Goal: Use online tool/utility: Utilize a website feature to perform a specific function

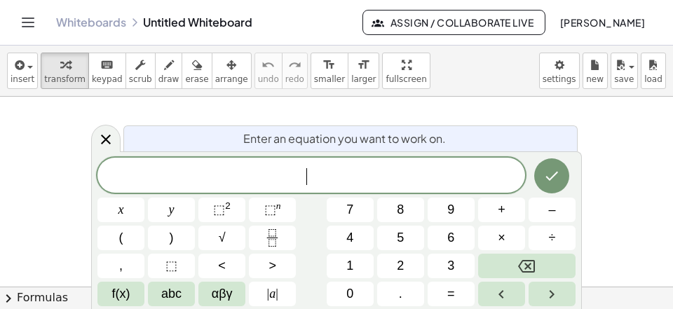
scroll to position [13, 0]
click at [285, 231] on button "Fraction" at bounding box center [272, 238] width 47 height 25
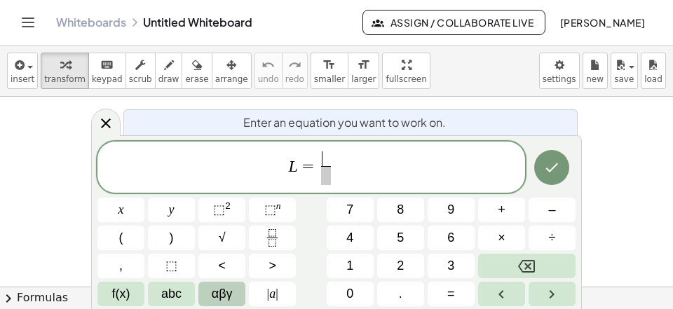
click at [221, 295] on span "αβγ" at bounding box center [222, 294] width 21 height 19
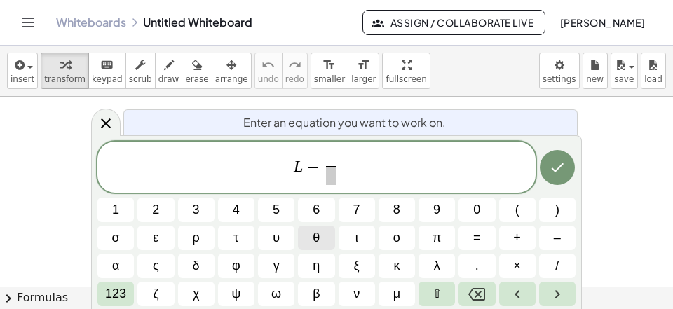
click at [313, 237] on button "θ" at bounding box center [316, 238] width 36 height 25
click at [328, 179] on span "​" at bounding box center [331, 175] width 10 height 19
click at [193, 212] on button "3" at bounding box center [196, 210] width 36 height 25
click at [330, 209] on button "6" at bounding box center [316, 210] width 36 height 25
click at [478, 214] on span "0" at bounding box center [476, 209] width 7 height 19
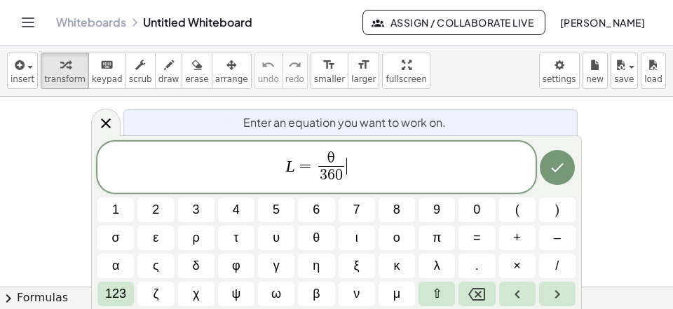
click at [376, 171] on span "L = θ 3 6 0 ​ ​" at bounding box center [316, 168] width 438 height 37
click at [158, 213] on span "2" at bounding box center [155, 209] width 7 height 19
click at [430, 235] on button "π" at bounding box center [436, 238] width 36 height 25
click at [549, 160] on icon "Done" at bounding box center [557, 167] width 17 height 17
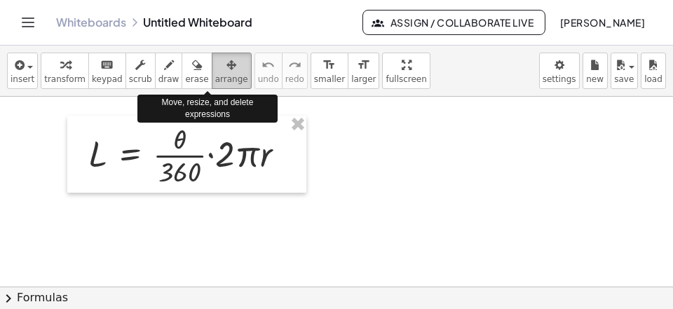
click at [215, 80] on span "arrange" at bounding box center [231, 79] width 33 height 10
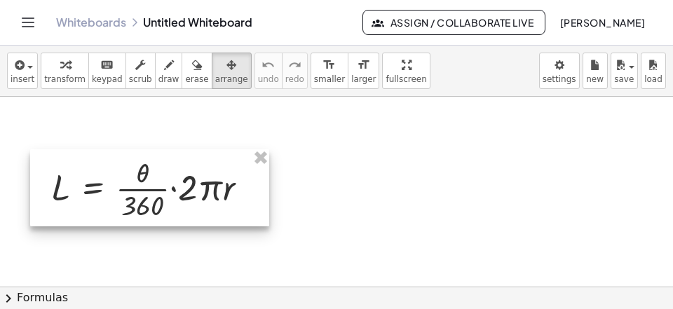
drag, startPoint x: 174, startPoint y: 174, endPoint x: 146, endPoint y: 189, distance: 31.4
click at [146, 189] on div at bounding box center [149, 187] width 239 height 77
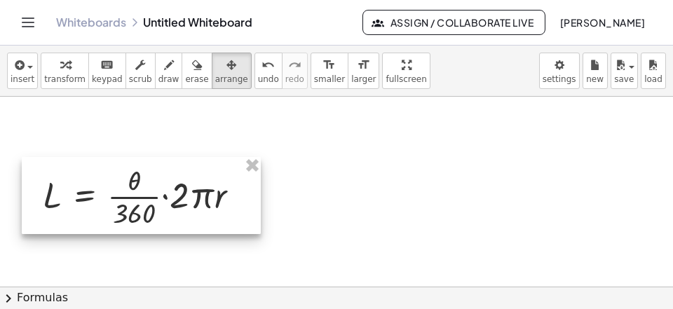
drag, startPoint x: 140, startPoint y: 196, endPoint x: 125, endPoint y: 197, distance: 14.8
click at [135, 198] on div at bounding box center [141, 195] width 239 height 77
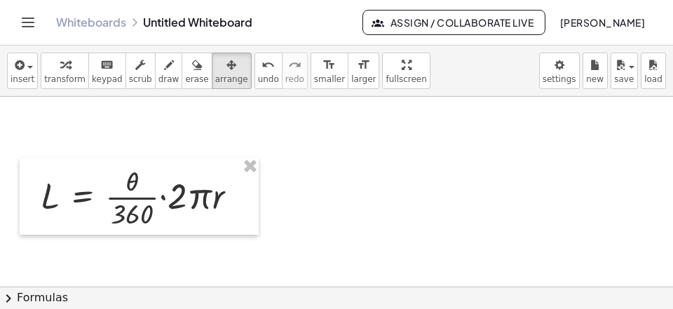
drag, startPoint x: 56, startPoint y: 81, endPoint x: 64, endPoint y: 89, distance: 11.9
click at [56, 81] on span "transform" at bounding box center [64, 79] width 41 height 10
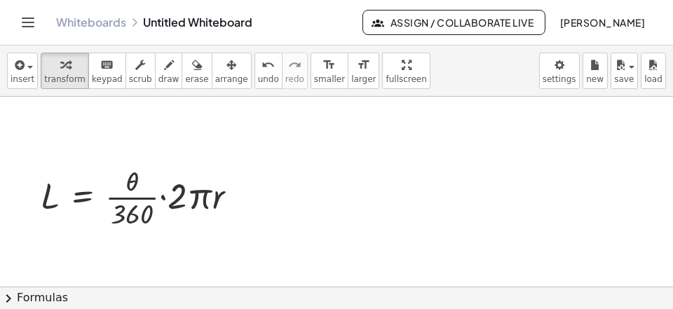
click at [66, 122] on div at bounding box center [336, 293] width 673 height 392
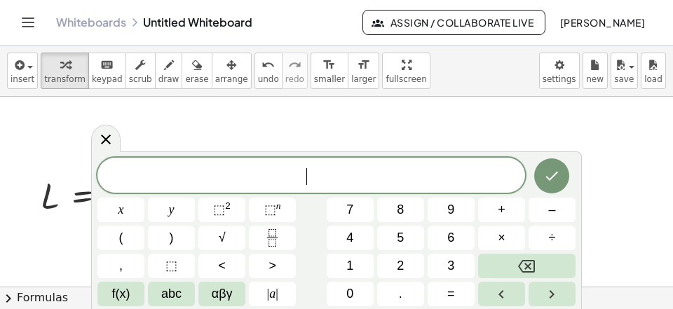
scroll to position [13, 0]
click at [212, 293] on span "αβγ" at bounding box center [222, 294] width 21 height 19
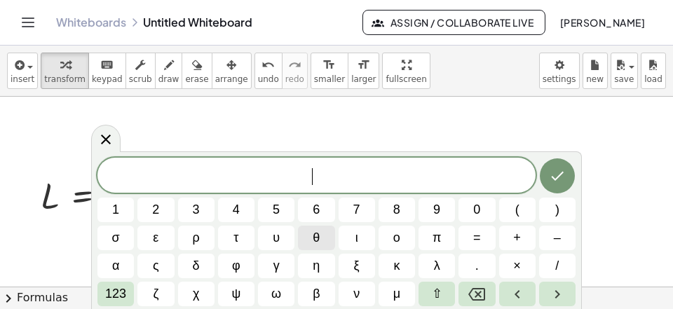
click at [324, 233] on button "θ" at bounding box center [316, 238] width 36 height 25
click at [478, 237] on span "=" at bounding box center [477, 237] width 8 height 19
click at [197, 214] on span "3" at bounding box center [196, 209] width 7 height 19
click at [317, 210] on span "6" at bounding box center [316, 209] width 7 height 19
click at [440, 233] on span "π" at bounding box center [436, 237] width 8 height 19
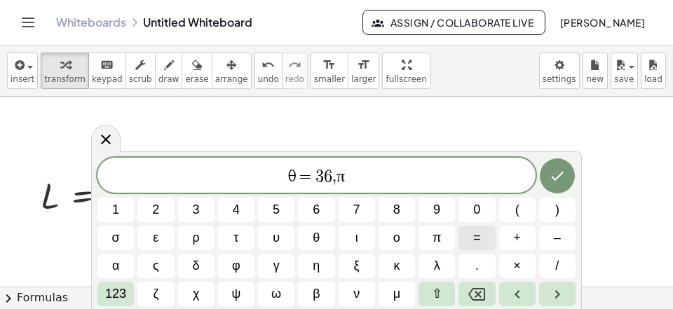
click at [469, 234] on button "=" at bounding box center [476, 238] width 36 height 25
click at [153, 209] on button "2" at bounding box center [155, 210] width 36 height 25
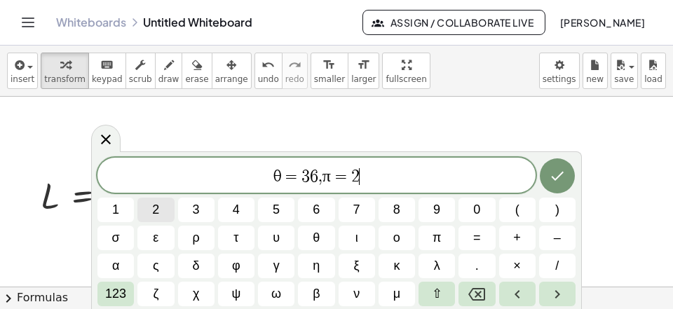
click at [160, 214] on button "2" at bounding box center [155, 210] width 36 height 25
click at [549, 258] on button "/" at bounding box center [557, 266] width 36 height 25
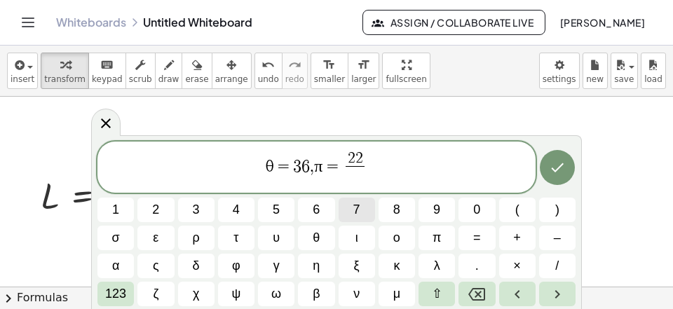
click at [352, 208] on button "7" at bounding box center [356, 210] width 36 height 25
click at [399, 161] on span "θ = 3 6 , π = 2 2 7 ​ ​" at bounding box center [316, 168] width 438 height 37
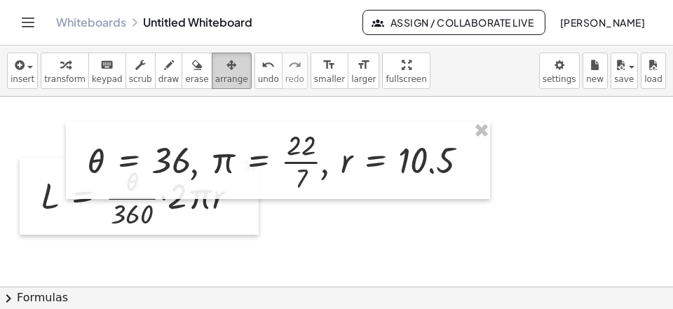
click at [212, 73] on button "arrange" at bounding box center [232, 71] width 40 height 36
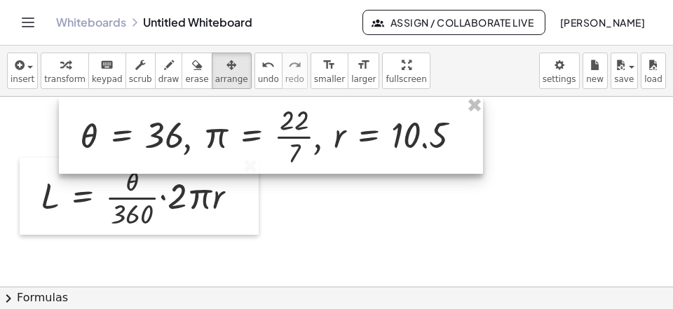
drag, startPoint x: 193, startPoint y: 158, endPoint x: 183, endPoint y: 112, distance: 46.6
click at [183, 112] on div at bounding box center [271, 135] width 424 height 77
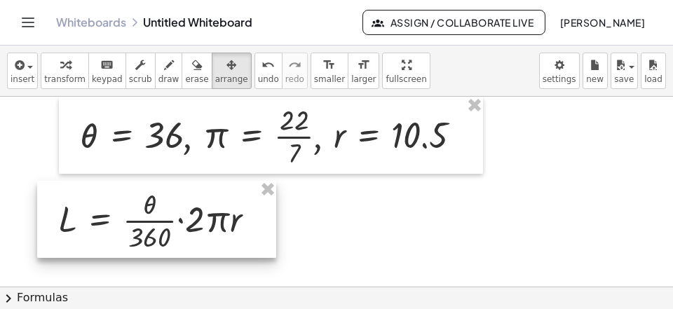
drag, startPoint x: 146, startPoint y: 206, endPoint x: 163, endPoint y: 229, distance: 29.0
click at [163, 229] on div at bounding box center [156, 219] width 239 height 77
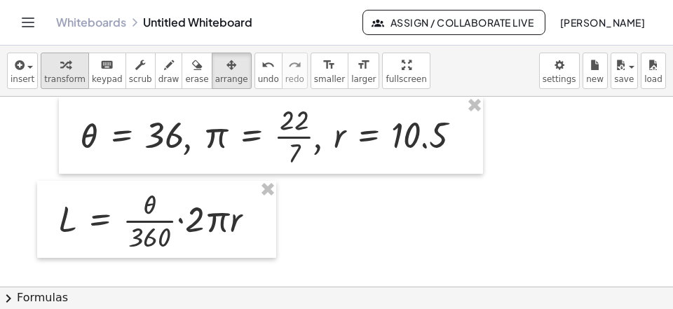
click at [62, 69] on icon "button" at bounding box center [65, 65] width 10 height 17
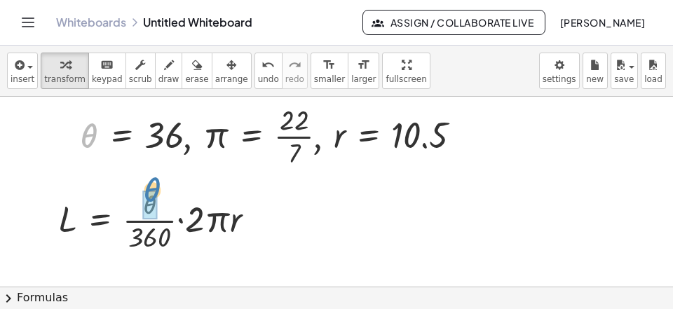
drag, startPoint x: 86, startPoint y: 136, endPoint x: 149, endPoint y: 191, distance: 83.9
click at [263, 137] on div "θ , θ = 36 , π = · 22 · 7 , r = 10.5" at bounding box center [263, 137] width 0 height 0
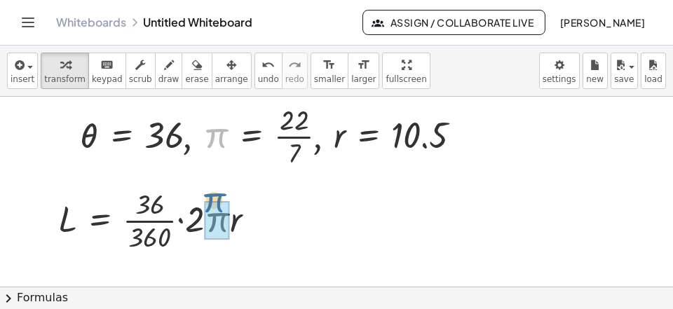
drag, startPoint x: 217, startPoint y: 132, endPoint x: 217, endPoint y: 200, distance: 68.0
click at [263, 137] on div "π , θ = 36 , π = · 22 · 7 , r = 10.5" at bounding box center [263, 137] width 0 height 0
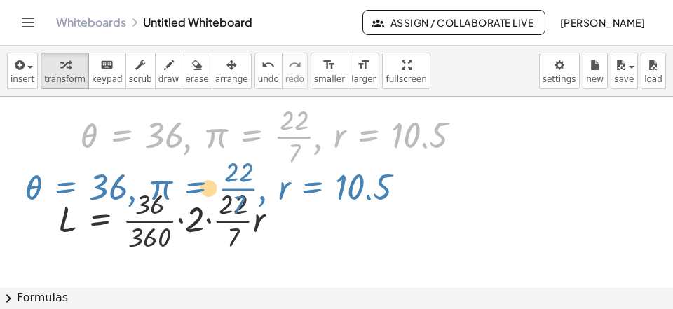
drag, startPoint x: 334, startPoint y: 138, endPoint x: 308, endPoint y: 148, distance: 27.1
click at [304, 158] on div at bounding box center [276, 135] width 406 height 70
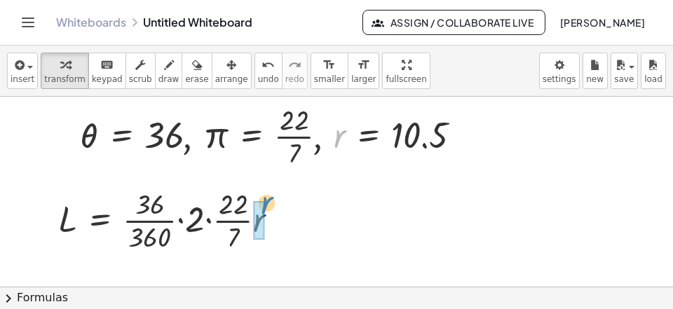
drag, startPoint x: 341, startPoint y: 140, endPoint x: 264, endPoint y: 217, distance: 108.5
click at [263, 137] on div "r , θ = 36 , π = · 22 · 7 , r = 10.5" at bounding box center [263, 137] width 0 height 0
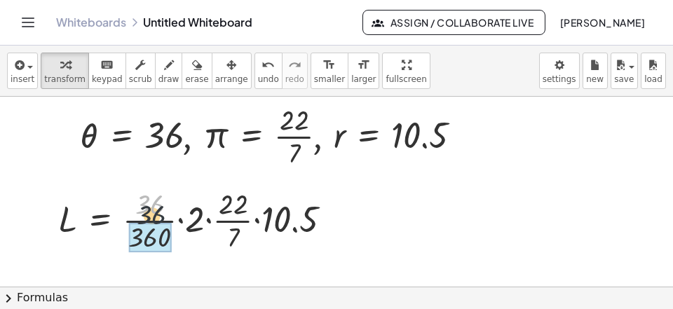
drag, startPoint x: 142, startPoint y: 205, endPoint x: 146, endPoint y: 238, distance: 33.9
click at [100, 221] on div "· 36 L = · · · 360 · 2 · · 36 · 22 · 7 10.5" at bounding box center [100, 221] width 0 height 0
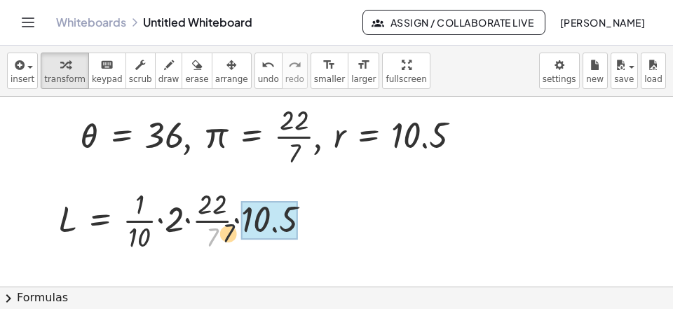
drag, startPoint x: 210, startPoint y: 242, endPoint x: 253, endPoint y: 233, distance: 43.7
click at [100, 221] on div "· 7 L = · · · 2 · · · 22 · 7 10.5 · 1 10" at bounding box center [100, 221] width 0 height 0
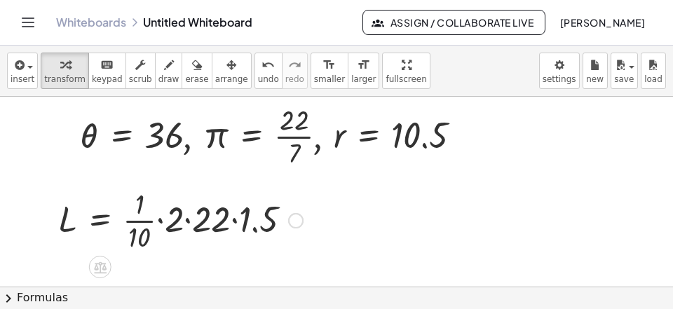
click at [253, 230] on div at bounding box center [180, 219] width 259 height 70
click at [184, 226] on div at bounding box center [157, 219] width 212 height 70
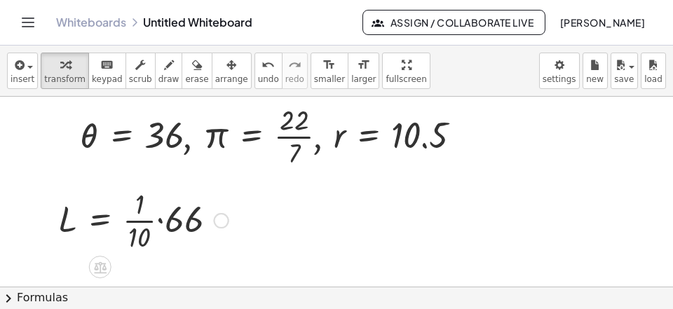
click at [166, 224] on div at bounding box center [143, 219] width 184 height 70
click at [164, 221] on div at bounding box center [123, 219] width 144 height 70
click at [137, 238] on div at bounding box center [123, 219] width 144 height 70
click at [140, 240] on div at bounding box center [123, 219] width 144 height 70
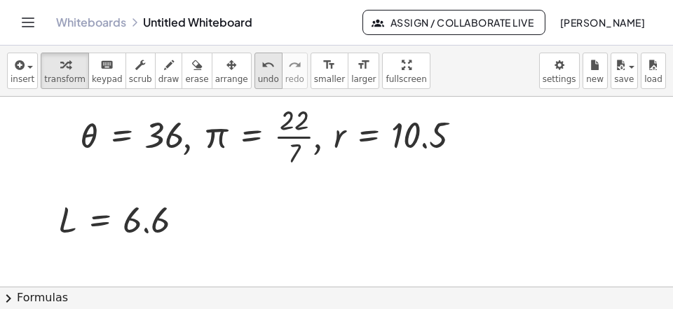
click at [261, 67] on icon "undo" at bounding box center [267, 65] width 13 height 17
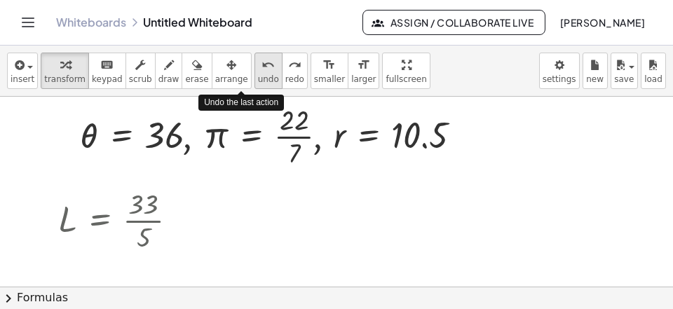
click at [261, 67] on icon "undo" at bounding box center [267, 65] width 13 height 17
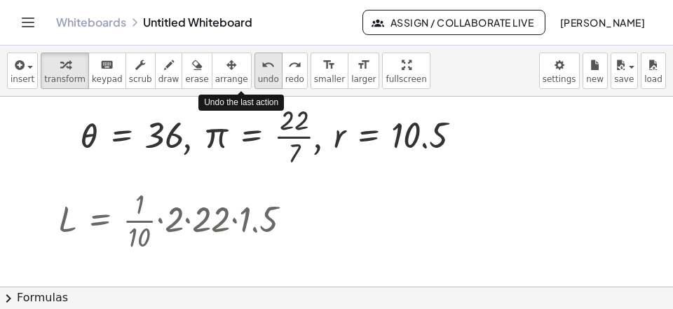
click at [261, 67] on icon "undo" at bounding box center [267, 65] width 13 height 17
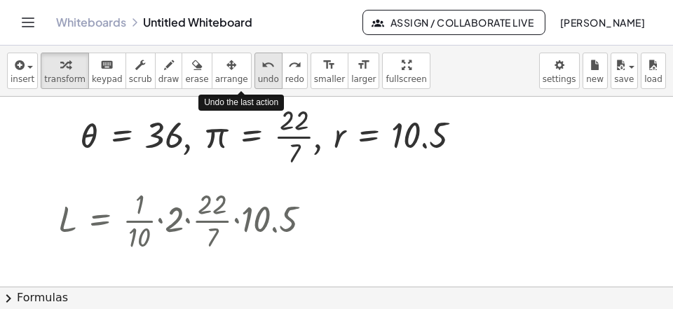
click at [261, 67] on icon "undo" at bounding box center [267, 65] width 13 height 17
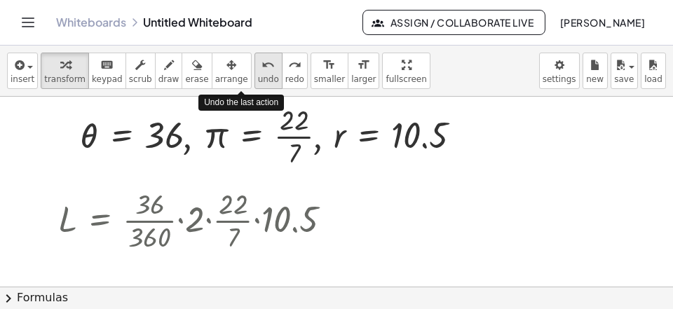
click at [261, 67] on icon "undo" at bounding box center [267, 65] width 13 height 17
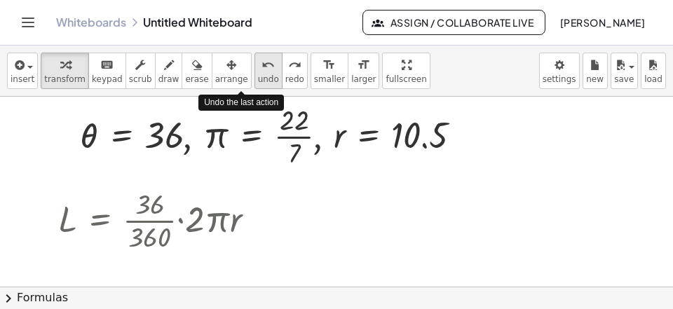
click at [261, 67] on icon "undo" at bounding box center [267, 65] width 13 height 17
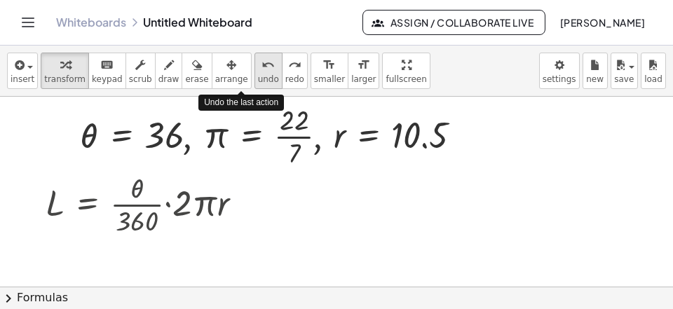
click at [261, 67] on icon "undo" at bounding box center [267, 65] width 13 height 17
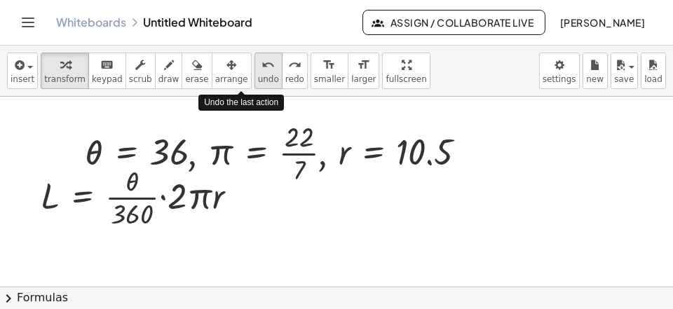
click at [261, 67] on icon "undo" at bounding box center [267, 65] width 13 height 17
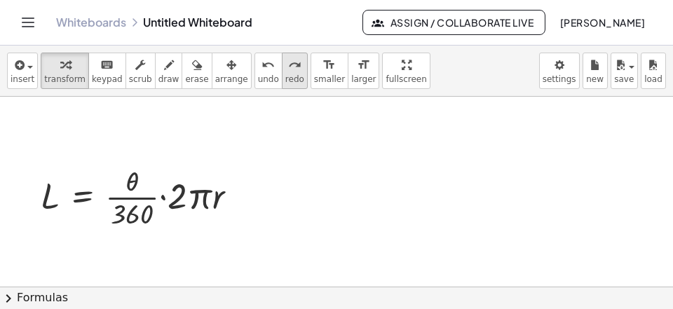
click at [288, 63] on icon "redo" at bounding box center [294, 65] width 13 height 17
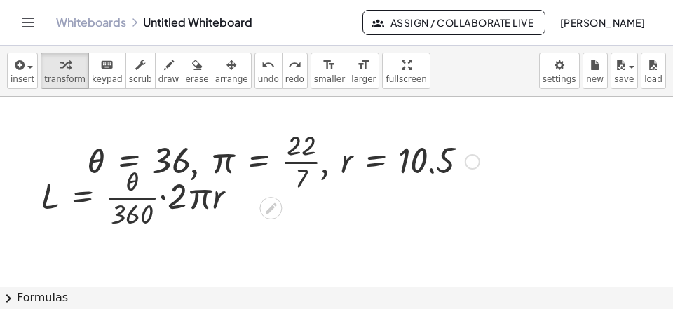
click at [477, 163] on div at bounding box center [472, 161] width 15 height 15
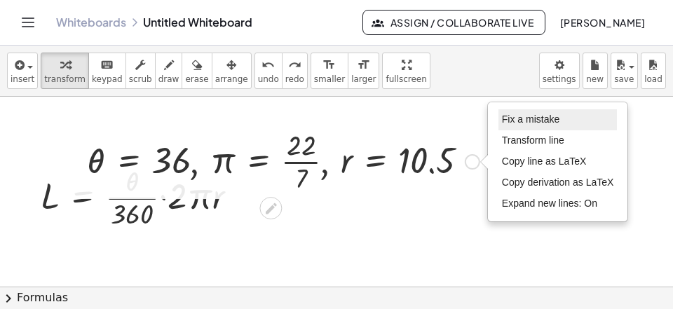
click at [519, 123] on span "Fix a mistake" at bounding box center [530, 119] width 57 height 11
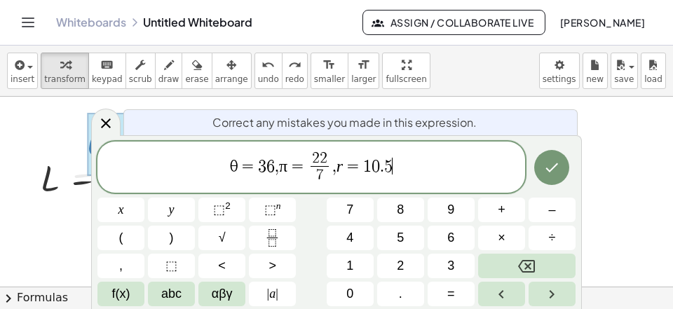
scroll to position [18, 0]
click at [275, 167] on span "θ = 3 6 , π = 2 2 7 ​ , r = 1 0 . 5 ​" at bounding box center [310, 168] width 427 height 37
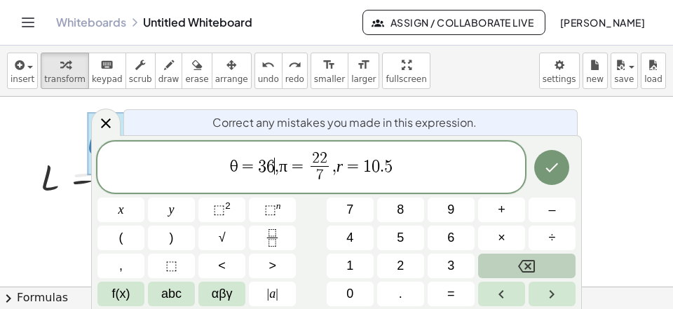
click at [520, 261] on icon "Backspace" at bounding box center [526, 266] width 17 height 17
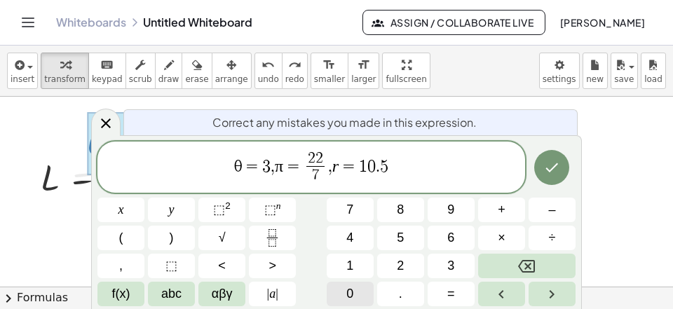
click at [350, 292] on span "0" at bounding box center [349, 294] width 7 height 19
click at [329, 172] on span "7" at bounding box center [319, 175] width 18 height 19
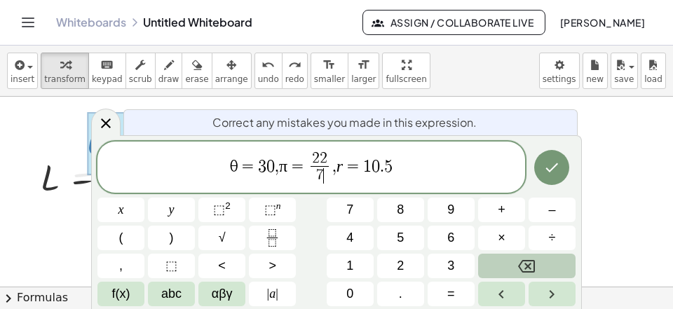
click at [524, 261] on icon "Backspace" at bounding box center [526, 266] width 17 height 17
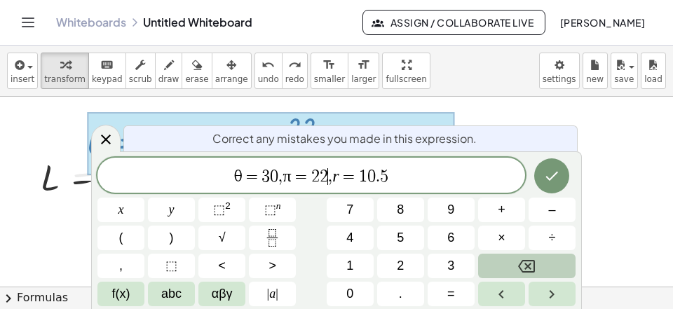
click at [524, 261] on icon "Backspace" at bounding box center [526, 266] width 17 height 17
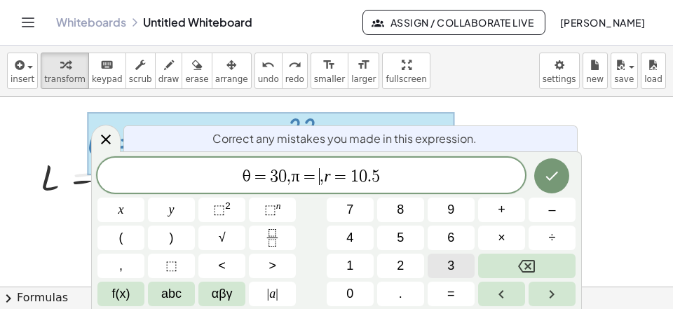
click at [452, 258] on span "3" at bounding box center [450, 265] width 7 height 19
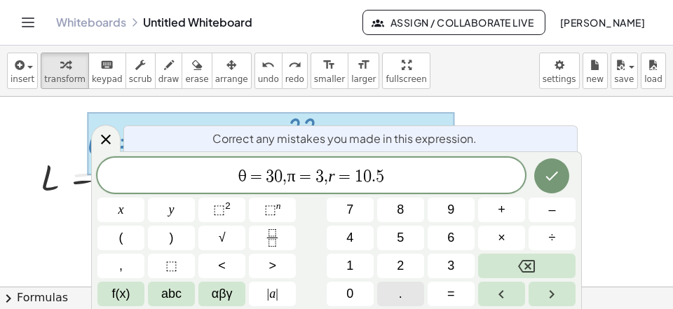
click at [409, 293] on button "." at bounding box center [400, 294] width 47 height 25
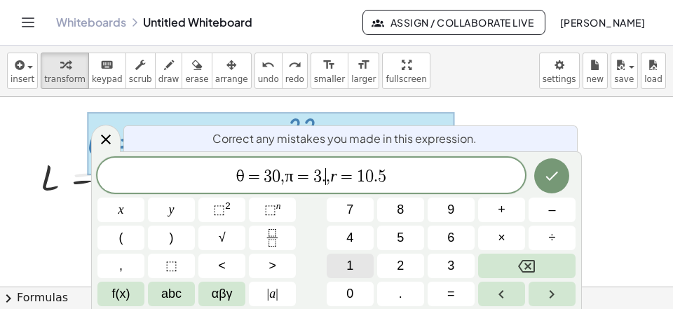
click at [347, 266] on button "1" at bounding box center [350, 266] width 47 height 25
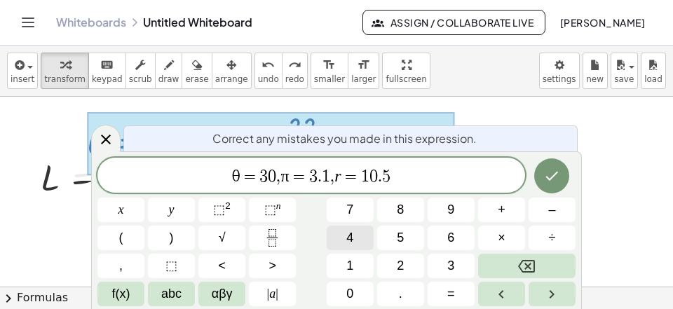
click at [352, 242] on span "4" at bounding box center [349, 237] width 7 height 19
drag, startPoint x: 395, startPoint y: 170, endPoint x: 404, endPoint y: 177, distance: 11.9
click at [396, 170] on span "θ = 3 0 , π = 3 . 1 4 ​ , r = 1 0 . 5" at bounding box center [310, 177] width 427 height 20
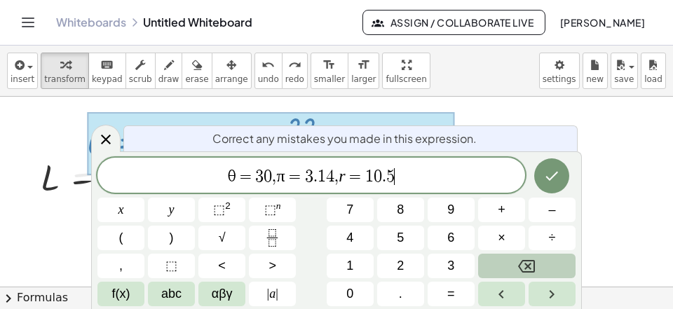
click at [524, 262] on icon "Backspace" at bounding box center [526, 266] width 17 height 17
click at [523, 262] on icon "Backspace" at bounding box center [526, 266] width 17 height 17
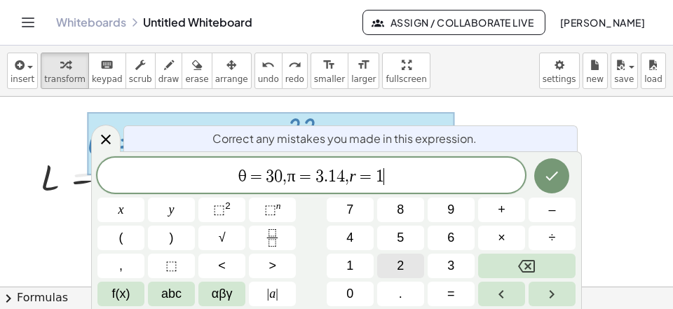
click at [397, 257] on button "2" at bounding box center [400, 266] width 47 height 25
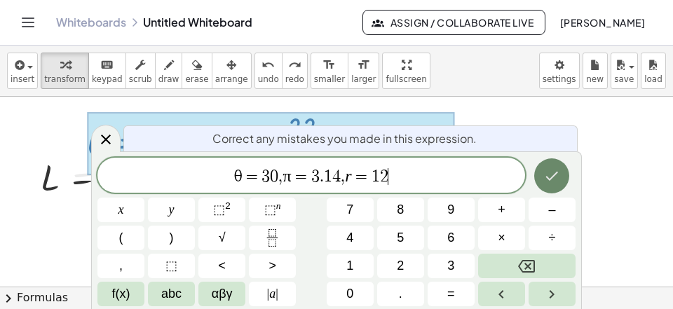
click at [551, 181] on button "Done" at bounding box center [551, 175] width 35 height 35
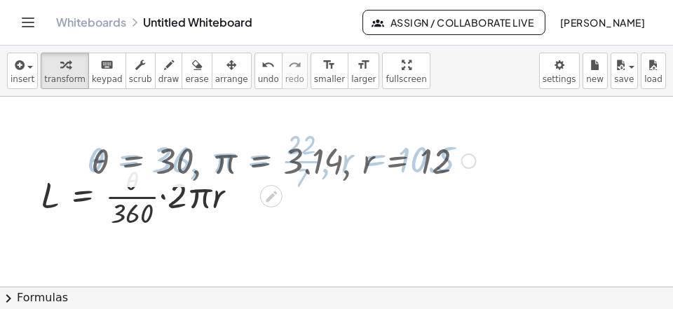
scroll to position [0, 0]
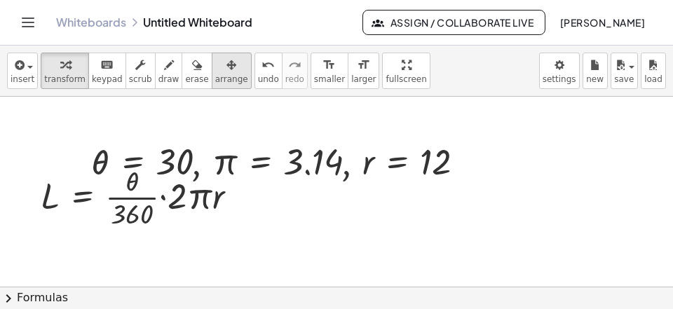
click at [226, 72] on icon "button" at bounding box center [231, 65] width 10 height 17
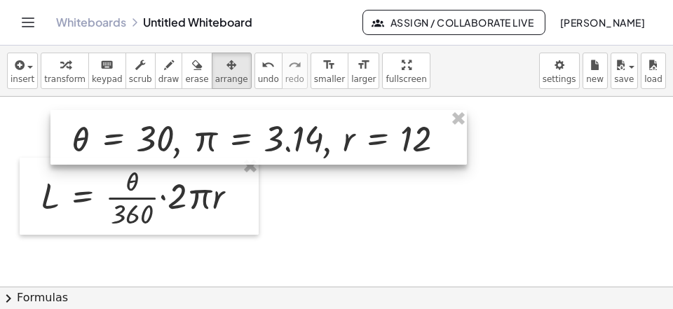
drag, startPoint x: 210, startPoint y: 150, endPoint x: 201, endPoint y: 137, distance: 15.6
click at [201, 137] on div at bounding box center [258, 137] width 416 height 55
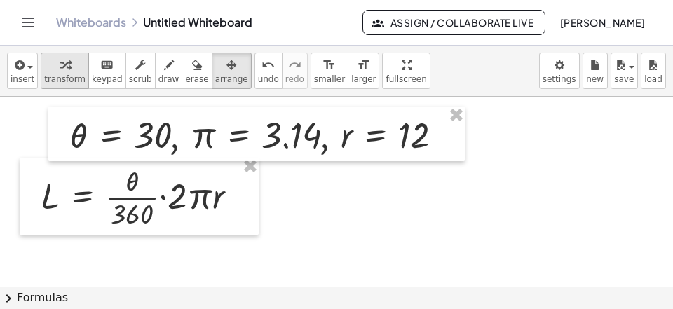
click at [63, 69] on icon "button" at bounding box center [65, 65] width 10 height 17
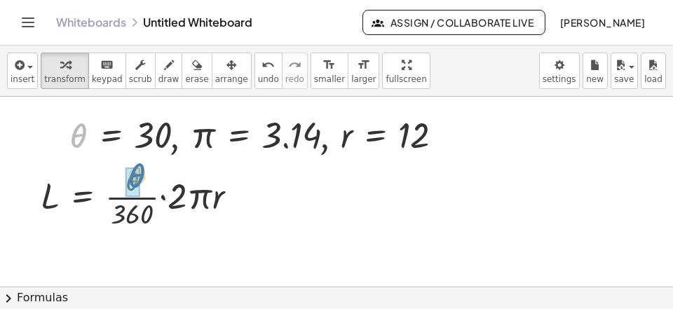
drag, startPoint x: 81, startPoint y: 130, endPoint x: 140, endPoint y: 171, distance: 72.1
click at [249, 135] on div "θ , θ = 30 , π = 3.14 , r = 12" at bounding box center [249, 135] width 0 height 0
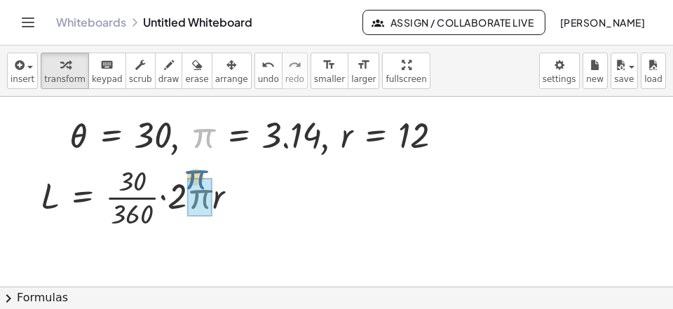
drag, startPoint x: 203, startPoint y: 139, endPoint x: 196, endPoint y: 189, distance: 50.2
click at [249, 135] on div "π , θ = 30 , π = 3.14 , r = 12" at bounding box center [249, 135] width 0 height 0
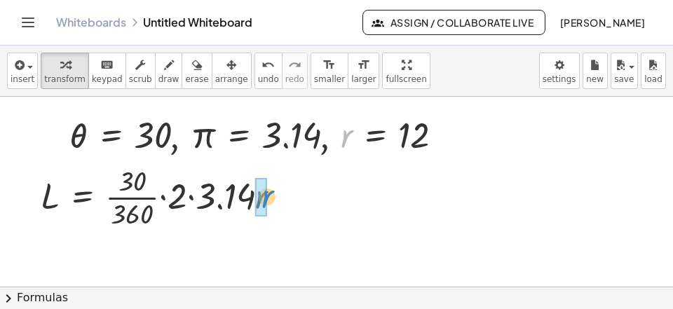
drag, startPoint x: 350, startPoint y: 138, endPoint x: 269, endPoint y: 200, distance: 101.5
click at [249, 135] on div "r , θ = 30 , π = 3.14 , r = 12" at bounding box center [249, 135] width 0 height 0
click at [260, 205] on div at bounding box center [180, 196] width 292 height 70
click at [196, 200] on div at bounding box center [173, 196] width 278 height 70
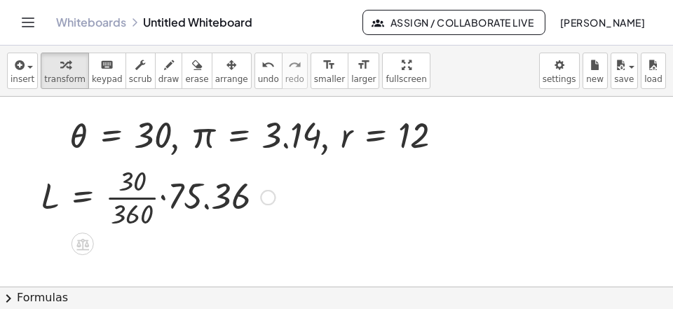
click at [132, 209] on div at bounding box center [158, 196] width 248 height 70
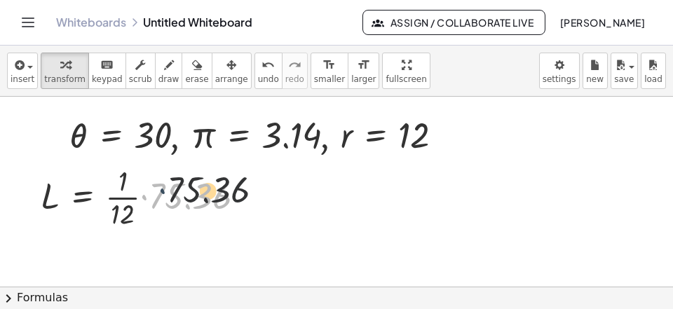
drag, startPoint x: 142, startPoint y: 200, endPoint x: 179, endPoint y: 189, distance: 38.8
click at [179, 189] on div at bounding box center [148, 196] width 229 height 70
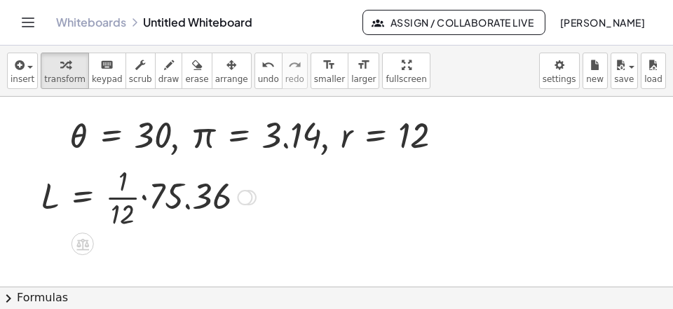
click at [149, 202] on div at bounding box center [148, 196] width 229 height 70
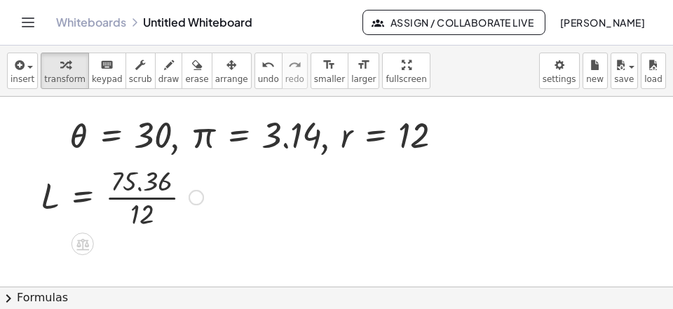
click at [142, 188] on div at bounding box center [122, 196] width 177 height 70
click at [83, 198] on div "L = · 75.36 · 12" at bounding box center [83, 198] width 0 height 0
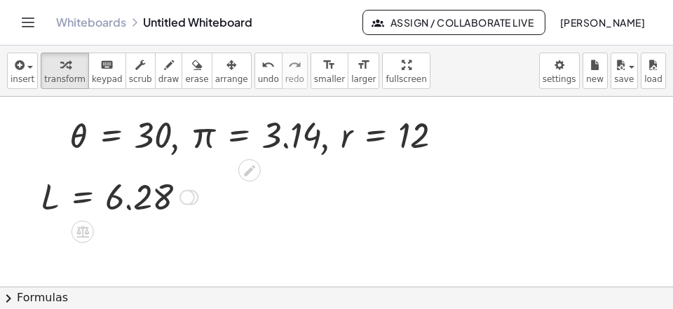
scroll to position [202, 0]
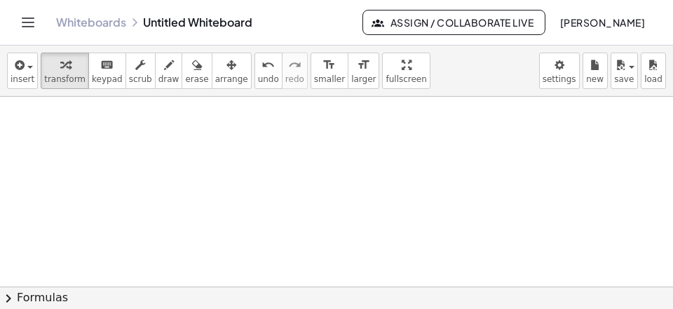
click at [43, 161] on div at bounding box center [336, 179] width 673 height 569
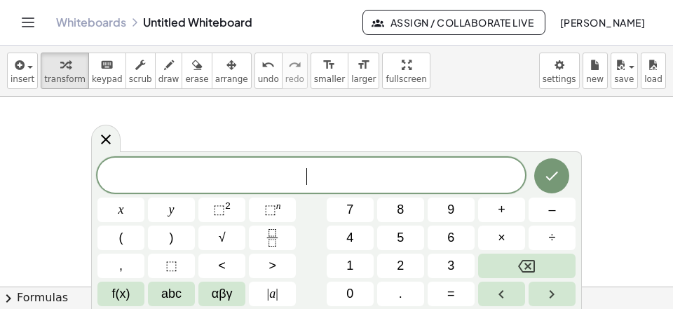
scroll to position [13, 0]
click at [132, 237] on button "(" at bounding box center [120, 238] width 47 height 25
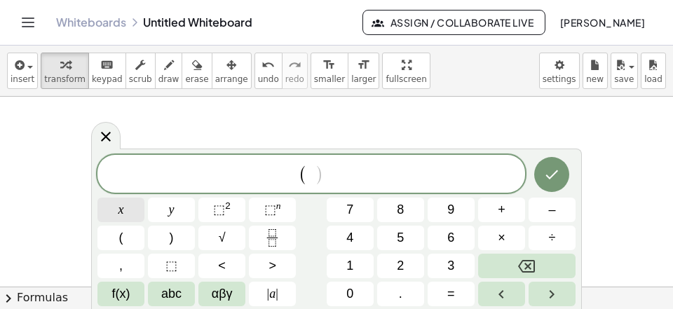
click at [125, 208] on button "x" at bounding box center [120, 210] width 47 height 25
click at [500, 207] on span "+" at bounding box center [502, 209] width 8 height 19
click at [183, 213] on button "y" at bounding box center [171, 210] width 47 height 25
click at [346, 177] on span "( x + y ​ )" at bounding box center [310, 174] width 427 height 23
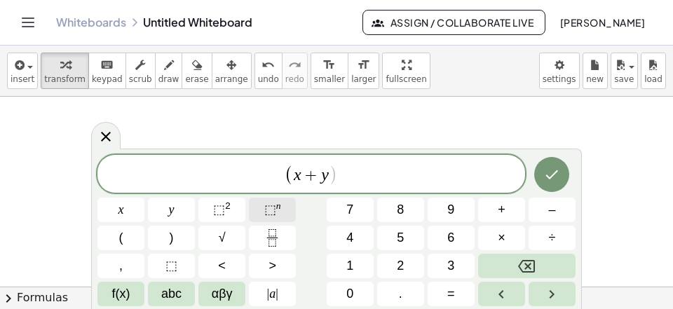
click at [279, 214] on span "⬚ n" at bounding box center [272, 209] width 17 height 19
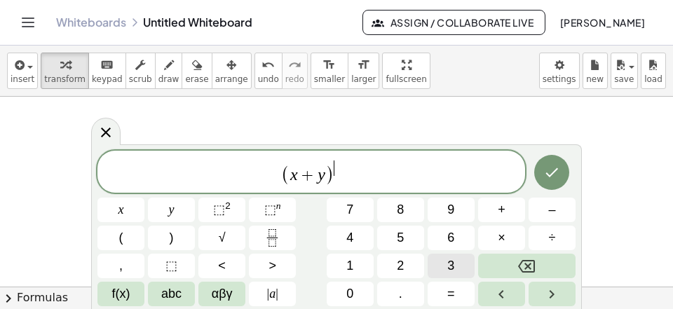
click at [443, 267] on button "3" at bounding box center [450, 266] width 47 height 25
click at [392, 184] on span "( x + y ) 3 ​" at bounding box center [310, 172] width 427 height 27
click at [447, 289] on button "=" at bounding box center [450, 294] width 47 height 25
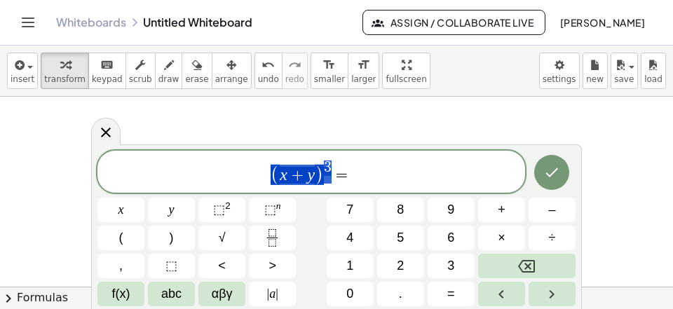
drag, startPoint x: 334, startPoint y: 170, endPoint x: 247, endPoint y: 173, distance: 87.0
click at [247, 173] on span "( x + y ) 3 =" at bounding box center [310, 172] width 427 height 27
click at [360, 164] on span "( x + y ) 3 = ​" at bounding box center [310, 172] width 427 height 27
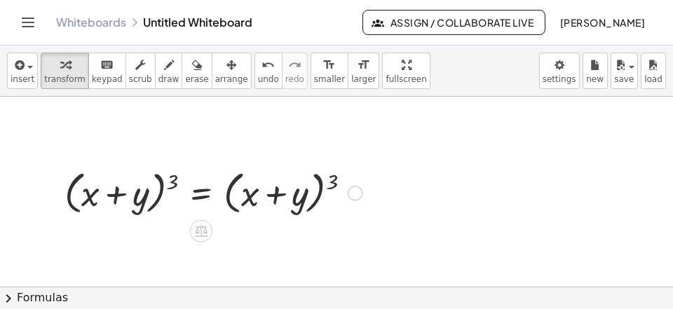
click at [331, 174] on div at bounding box center [213, 191] width 312 height 53
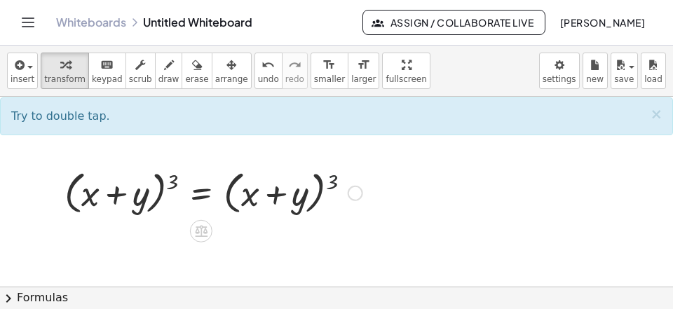
click at [331, 174] on div at bounding box center [213, 191] width 312 height 53
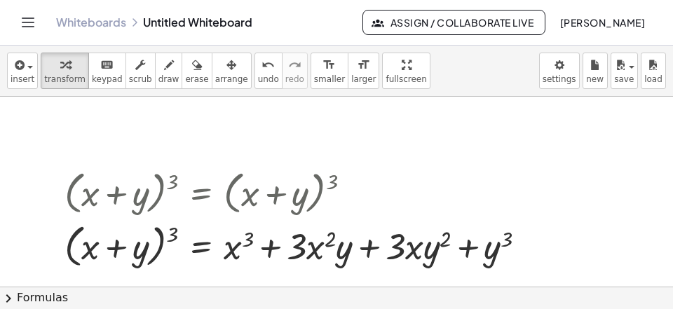
click at [71, 111] on div at bounding box center [336, 179] width 673 height 569
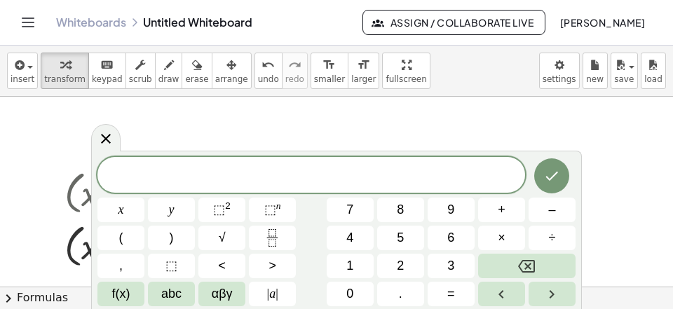
scroll to position [13, 0]
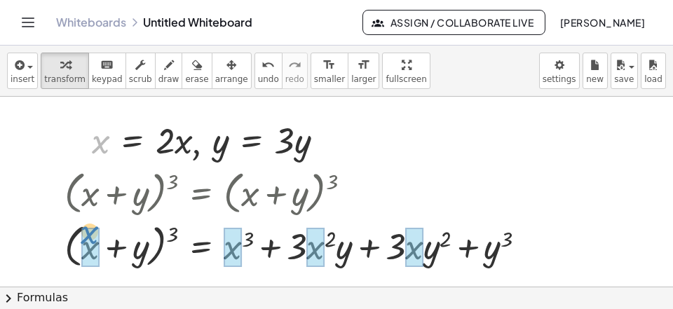
drag, startPoint x: 92, startPoint y: 142, endPoint x: 77, endPoint y: 227, distance: 86.9
click at [81, 238] on div "L = · · θ · 360 · 2 · π · r L = · · 30 · 360 · 2 · π · r L = · · 30 · 360 · 2 ·…" at bounding box center [336, 179] width 673 height 569
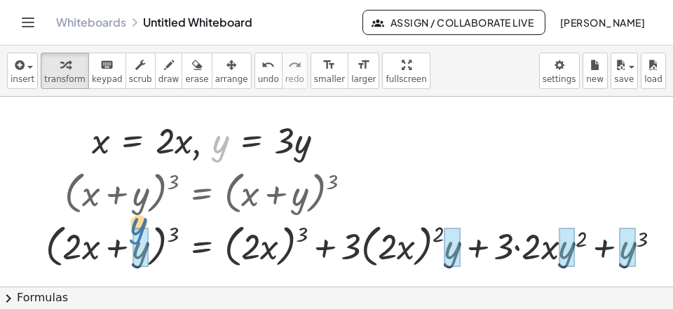
drag, startPoint x: 221, startPoint y: 144, endPoint x: 142, endPoint y: 235, distance: 121.2
click at [201, 141] on div "y , x = · 2 · x , y = · 3 · y" at bounding box center [201, 141] width 0 height 0
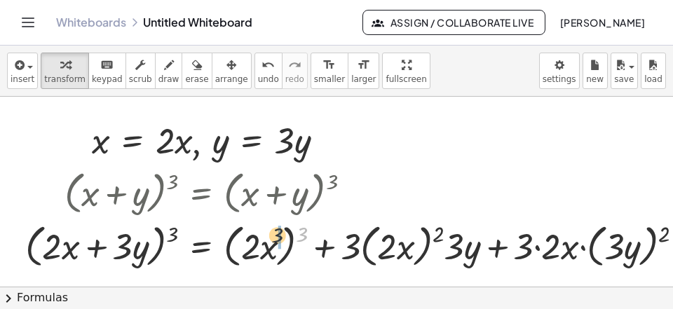
drag, startPoint x: 306, startPoint y: 235, endPoint x: 254, endPoint y: 244, distance: 51.8
click at [254, 244] on div at bounding box center [417, 245] width 799 height 53
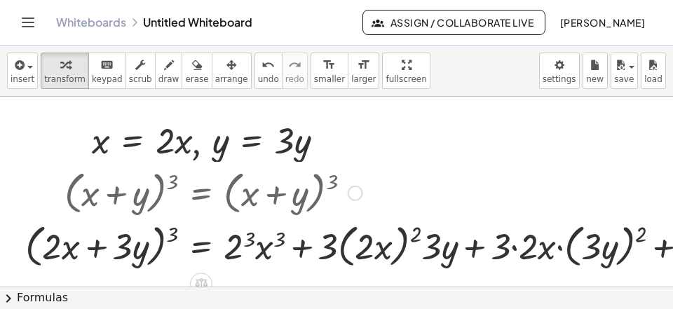
drag, startPoint x: 237, startPoint y: 254, endPoint x: 249, endPoint y: 253, distance: 12.7
click at [238, 254] on div at bounding box center [406, 245] width 776 height 53
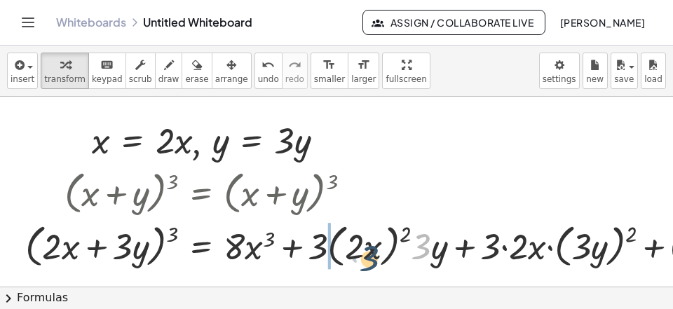
drag, startPoint x: 409, startPoint y: 230, endPoint x: 359, endPoint y: 240, distance: 51.5
click at [354, 242] on div at bounding box center [401, 245] width 766 height 53
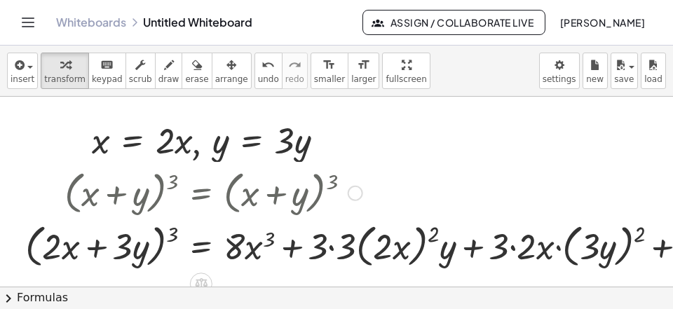
drag, startPoint x: 340, startPoint y: 252, endPoint x: 373, endPoint y: 242, distance: 34.4
click at [342, 249] on div at bounding box center [405, 245] width 774 height 53
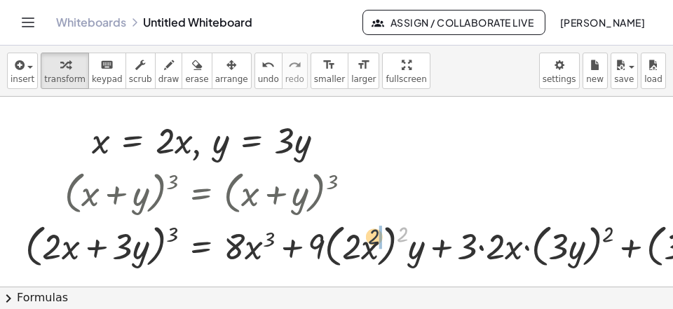
drag, startPoint x: 402, startPoint y: 237, endPoint x: 360, endPoint y: 245, distance: 42.7
click at [362, 245] on div at bounding box center [389, 245] width 743 height 53
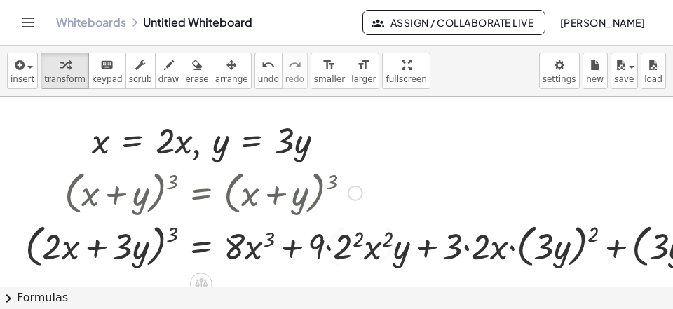
click at [340, 256] on div at bounding box center [382, 245] width 728 height 53
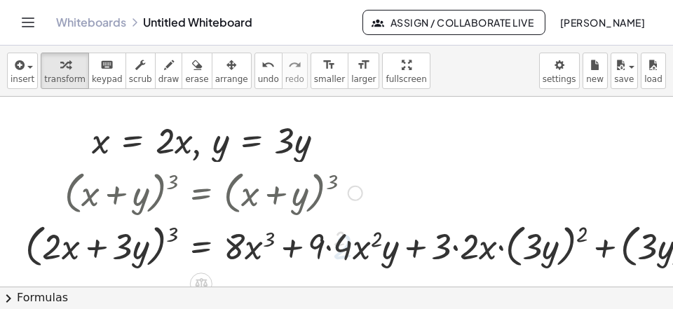
click at [343, 254] on div at bounding box center [376, 245] width 717 height 53
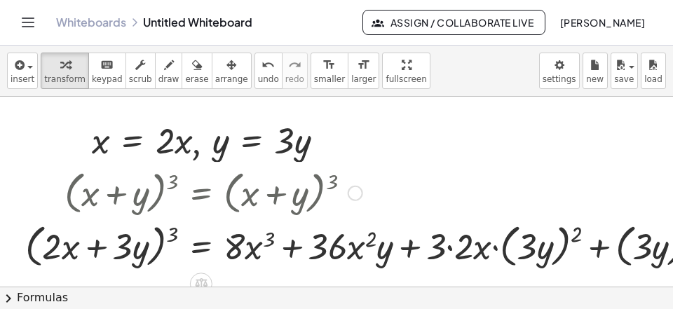
click at [455, 245] on div at bounding box center [373, 245] width 711 height 53
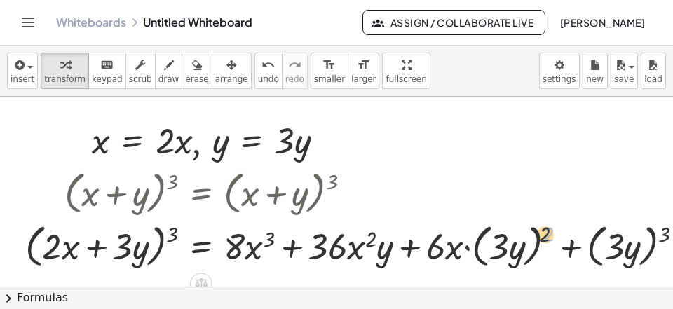
drag, startPoint x: 549, startPoint y: 233, endPoint x: 519, endPoint y: 236, distance: 30.3
click at [520, 235] on div at bounding box center [359, 245] width 683 height 53
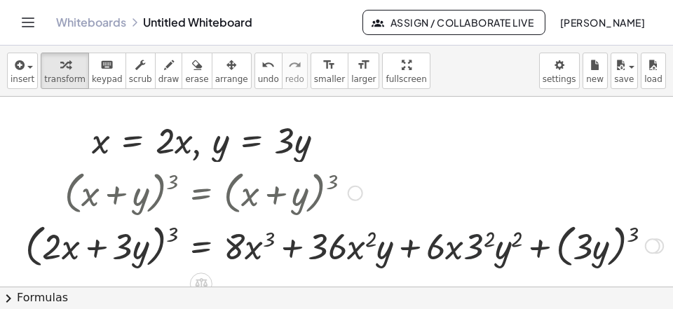
click at [472, 245] on div at bounding box center [344, 245] width 652 height 53
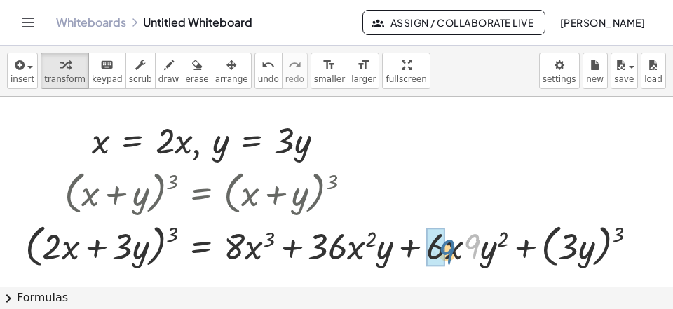
drag, startPoint x: 472, startPoint y: 247, endPoint x: 419, endPoint y: 254, distance: 53.0
click at [422, 254] on div at bounding box center [337, 245] width 638 height 53
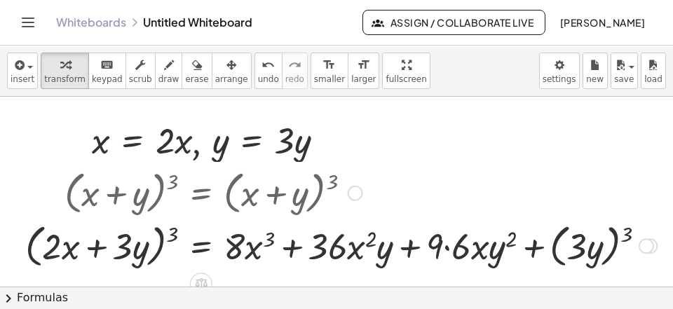
click at [456, 254] on div at bounding box center [340, 245] width 645 height 53
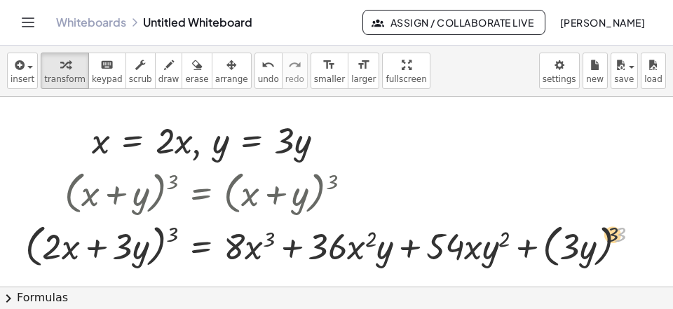
drag, startPoint x: 626, startPoint y: 232, endPoint x: 601, endPoint y: 232, distance: 24.5
click at [601, 232] on div at bounding box center [337, 245] width 639 height 53
click at [558, 248] on div at bounding box center [326, 245] width 616 height 53
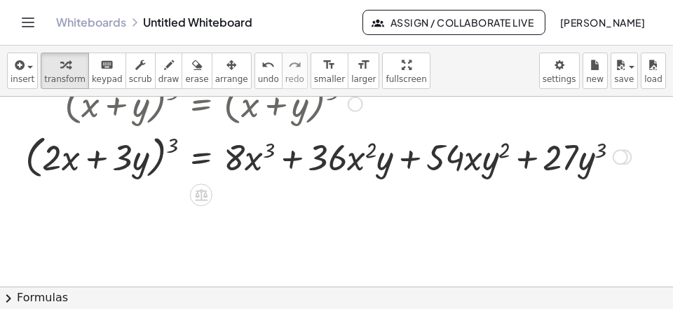
scroll to position [379, 0]
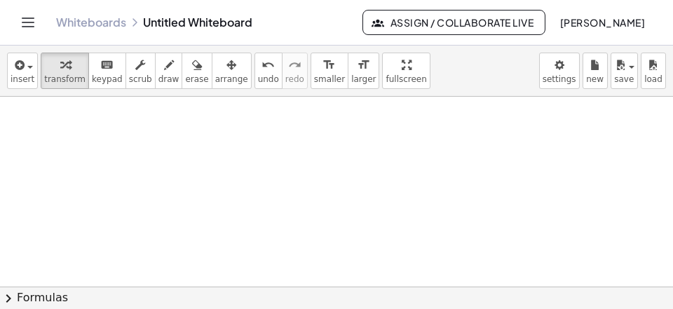
click at [86, 126] on div at bounding box center [412, 97] width 824 height 758
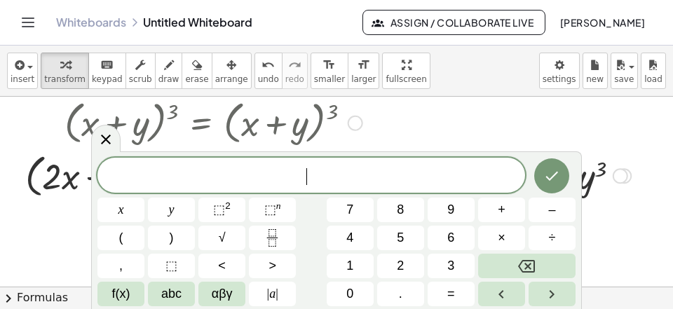
scroll to position [108, 0]
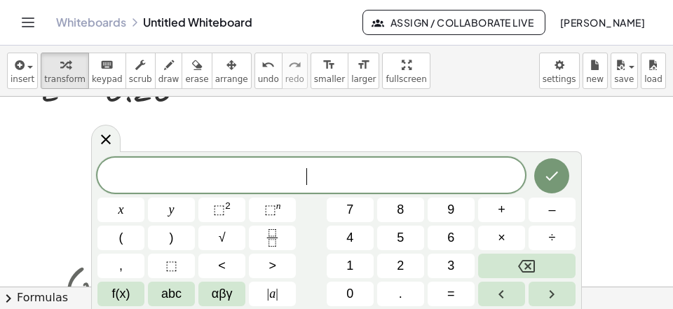
click at [158, 177] on span "​" at bounding box center [310, 177] width 427 height 20
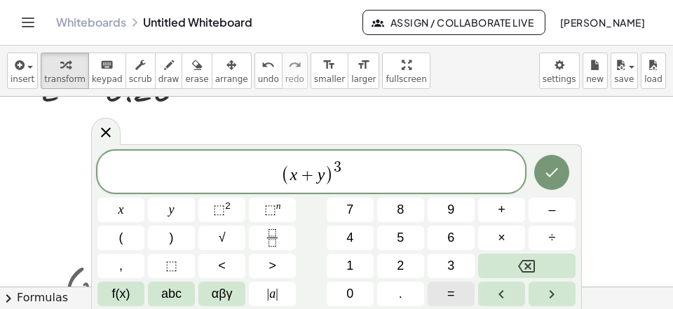
click at [447, 289] on button "=" at bounding box center [450, 294] width 47 height 25
click at [303, 177] on span "+" at bounding box center [297, 175] width 20 height 17
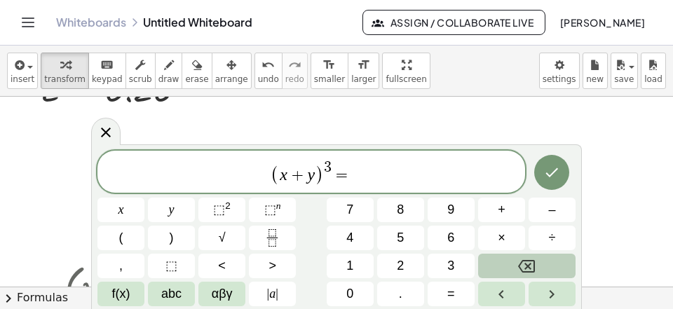
click at [520, 261] on icon "Backspace" at bounding box center [526, 266] width 17 height 17
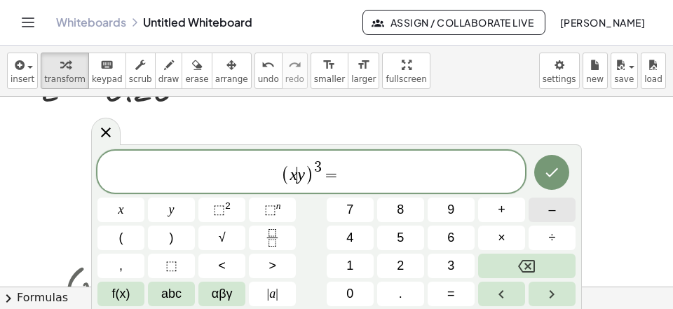
click at [542, 203] on button "–" at bounding box center [551, 210] width 47 height 25
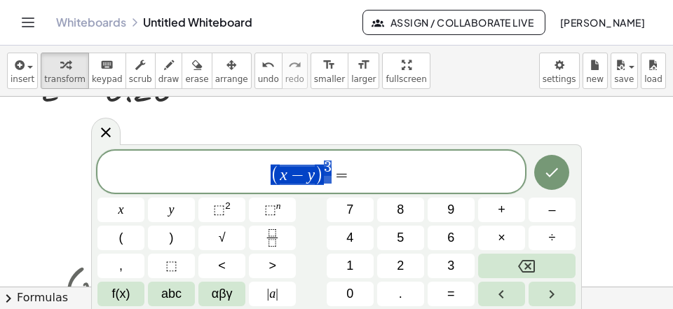
scroll to position [286, 8]
drag, startPoint x: 337, startPoint y: 176, endPoint x: 235, endPoint y: 177, distance: 102.3
click at [235, 177] on span "( x − y ) 3 =" at bounding box center [310, 172] width 427 height 27
click at [378, 175] on span "( x − y ) 3 = ​" at bounding box center [310, 172] width 427 height 27
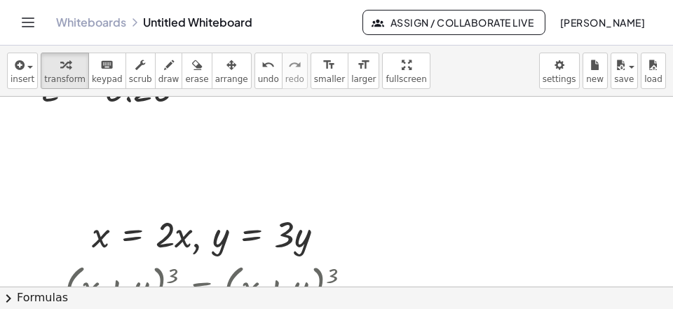
scroll to position [198, 0]
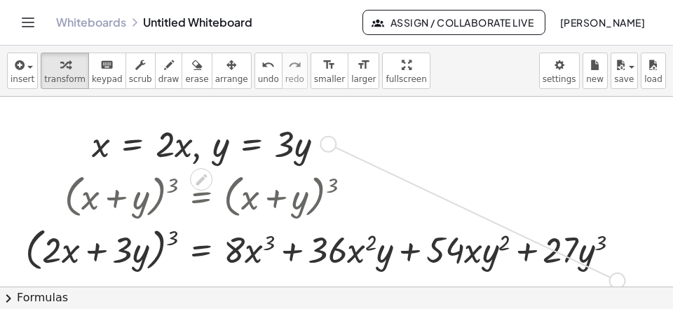
drag, startPoint x: 332, startPoint y: 141, endPoint x: 619, endPoint y: 274, distance: 316.7
click at [621, 275] on div "L = · · θ · 360 · 2 · π · r L = · · 30 · 360 · 2 · π · r L = · · 30 · 360 · 2 ·…" at bounding box center [412, 182] width 824 height 569
drag, startPoint x: 331, startPoint y: 144, endPoint x: 631, endPoint y: 151, distance: 299.3
click at [631, 151] on div "L = · · θ · 360 · 2 · π · r L = · · 30 · 360 · 2 · π · r L = · · 30 · 360 · 2 ·…" at bounding box center [412, 182] width 824 height 569
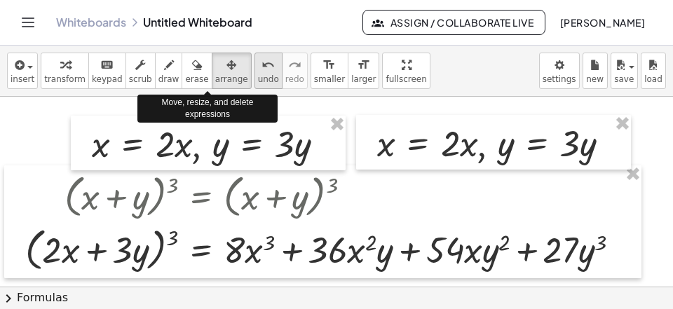
drag, startPoint x: 211, startPoint y: 72, endPoint x: 231, endPoint y: 83, distance: 23.2
click at [226, 72] on icon "button" at bounding box center [231, 65] width 10 height 17
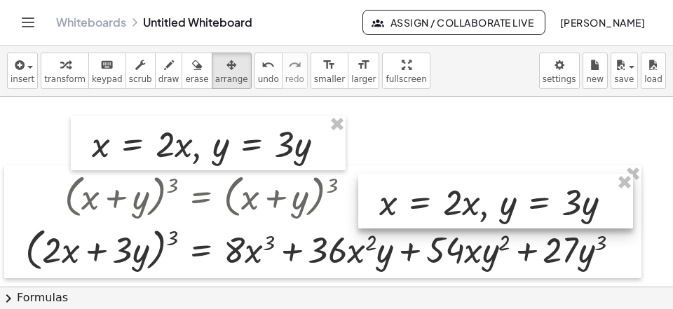
drag, startPoint x: 416, startPoint y: 146, endPoint x: 418, endPoint y: 262, distance: 116.3
click at [416, 228] on div at bounding box center [495, 201] width 275 height 55
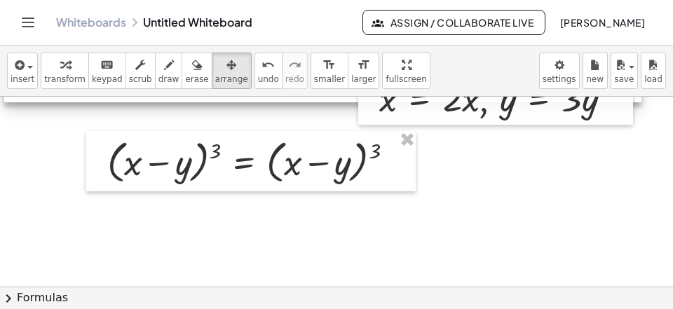
scroll to position [379, 0]
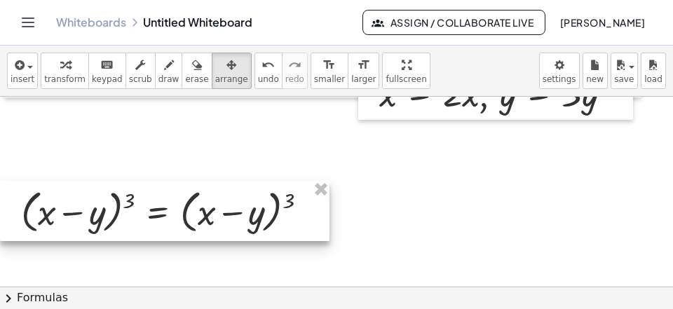
drag, startPoint x: 295, startPoint y: 173, endPoint x: 195, endPoint y: 228, distance: 114.1
click at [195, 228] on div at bounding box center [164, 211] width 329 height 60
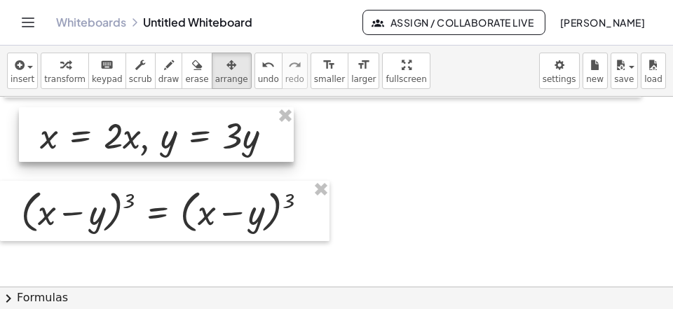
drag, startPoint x: 388, startPoint y: 101, endPoint x: 48, endPoint y: 138, distance: 342.6
click at [48, 138] on div at bounding box center [156, 134] width 275 height 55
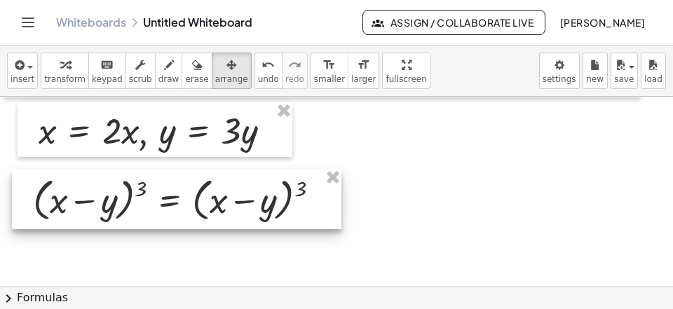
drag, startPoint x: 62, startPoint y: 191, endPoint x: 69, endPoint y: 177, distance: 14.7
click at [71, 179] on div at bounding box center [176, 199] width 329 height 60
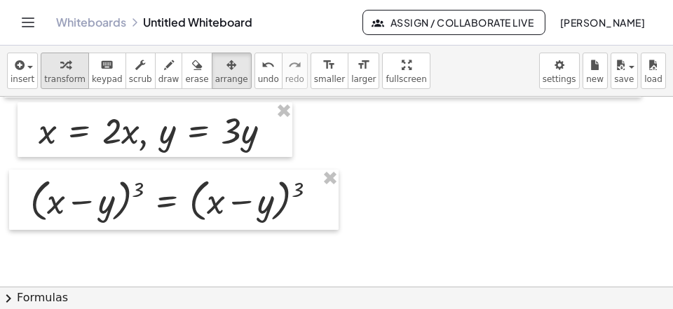
click at [66, 73] on div "button" at bounding box center [64, 64] width 41 height 17
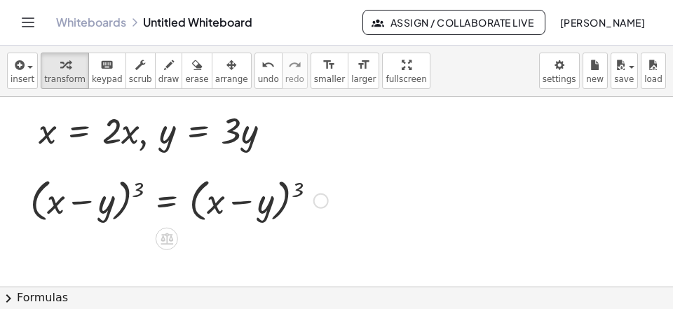
click at [296, 188] on div at bounding box center [179, 199] width 312 height 53
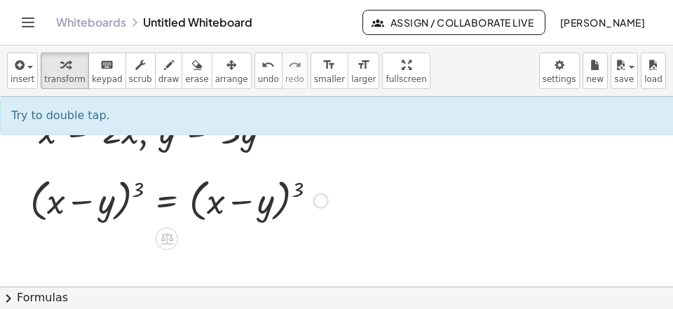
click at [297, 188] on div at bounding box center [179, 199] width 312 height 53
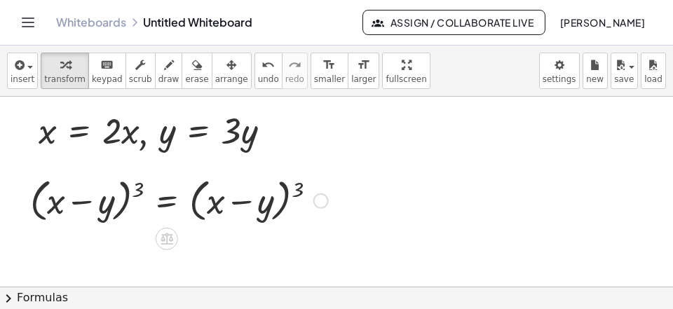
click at [297, 188] on div at bounding box center [179, 199] width 312 height 53
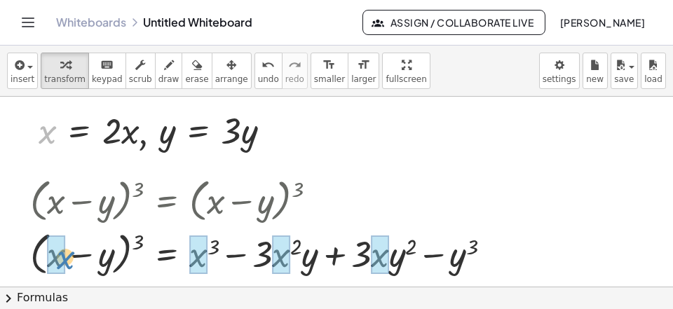
drag, startPoint x: 44, startPoint y: 132, endPoint x: 62, endPoint y: 258, distance: 126.7
click at [148, 131] on div "x , x = · 2 · x , y = · 3 · y" at bounding box center [148, 131] width 0 height 0
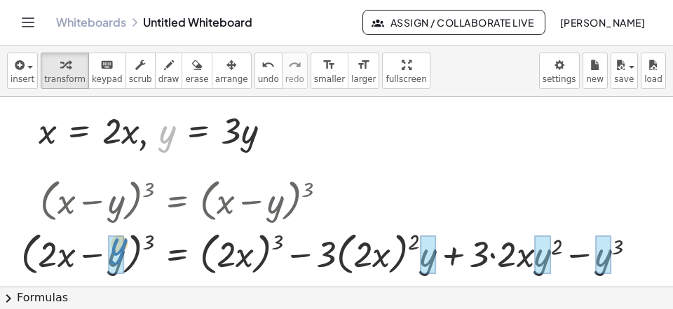
drag, startPoint x: 164, startPoint y: 146, endPoint x: 118, endPoint y: 258, distance: 121.0
click at [148, 131] on div "y , x = · 2 · x , y = · 3 · y" at bounding box center [148, 131] width 0 height 0
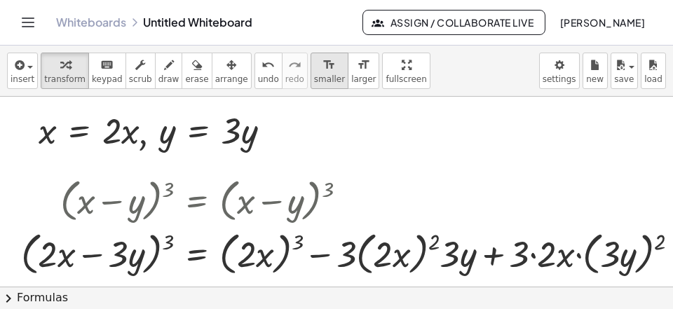
click at [314, 78] on span "smaller" at bounding box center [329, 79] width 31 height 10
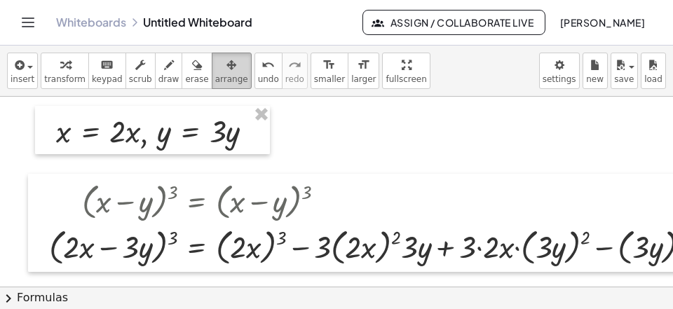
click at [215, 84] on span "arrange" at bounding box center [231, 79] width 33 height 10
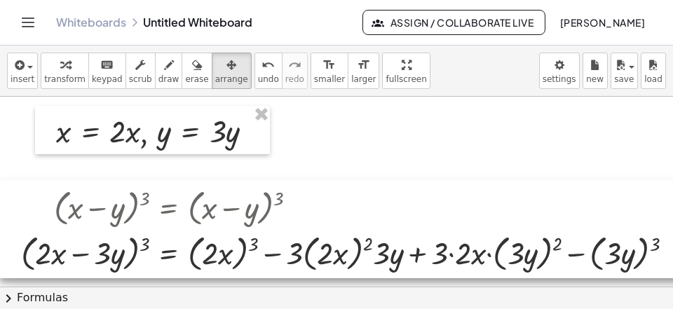
drag, startPoint x: 216, startPoint y: 207, endPoint x: 99, endPoint y: 200, distance: 117.2
click at [100, 214] on div at bounding box center [344, 229] width 689 height 98
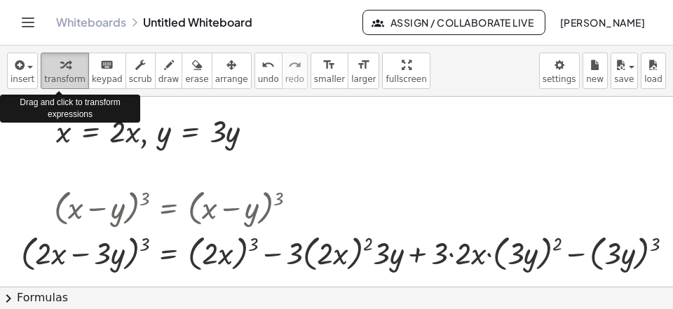
click at [65, 74] on button "transform" at bounding box center [65, 71] width 48 height 36
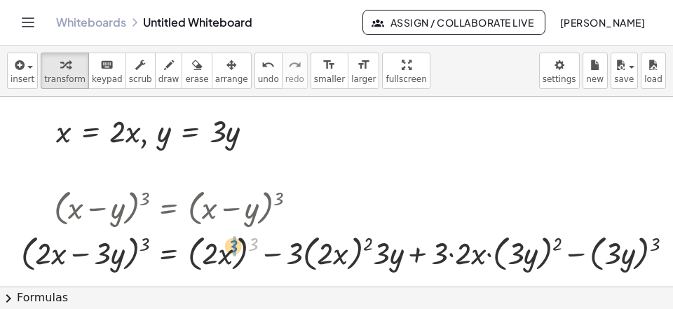
drag, startPoint x: 256, startPoint y: 240, endPoint x: 228, endPoint y: 243, distance: 28.2
click at [228, 243] on div at bounding box center [352, 252] width 677 height 46
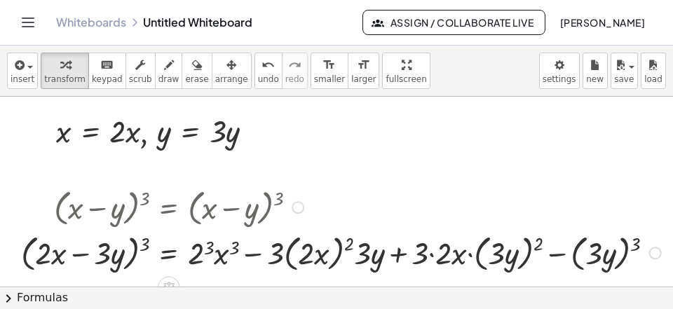
click at [196, 257] on div at bounding box center [343, 252] width 658 height 46
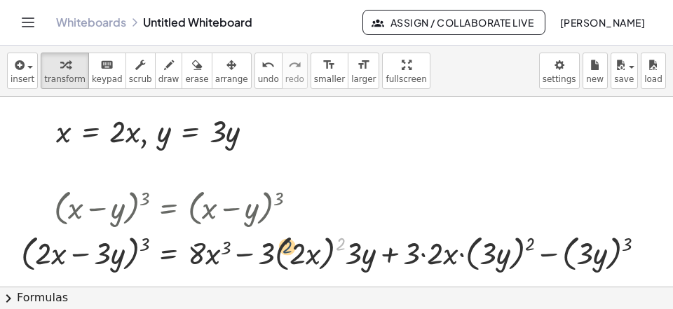
drag, startPoint x: 338, startPoint y: 242, endPoint x: 284, endPoint y: 246, distance: 54.1
click at [284, 246] on div at bounding box center [339, 252] width 650 height 46
click at [294, 253] on div at bounding box center [339, 252] width 650 height 46
drag, startPoint x: 338, startPoint y: 241, endPoint x: 293, endPoint y: 254, distance: 46.6
click at [301, 249] on div at bounding box center [339, 252] width 650 height 46
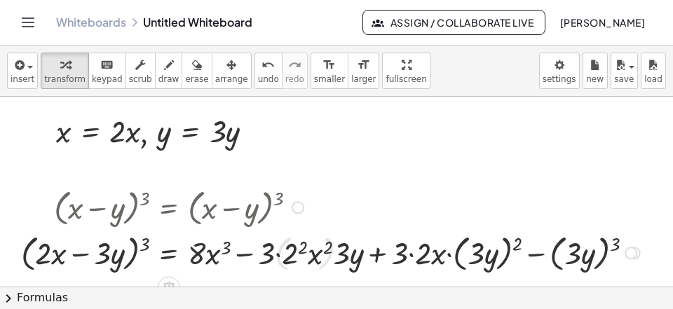
click at [288, 257] on div at bounding box center [332, 252] width 637 height 46
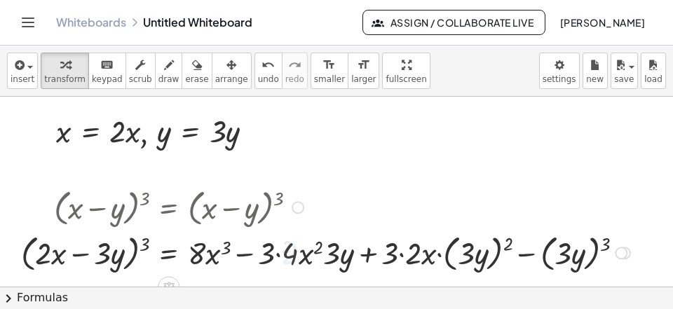
click at [292, 259] on div at bounding box center [327, 252] width 627 height 46
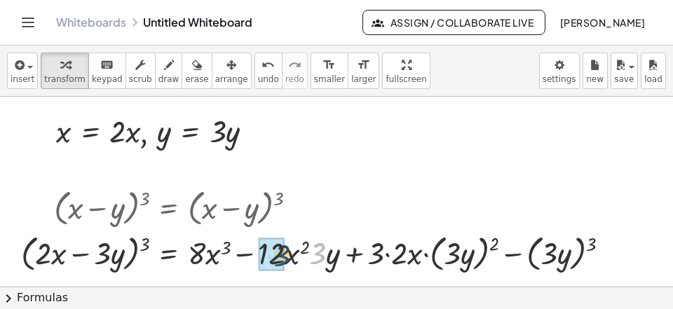
drag, startPoint x: 315, startPoint y: 258, endPoint x: 273, endPoint y: 263, distance: 42.3
click at [169, 254] on div "· 3 ( + − ) 3 = + − · · + · 3 · · 2 − 3 · 2 · x · · x · x 2 · x · 3 · y 3 · y (…" at bounding box center [169, 254] width 0 height 0
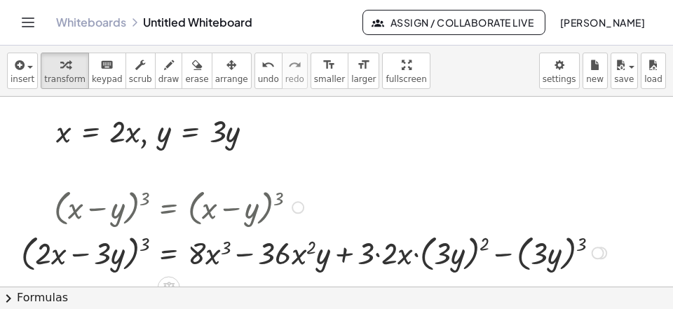
drag, startPoint x: 379, startPoint y: 252, endPoint x: 399, endPoint y: 248, distance: 20.8
click at [381, 252] on div at bounding box center [315, 252] width 603 height 46
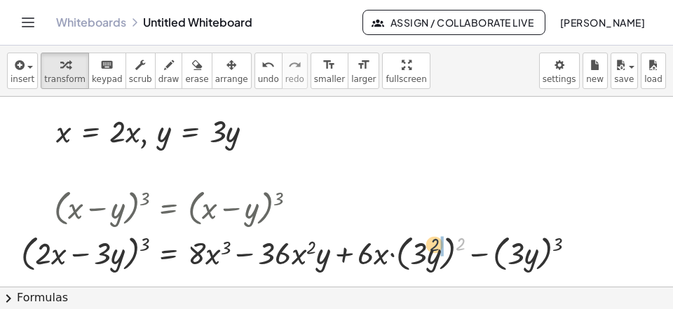
drag, startPoint x: 460, startPoint y: 244, endPoint x: 422, endPoint y: 259, distance: 41.5
click at [432, 247] on div at bounding box center [304, 252] width 580 height 46
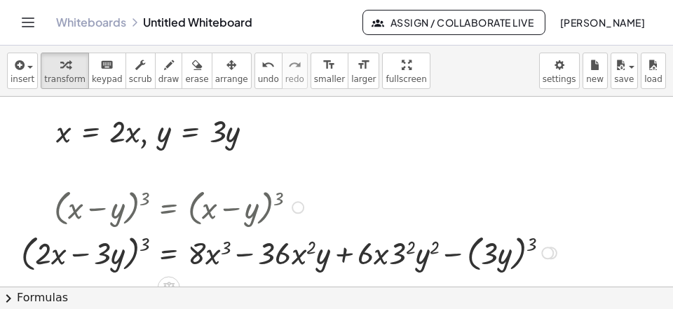
click at [406, 265] on div at bounding box center [291, 252] width 554 height 46
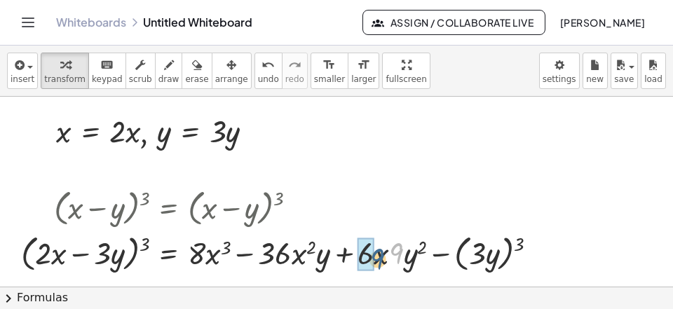
drag, startPoint x: 397, startPoint y: 245, endPoint x: 373, endPoint y: 252, distance: 24.8
click at [169, 254] on div "· 9 ( + − ) 3 = + − · + · · − 3 · 2 · x · · x · x · x · 3 · y · y · y ( · 3 · y…" at bounding box center [169, 254] width 0 height 0
drag, startPoint x: 525, startPoint y: 245, endPoint x: 477, endPoint y: 261, distance: 51.2
click at [478, 249] on div at bounding box center [285, 252] width 543 height 46
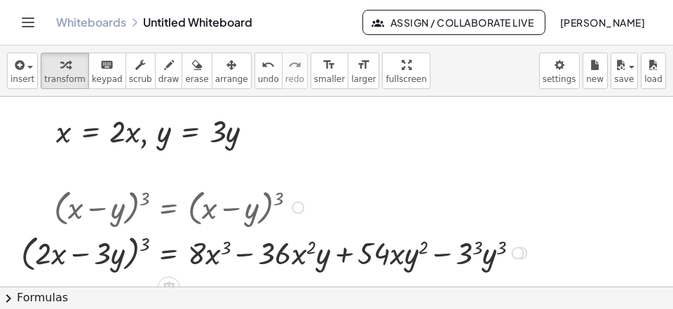
click at [468, 259] on div at bounding box center [276, 252] width 524 height 46
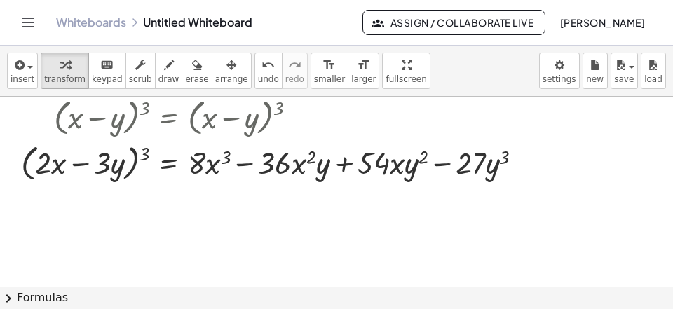
scroll to position [568, 0]
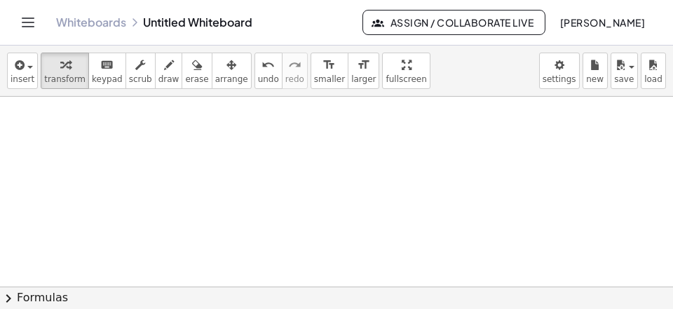
click at [21, 142] on div at bounding box center [412, 2] width 824 height 948
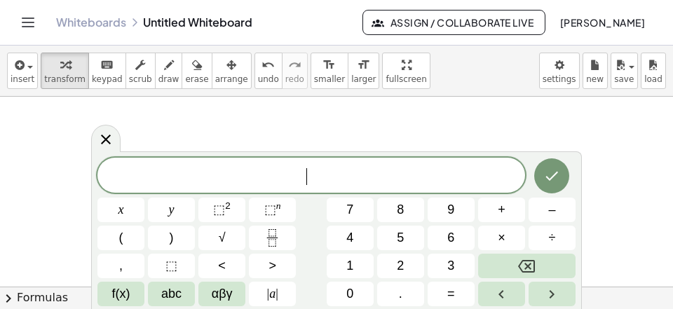
scroll to position [13, 0]
click at [128, 234] on button "(" at bounding box center [120, 238] width 47 height 25
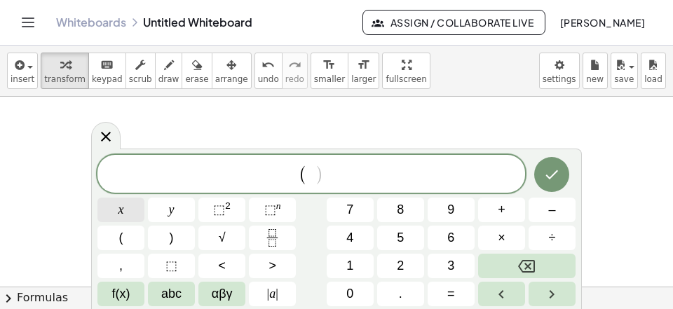
click at [134, 212] on button "x" at bounding box center [120, 210] width 47 height 25
click at [508, 211] on button "+" at bounding box center [501, 210] width 47 height 25
click at [177, 210] on button "y" at bounding box center [171, 210] width 47 height 25
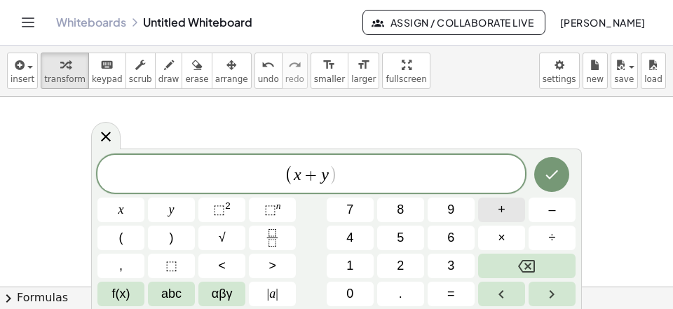
click at [485, 207] on button "+" at bounding box center [501, 210] width 47 height 25
drag, startPoint x: 373, startPoint y: 161, endPoint x: 369, endPoint y: 167, distance: 7.2
click at [369, 167] on div "( x + y + z ​ )" at bounding box center [310, 174] width 427 height 38
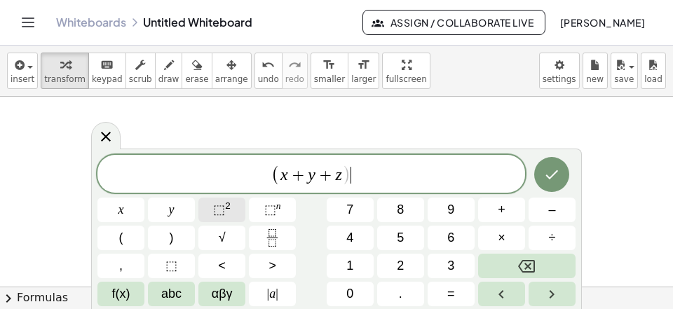
click at [233, 207] on button "⬚ 2" at bounding box center [221, 210] width 47 height 25
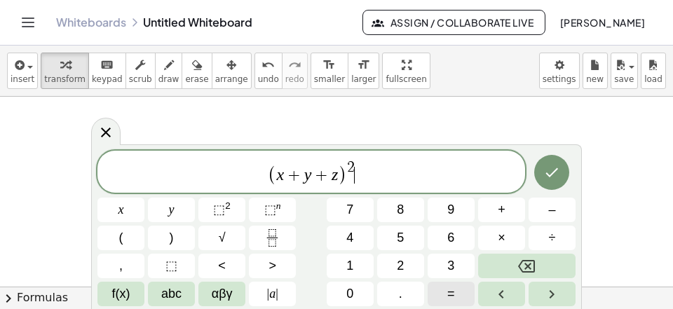
click at [453, 291] on span "=" at bounding box center [451, 294] width 8 height 19
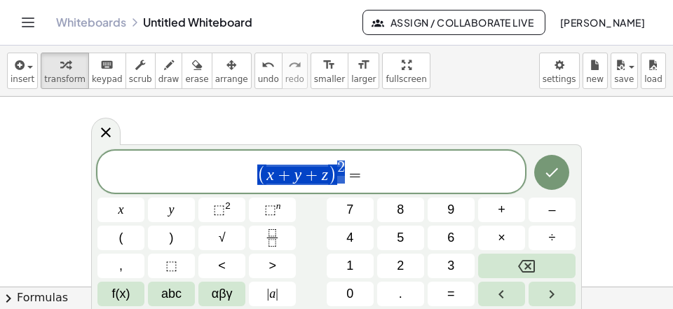
drag, startPoint x: 347, startPoint y: 171, endPoint x: 252, endPoint y: 179, distance: 95.6
click at [252, 179] on span "( x + y + z ) 2 =" at bounding box center [310, 172] width 427 height 27
click at [371, 175] on span "( x + y + z ) 2 = ​" at bounding box center [310, 172] width 427 height 27
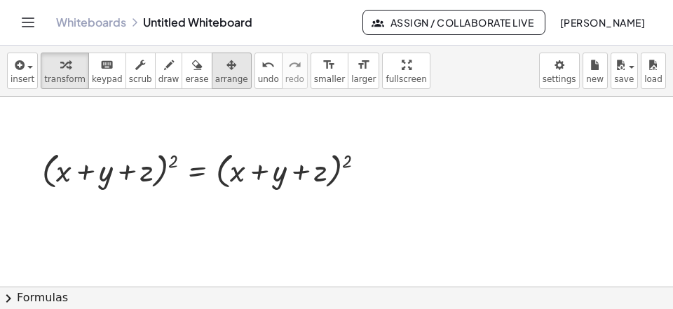
click at [215, 70] on div "button" at bounding box center [231, 64] width 33 height 17
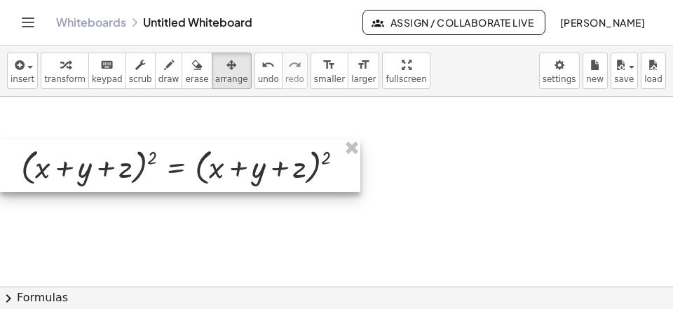
drag, startPoint x: 226, startPoint y: 158, endPoint x: 181, endPoint y: 150, distance: 46.3
click at [181, 151] on div at bounding box center [180, 165] width 360 height 53
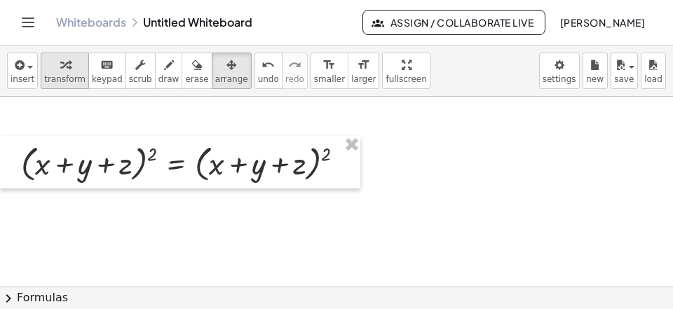
click at [55, 76] on span "transform" at bounding box center [64, 79] width 41 height 10
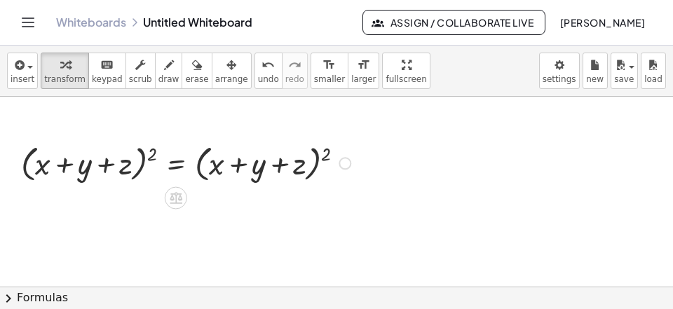
click at [328, 149] on div at bounding box center [188, 162] width 348 height 46
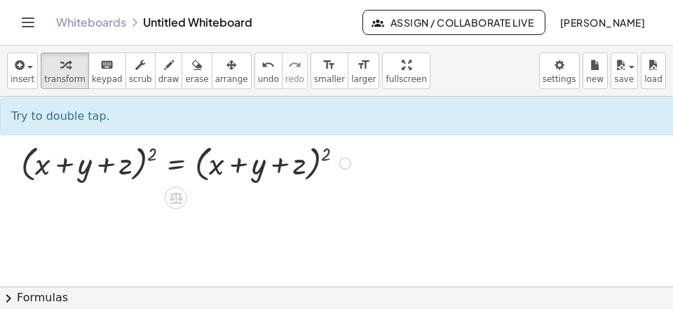
click at [328, 149] on div at bounding box center [188, 162] width 348 height 46
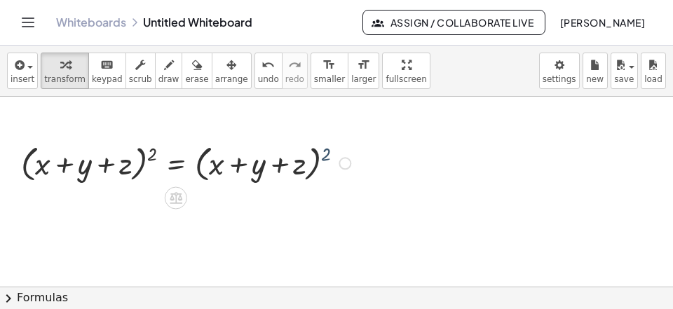
click at [328, 149] on div at bounding box center [188, 162] width 348 height 46
click at [327, 149] on div at bounding box center [290, 162] width 553 height 46
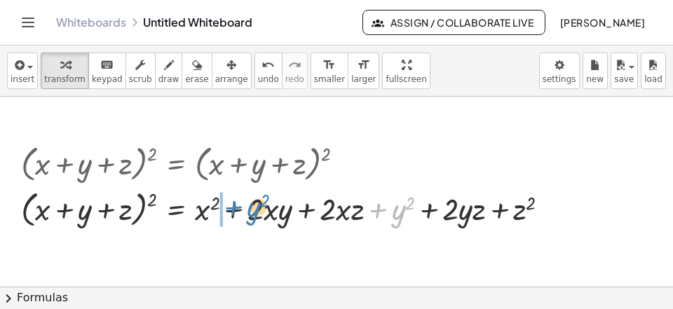
drag, startPoint x: 375, startPoint y: 211, endPoint x: 228, endPoint y: 210, distance: 146.5
click at [228, 210] on div at bounding box center [290, 208] width 553 height 46
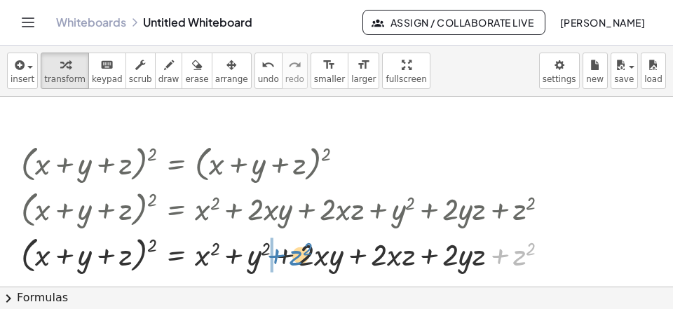
drag, startPoint x: 501, startPoint y: 259, endPoint x: 277, endPoint y: 259, distance: 224.2
click at [277, 259] on div at bounding box center [290, 254] width 553 height 46
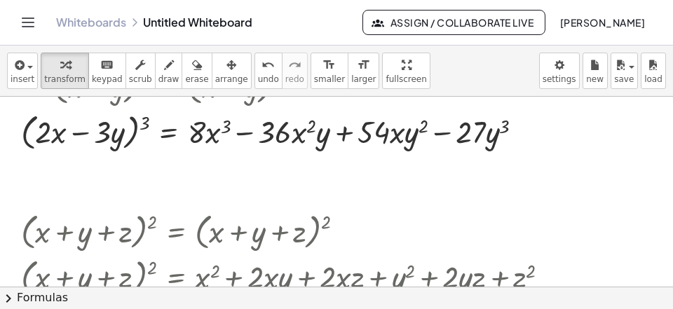
scroll to position [478, 0]
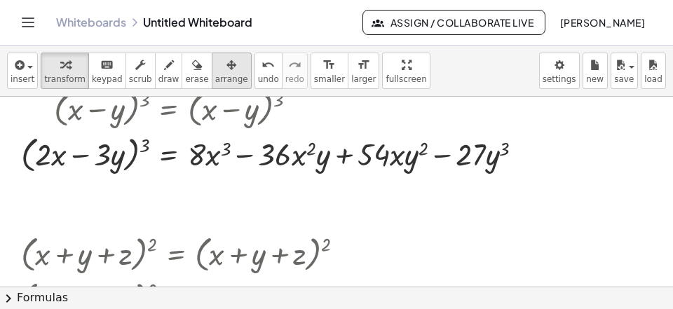
click at [215, 75] on span "arrange" at bounding box center [231, 79] width 33 height 10
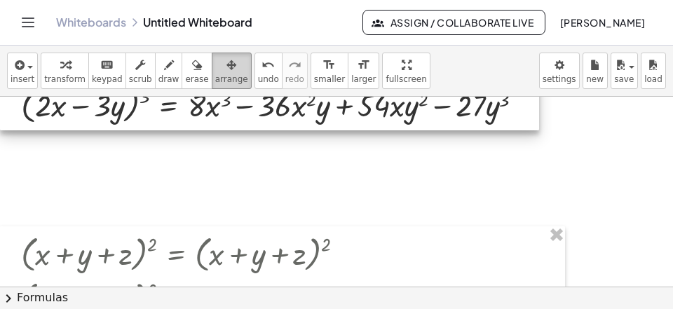
drag, startPoint x: 221, startPoint y: 167, endPoint x: 214, endPoint y: 82, distance: 85.7
click at [213, 85] on div "insert select one: Math Expression Function Text Youtube Video Graphing Geometr…" at bounding box center [336, 177] width 673 height 263
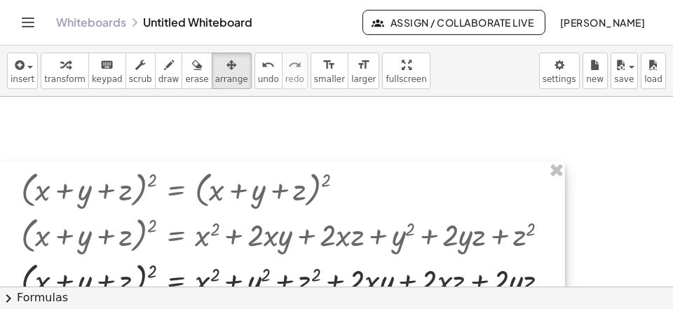
scroll to position [568, 0]
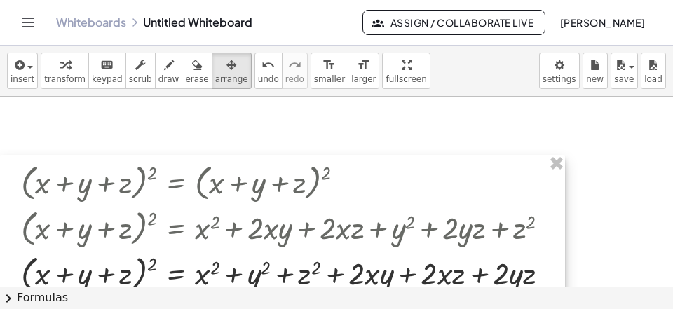
drag, startPoint x: 139, startPoint y: 160, endPoint x: 110, endPoint y: 174, distance: 32.6
click at [111, 179] on div at bounding box center [282, 227] width 565 height 144
click at [45, 121] on div at bounding box center [412, 2] width 824 height 948
click at [58, 75] on span "transform" at bounding box center [64, 79] width 41 height 10
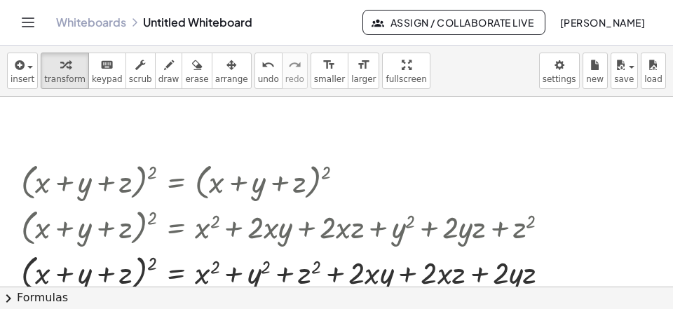
click at [61, 117] on div at bounding box center [412, 2] width 824 height 948
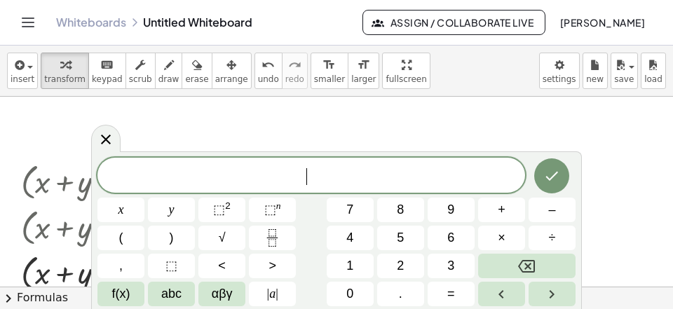
scroll to position [13, 0]
click at [119, 211] on span "x" at bounding box center [121, 209] width 6 height 19
click at [448, 294] on span "=" at bounding box center [451, 294] width 8 height 19
click at [411, 266] on button "2" at bounding box center [400, 266] width 47 height 25
click at [115, 206] on button "x" at bounding box center [120, 210] width 47 height 25
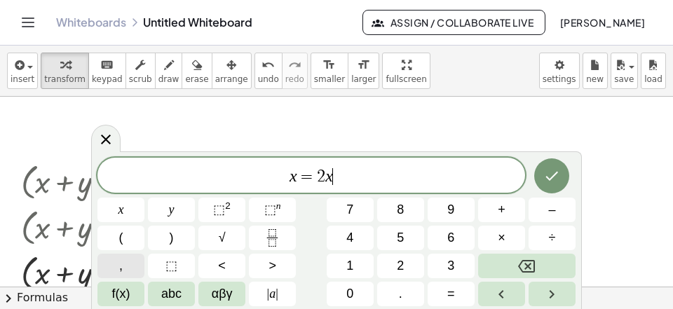
click at [114, 257] on button "," at bounding box center [120, 266] width 47 height 25
click at [183, 210] on button "y" at bounding box center [171, 210] width 47 height 25
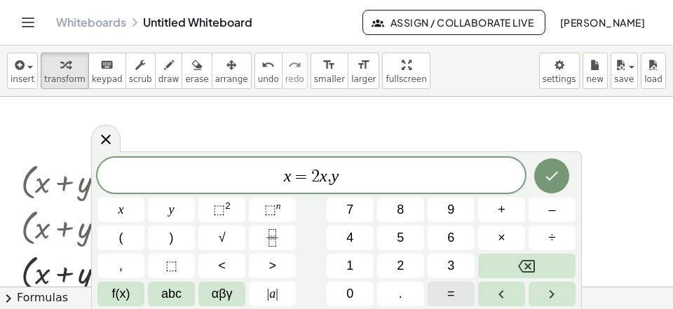
click at [446, 297] on button "=" at bounding box center [450, 294] width 47 height 25
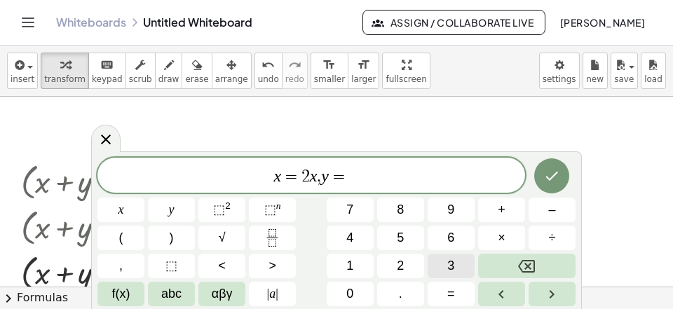
click at [453, 270] on button "3" at bounding box center [450, 266] width 47 height 25
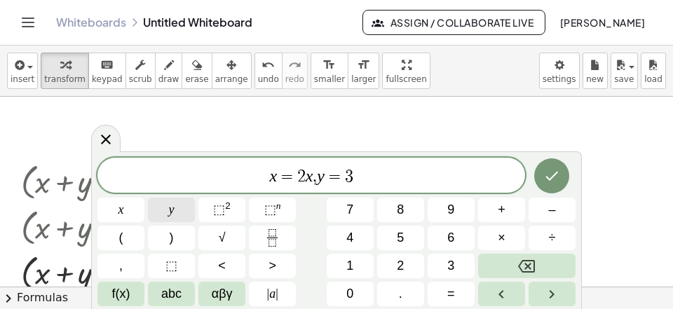
click at [170, 215] on span "y" at bounding box center [172, 209] width 6 height 19
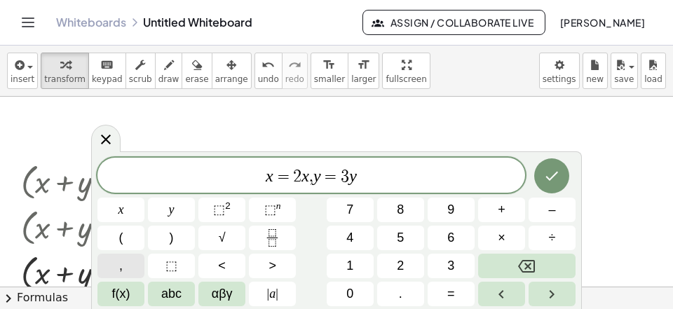
click at [121, 268] on span "," at bounding box center [121, 265] width 4 height 19
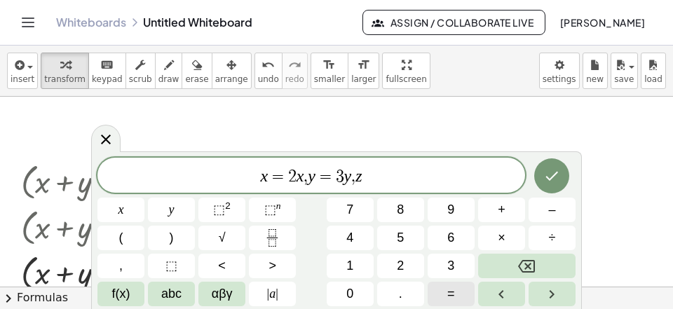
click at [455, 291] on button "=" at bounding box center [450, 294] width 47 height 25
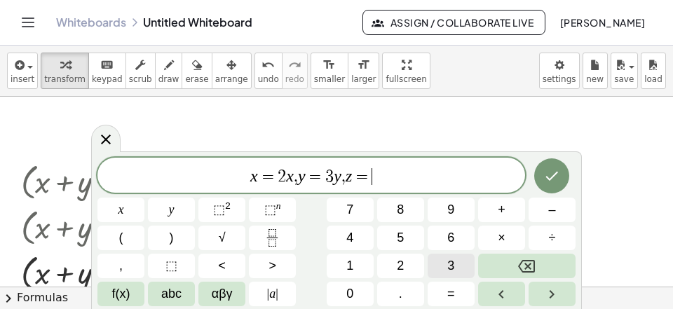
click at [455, 261] on button "3" at bounding box center [450, 266] width 47 height 25
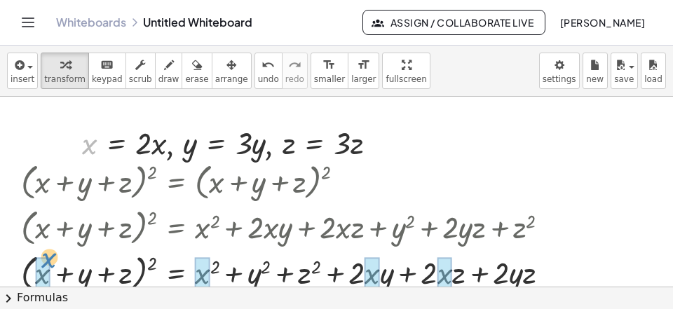
drag, startPoint x: 88, startPoint y: 146, endPoint x: 47, endPoint y: 260, distance: 121.5
click at [223, 143] on div "x , x = · 2 · x , y = · 3 · y , z = · 3 · z" at bounding box center [223, 143] width 0 height 0
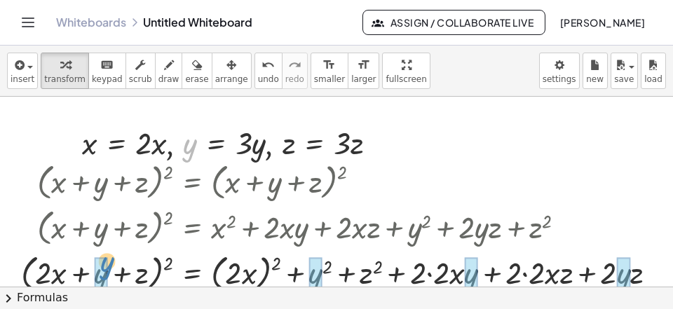
drag, startPoint x: 190, startPoint y: 147, endPoint x: 104, endPoint y: 266, distance: 146.6
click at [223, 143] on div "y , x = · 2 · x , y = · 3 · y , z = · 3 · z" at bounding box center [223, 143] width 0 height 0
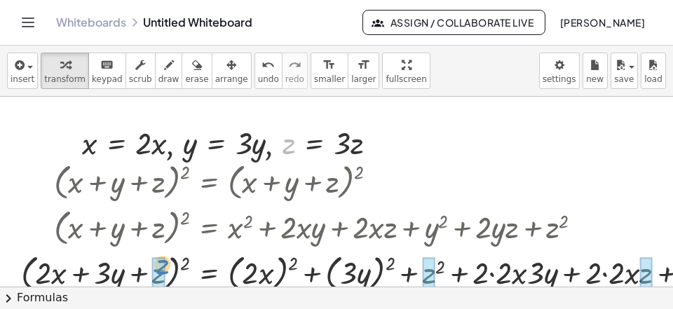
drag, startPoint x: 287, startPoint y: 142, endPoint x: 165, endPoint y: 256, distance: 166.6
click at [223, 143] on div "z , x = · 2 · x , y = · 3 · y , z = · 3 · z" at bounding box center [223, 143] width 0 height 0
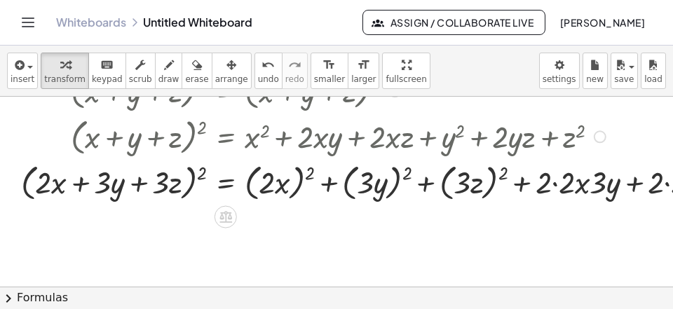
scroll to position [659, 0]
drag, startPoint x: 312, startPoint y: 170, endPoint x: 270, endPoint y: 175, distance: 41.7
click at [270, 175] on div at bounding box center [444, 181] width 861 height 46
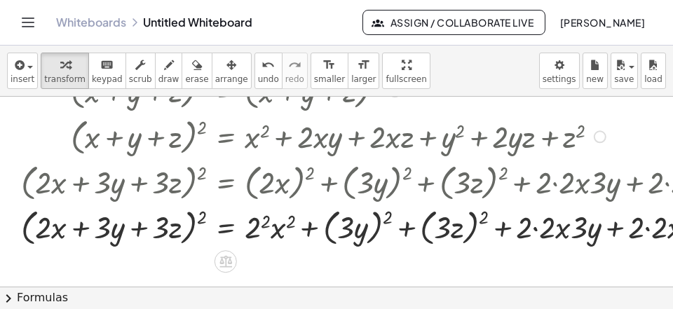
drag, startPoint x: 253, startPoint y: 189, endPoint x: 254, endPoint y: 206, distance: 16.9
click at [253, 191] on div at bounding box center [444, 181] width 861 height 46
click at [253, 224] on div at bounding box center [444, 227] width 861 height 46
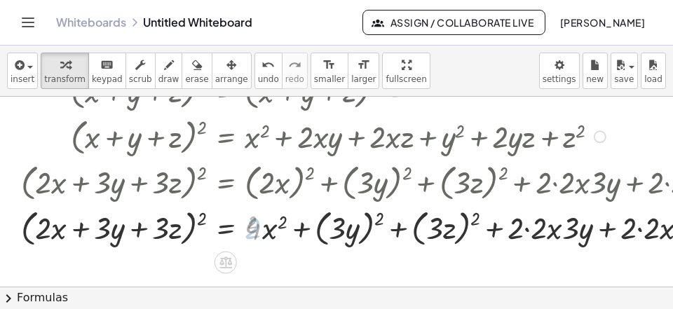
click at [262, 232] on div at bounding box center [444, 227] width 861 height 46
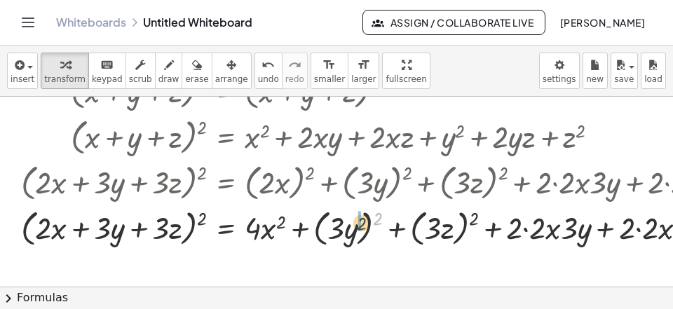
drag, startPoint x: 380, startPoint y: 217, endPoint x: 338, endPoint y: 229, distance: 43.9
click at [347, 227] on div at bounding box center [444, 227] width 861 height 46
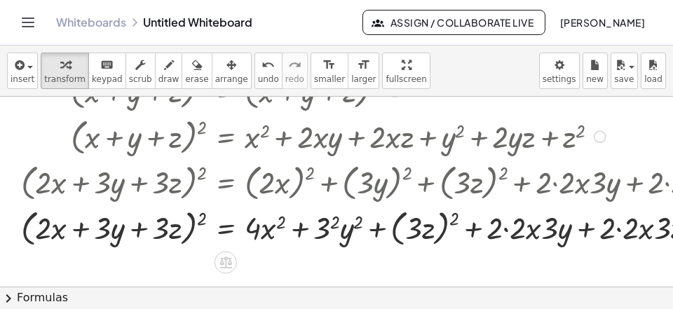
click at [329, 242] on div at bounding box center [444, 227] width 861 height 46
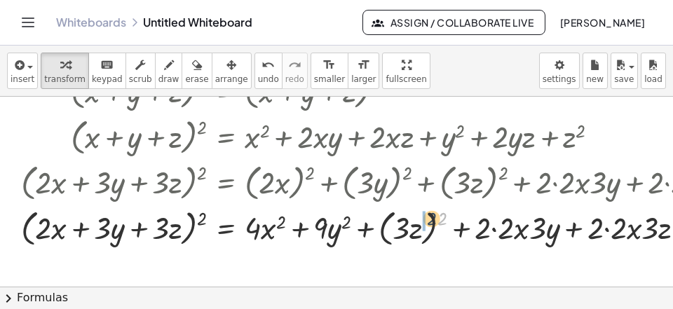
drag, startPoint x: 441, startPoint y: 221, endPoint x: 406, endPoint y: 233, distance: 37.2
click at [406, 233] on div at bounding box center [444, 227] width 861 height 46
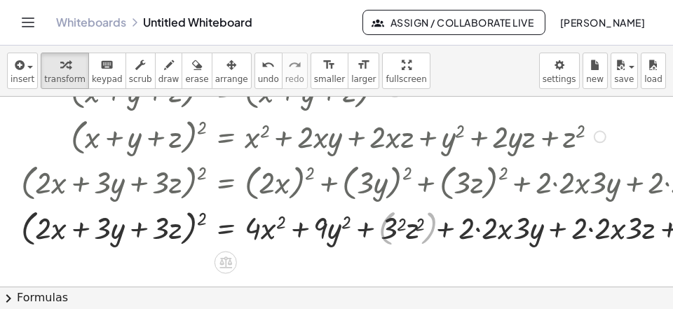
click at [386, 244] on div at bounding box center [444, 227] width 861 height 46
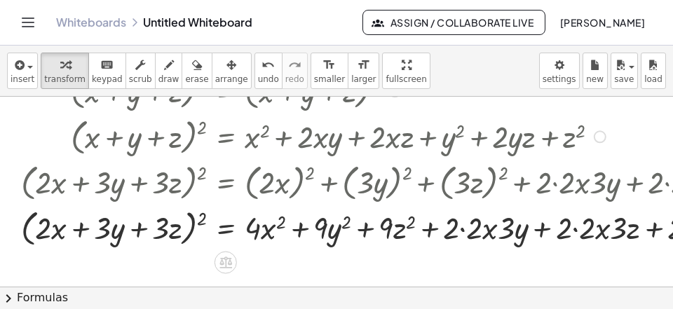
drag, startPoint x: 465, startPoint y: 232, endPoint x: 488, endPoint y: 232, distance: 23.8
click at [466, 232] on div at bounding box center [444, 227] width 861 height 46
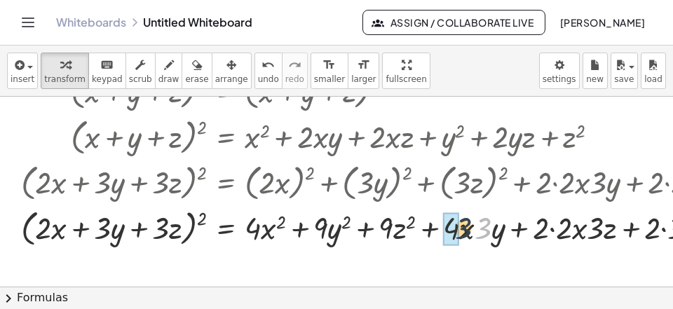
drag, startPoint x: 488, startPoint y: 235, endPoint x: 443, endPoint y: 231, distance: 45.0
click at [226, 228] on div "· 3 ( + + + ) 2 = + + · · + · 2 · · + + · 2 · · + · 2 · x · · x · x · 2 · x · 3…" at bounding box center [226, 228] width 0 height 0
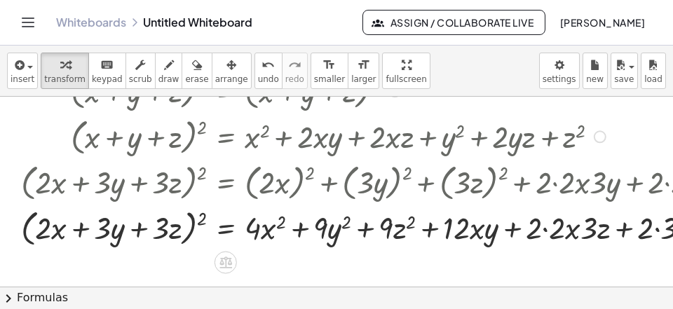
click at [548, 231] on div at bounding box center [444, 227] width 861 height 46
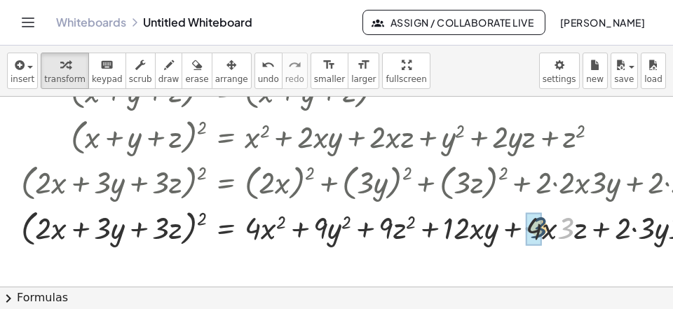
drag, startPoint x: 564, startPoint y: 234, endPoint x: 528, endPoint y: 242, distance: 36.7
click at [226, 228] on div "· 3 ( + + + ) 2 = + + · + · · + + · 2 · · + · 2 · x · · x · x · x · 3 · y · · y…" at bounding box center [226, 228] width 0 height 0
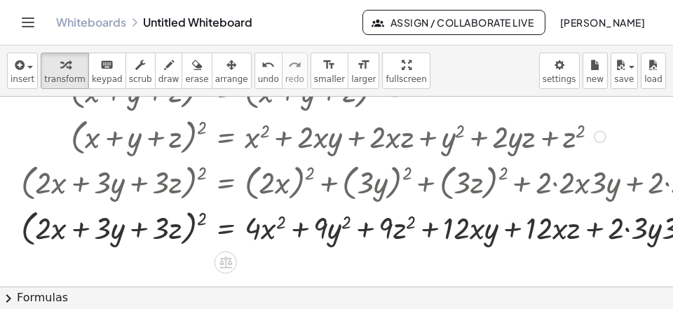
click at [627, 233] on div at bounding box center [444, 227] width 861 height 46
drag, startPoint x: 649, startPoint y: 229, endPoint x: 625, endPoint y: 232, distance: 24.0
click at [625, 232] on div at bounding box center [444, 227] width 861 height 46
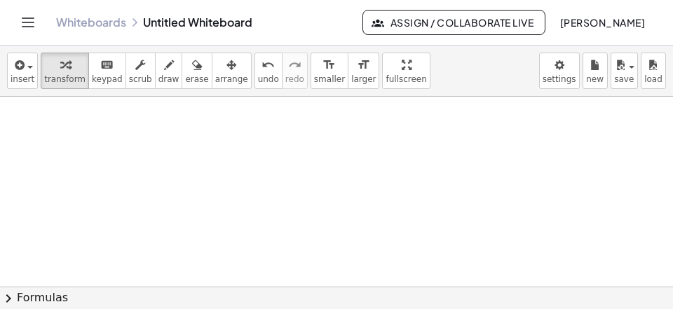
scroll to position [947, 0]
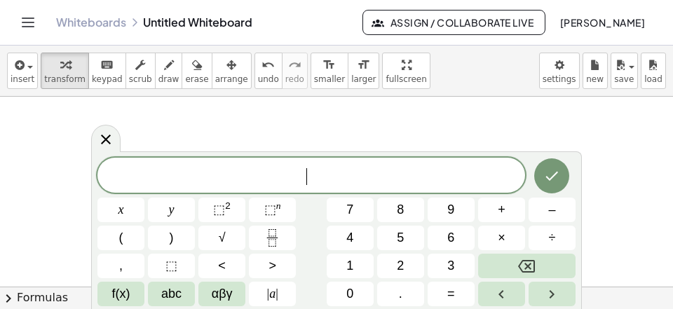
scroll to position [13, 0]
click at [124, 231] on button "(" at bounding box center [120, 238] width 47 height 25
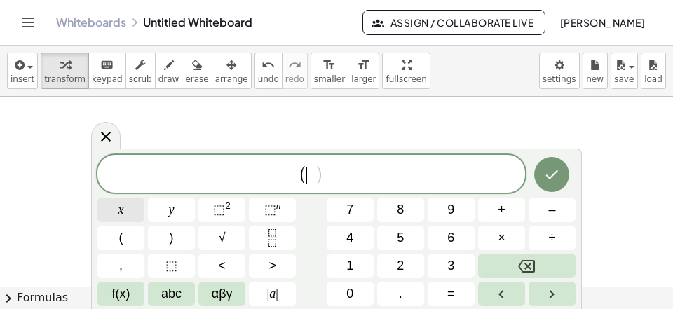
click at [121, 204] on span "x" at bounding box center [121, 209] width 6 height 19
click at [501, 213] on span "+" at bounding box center [502, 209] width 8 height 19
click at [184, 212] on button "y" at bounding box center [171, 210] width 47 height 25
drag, startPoint x: 364, startPoint y: 174, endPoint x: 313, endPoint y: 196, distance: 55.3
click at [362, 174] on span "( x + y ) ​" at bounding box center [310, 174] width 427 height 23
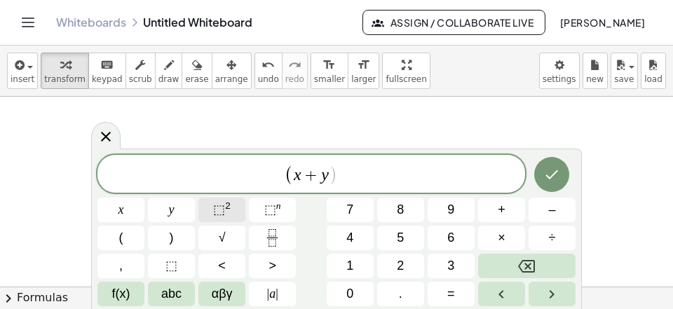
click at [225, 215] on span "⬚ 2" at bounding box center [222, 209] width 18 height 19
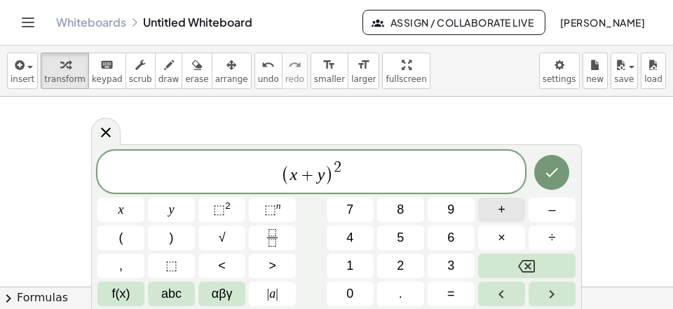
click at [507, 212] on button "+" at bounding box center [501, 210] width 47 height 25
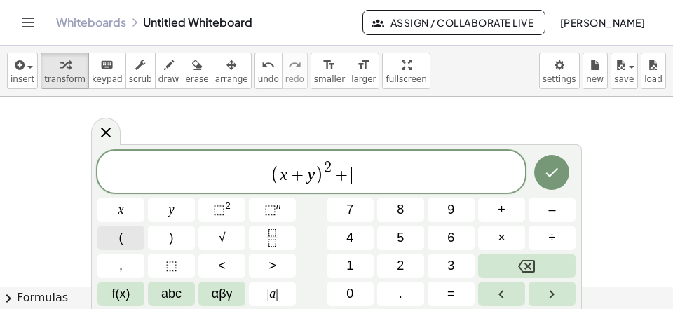
click at [103, 240] on button "(" at bounding box center [120, 238] width 47 height 25
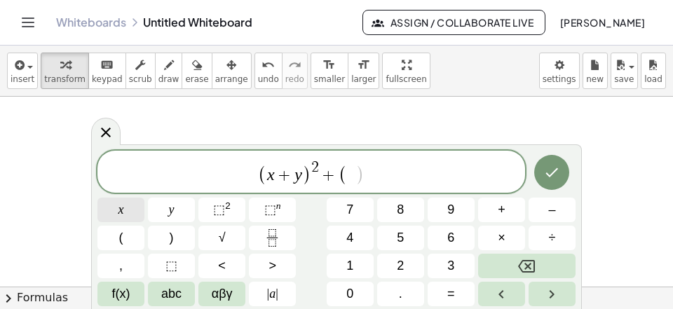
click at [117, 209] on button "x" at bounding box center [120, 210] width 47 height 25
click at [537, 213] on button "–" at bounding box center [551, 210] width 47 height 25
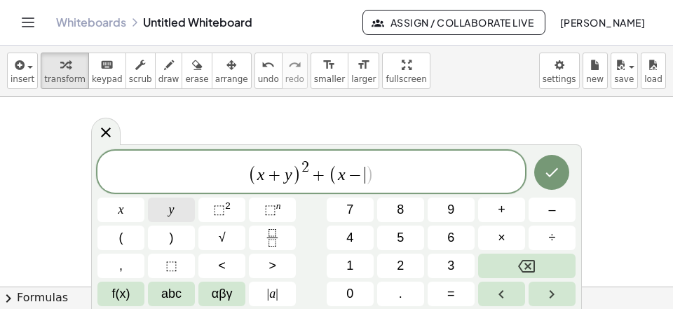
click at [178, 212] on button "y" at bounding box center [171, 210] width 47 height 25
click at [397, 179] on span "( x + y ) 2 + ( x − y ) ​" at bounding box center [310, 172] width 427 height 27
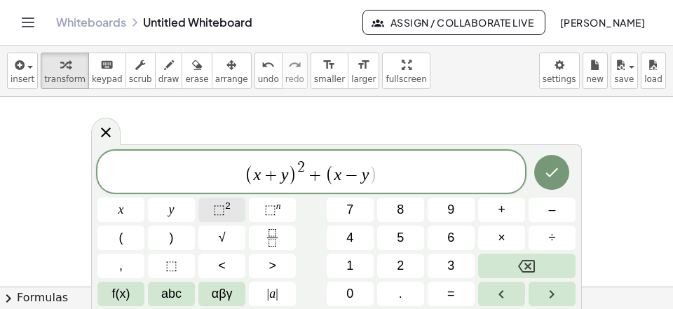
click at [230, 208] on sup "2" at bounding box center [228, 205] width 6 height 11
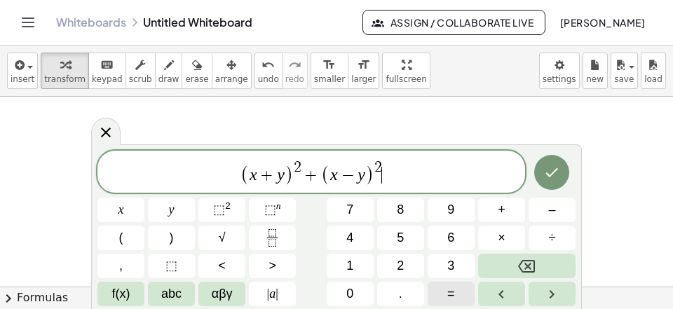
click at [444, 296] on button "=" at bounding box center [450, 294] width 47 height 25
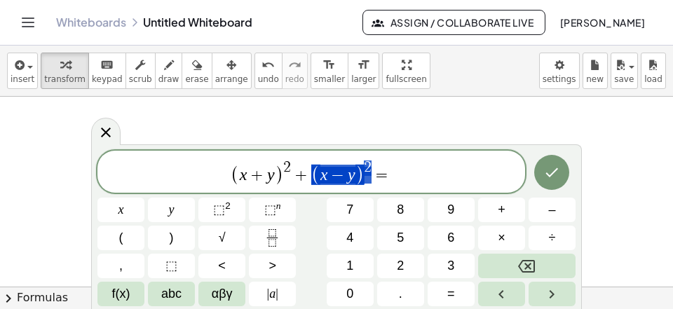
scroll to position [605, 8]
drag, startPoint x: 375, startPoint y: 177, endPoint x: 183, endPoint y: 184, distance: 192.1
click at [183, 184] on span "( x + y ) 2 + ( x − y ) 2 =" at bounding box center [310, 172] width 427 height 27
click at [409, 170] on span "( x + y ) 2 + ( x − y ) 2 =" at bounding box center [310, 172] width 427 height 27
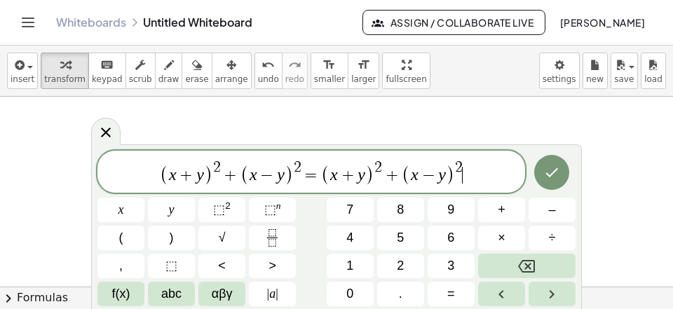
scroll to position [13, 0]
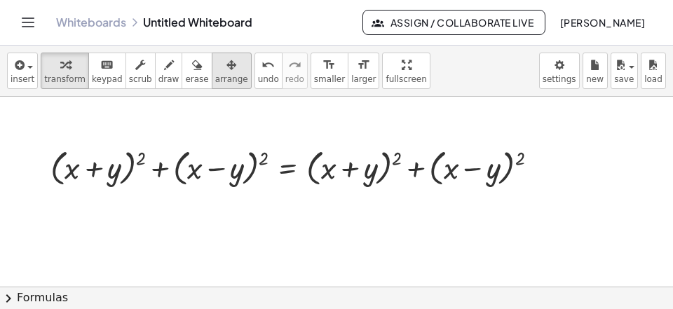
click at [226, 69] on icon "button" at bounding box center [231, 65] width 10 height 17
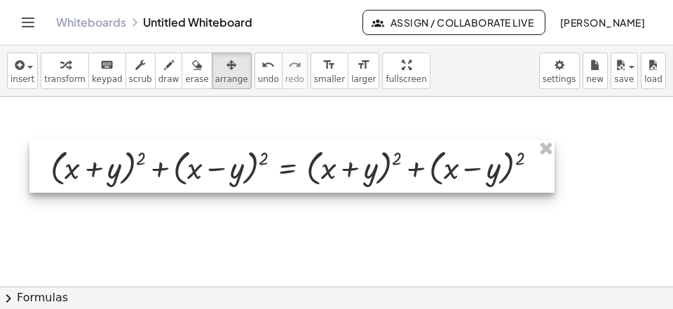
click at [125, 181] on div at bounding box center [291, 166] width 525 height 53
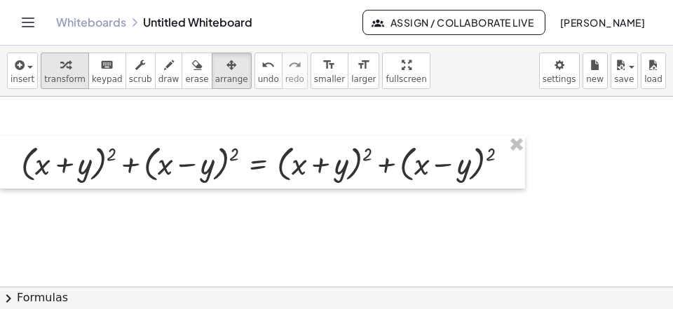
click at [66, 85] on button "transform" at bounding box center [65, 71] width 48 height 36
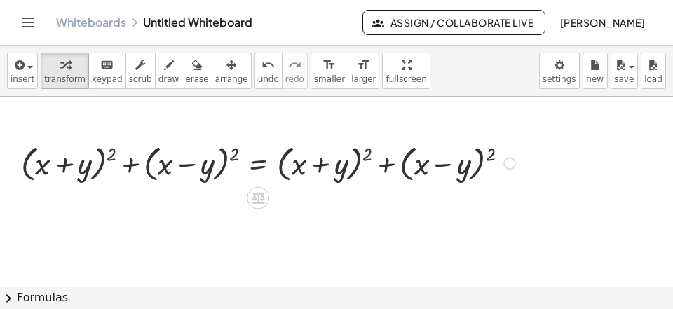
click at [366, 153] on div at bounding box center [270, 162] width 512 height 46
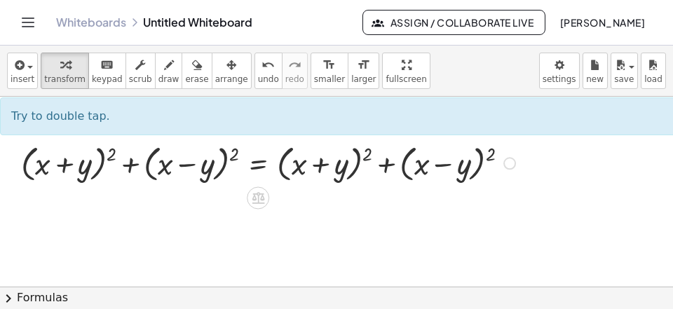
click at [366, 153] on div at bounding box center [270, 162] width 512 height 46
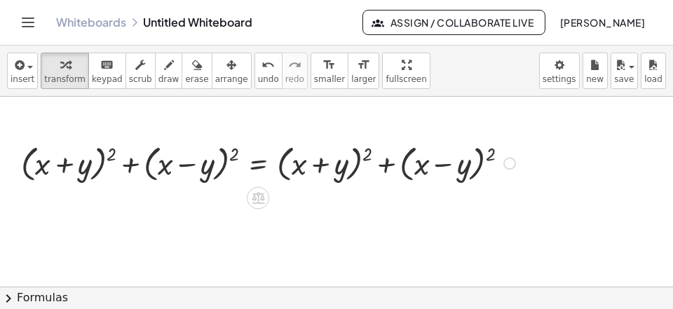
click at [366, 153] on div at bounding box center [270, 162] width 512 height 46
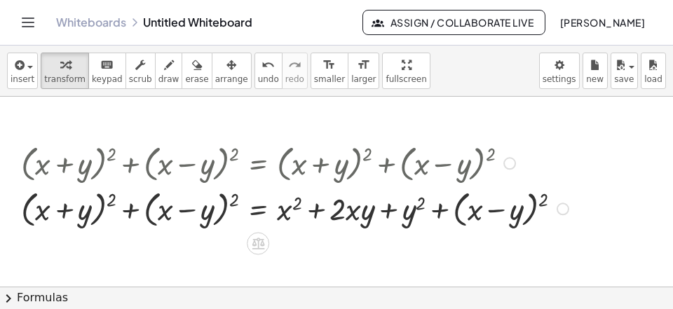
click at [541, 196] on div at bounding box center [296, 208] width 565 height 46
click at [542, 198] on div at bounding box center [296, 208] width 565 height 46
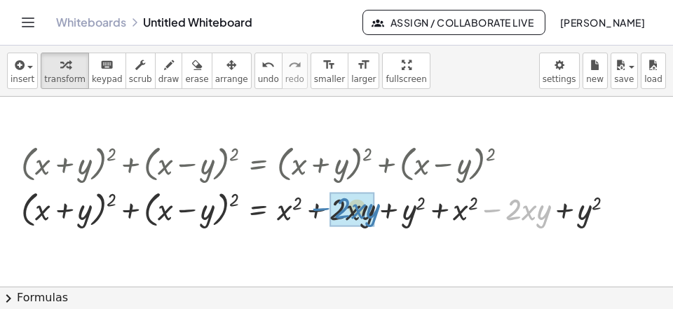
drag, startPoint x: 486, startPoint y: 214, endPoint x: 315, endPoint y: 212, distance: 170.3
click at [315, 212] on div at bounding box center [323, 208] width 619 height 46
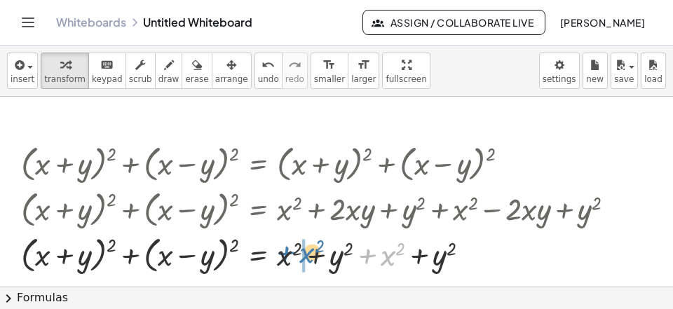
drag, startPoint x: 366, startPoint y: 256, endPoint x: 275, endPoint y: 256, distance: 91.1
click at [277, 256] on div at bounding box center [323, 254] width 619 height 46
drag, startPoint x: 310, startPoint y: 258, endPoint x: 345, endPoint y: 257, distance: 35.0
click at [317, 257] on div at bounding box center [323, 254] width 619 height 46
click at [409, 257] on div at bounding box center [323, 254] width 619 height 46
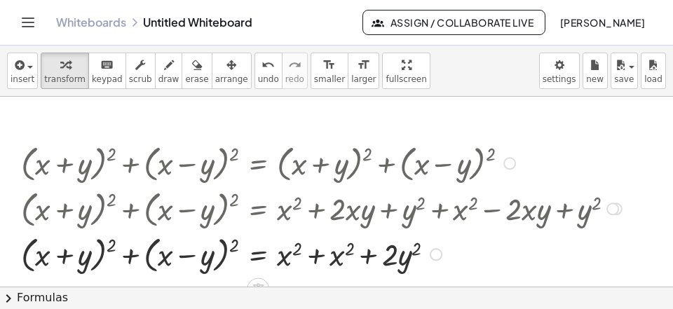
click at [331, 259] on div at bounding box center [323, 254] width 619 height 46
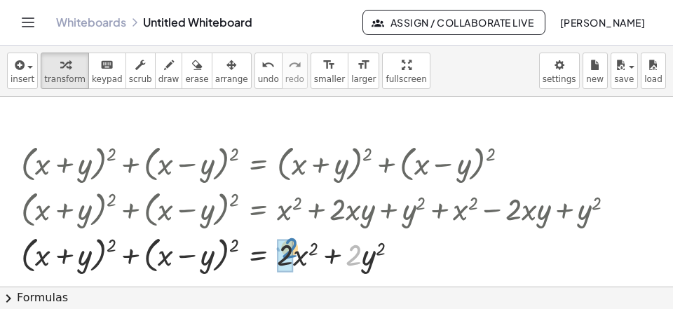
drag, startPoint x: 351, startPoint y: 261, endPoint x: 293, endPoint y: 248, distance: 59.5
click at [258, 255] on div "· 2 + ( + x + y ) 2 + ( + x − y ) 2 = + x 2 + y 2 · 2 · · 2 ·" at bounding box center [258, 255] width 0 height 0
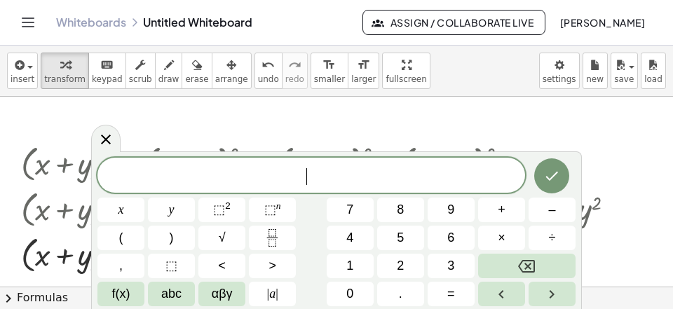
scroll to position [13, 0]
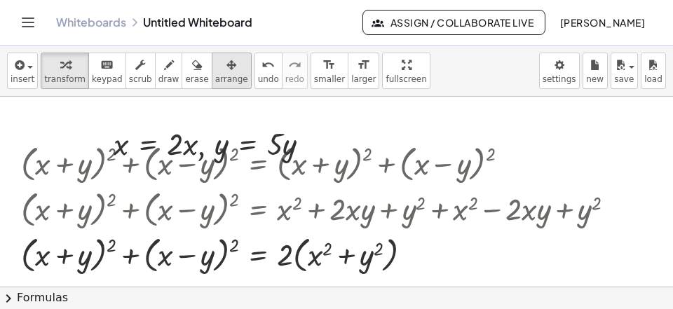
click at [219, 75] on span "arrange" at bounding box center [231, 79] width 33 height 10
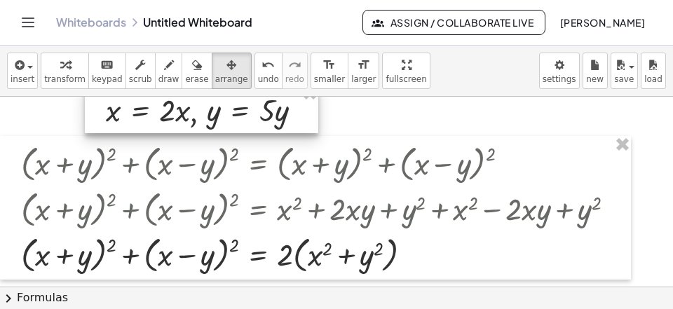
drag, startPoint x: 194, startPoint y: 139, endPoint x: 186, endPoint y: 105, distance: 34.5
click at [186, 105] on div at bounding box center [201, 109] width 233 height 48
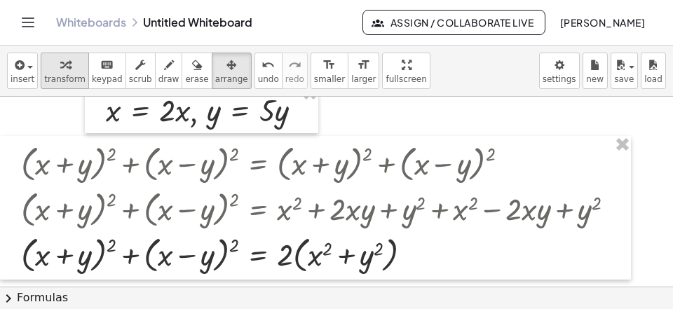
click at [41, 62] on button "transform" at bounding box center [65, 71] width 48 height 36
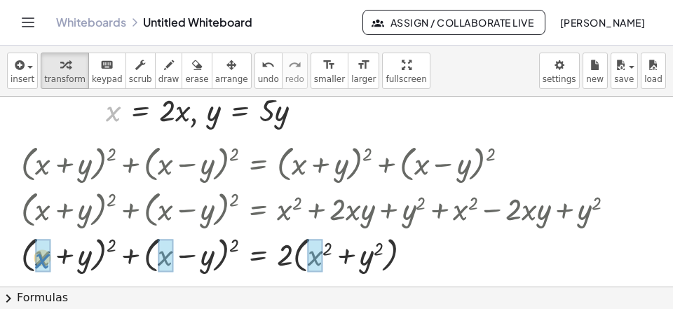
drag, startPoint x: 114, startPoint y: 113, endPoint x: 41, endPoint y: 268, distance: 171.8
click at [197, 110] on div "x , x = · 2 · x , y = · 5 · y" at bounding box center [197, 110] width 0 height 0
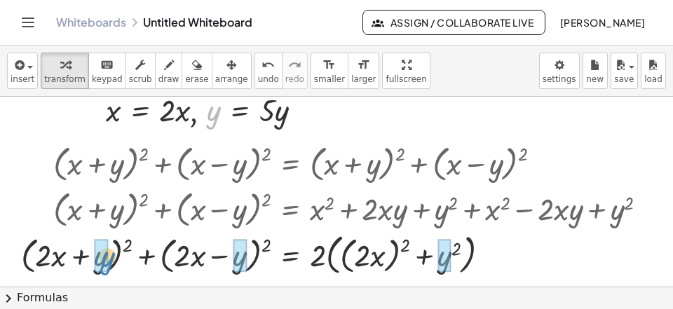
drag, startPoint x: 210, startPoint y: 116, endPoint x: 107, endPoint y: 260, distance: 177.7
click at [197, 110] on div "y , x = · 2 · x , y = · 5 · y" at bounding box center [197, 110] width 0 height 0
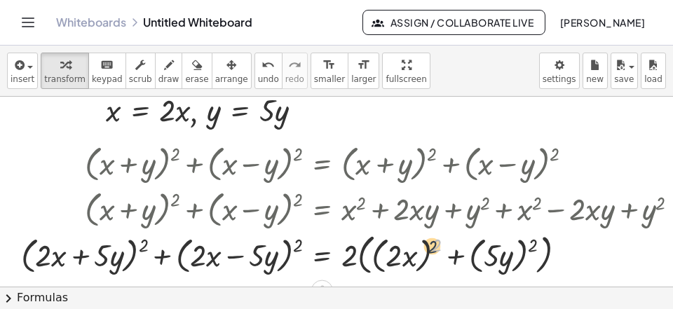
drag, startPoint x: 439, startPoint y: 245, endPoint x: 399, endPoint y: 263, distance: 43.9
click at [404, 257] on div at bounding box center [355, 253] width 683 height 50
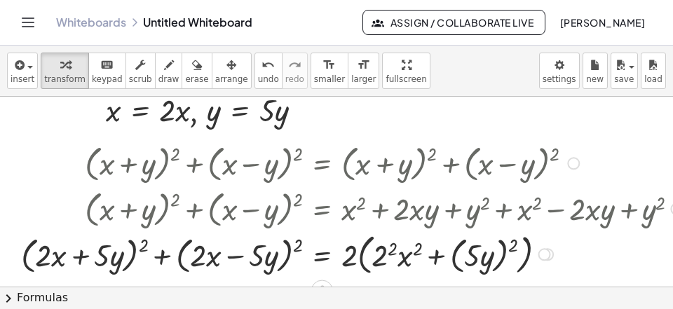
click at [387, 261] on div at bounding box center [355, 253] width 683 height 50
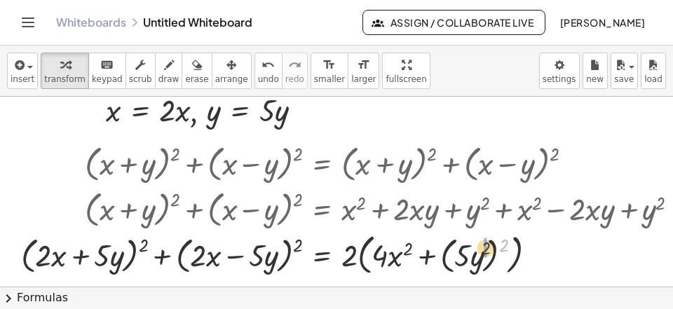
drag, startPoint x: 504, startPoint y: 245, endPoint x: 469, endPoint y: 252, distance: 35.2
click at [476, 249] on div at bounding box center [355, 253] width 683 height 50
click at [452, 257] on div at bounding box center [355, 254] width 683 height 46
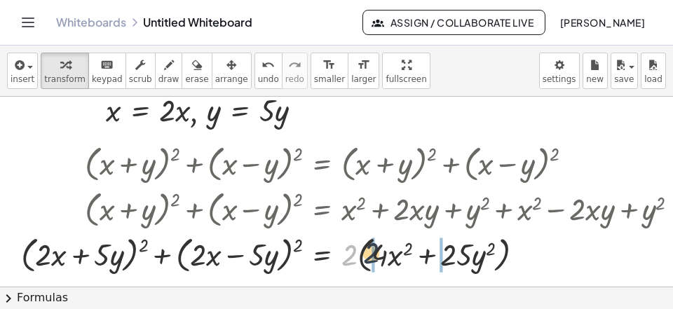
drag, startPoint x: 345, startPoint y: 252, endPoint x: 370, endPoint y: 249, distance: 24.7
click at [370, 249] on div at bounding box center [355, 254] width 683 height 46
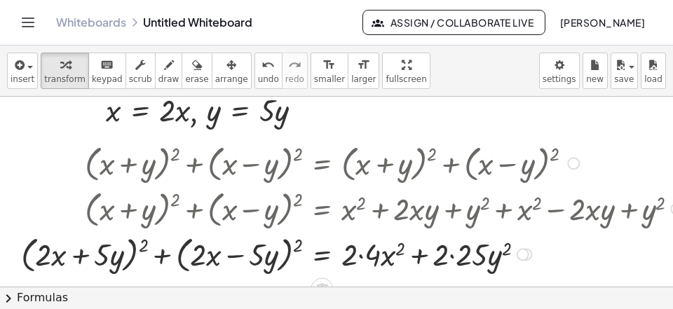
click at [366, 263] on div at bounding box center [355, 254] width 683 height 46
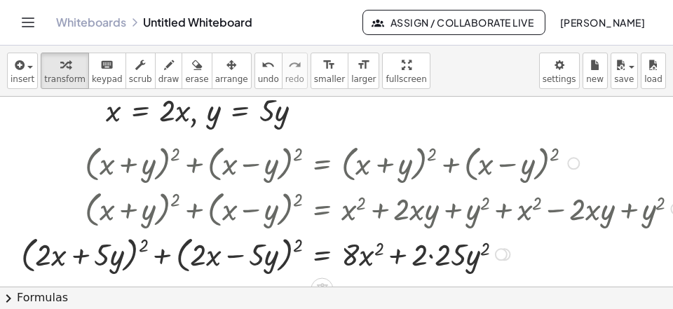
click at [430, 256] on div at bounding box center [355, 254] width 683 height 46
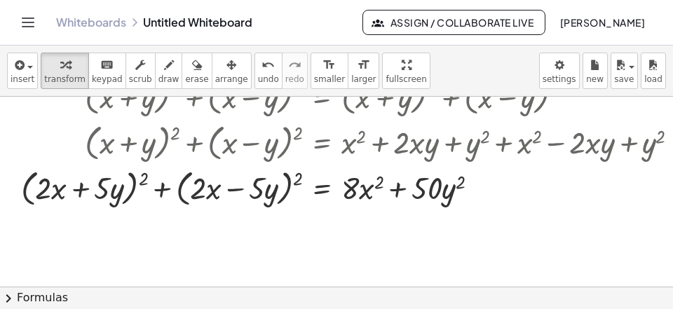
scroll to position [1137, 0]
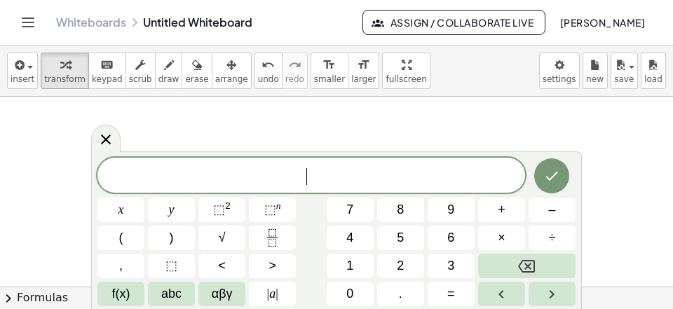
scroll to position [13, 0]
click at [123, 237] on span "(" at bounding box center [121, 237] width 4 height 19
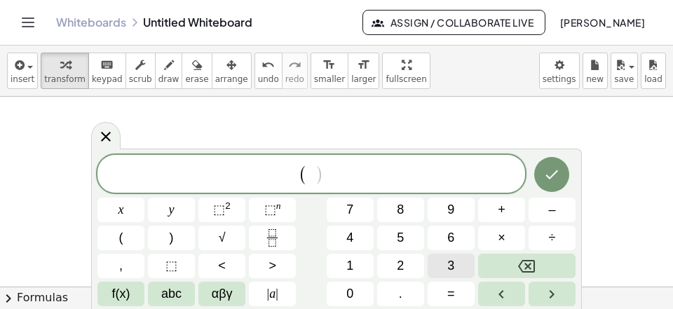
click at [446, 263] on button "3" at bounding box center [450, 266] width 47 height 25
click at [116, 214] on button "x" at bounding box center [120, 210] width 47 height 25
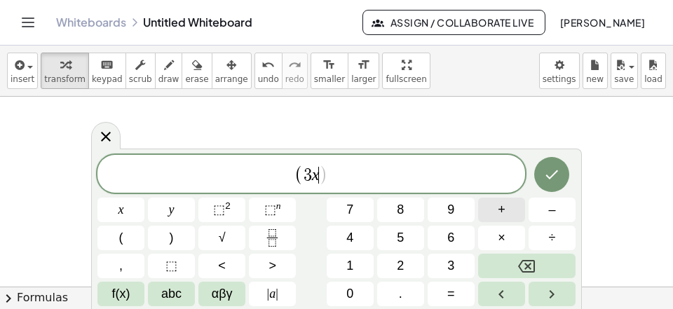
click at [503, 200] on span "+" at bounding box center [502, 209] width 8 height 19
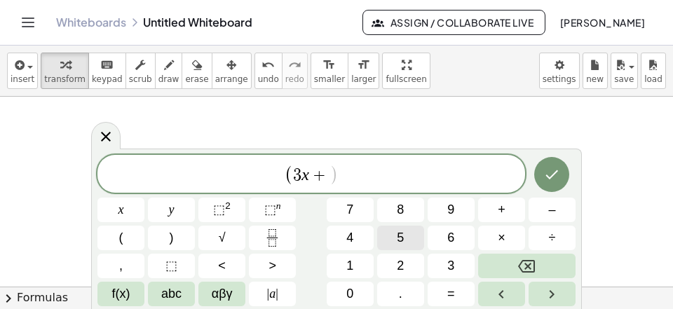
click at [401, 239] on span "5" at bounding box center [400, 237] width 7 height 19
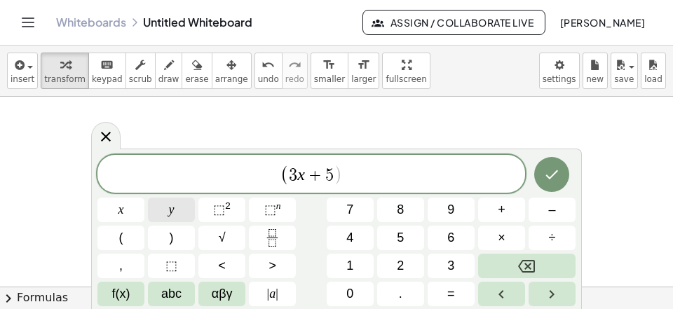
click at [170, 211] on span "y" at bounding box center [172, 209] width 6 height 19
click at [382, 180] on span "( 3 x + 5 y ​ )" at bounding box center [310, 174] width 427 height 23
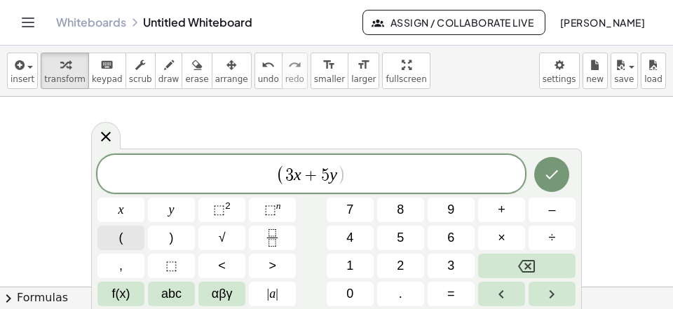
click at [135, 235] on button "(" at bounding box center [120, 238] width 47 height 25
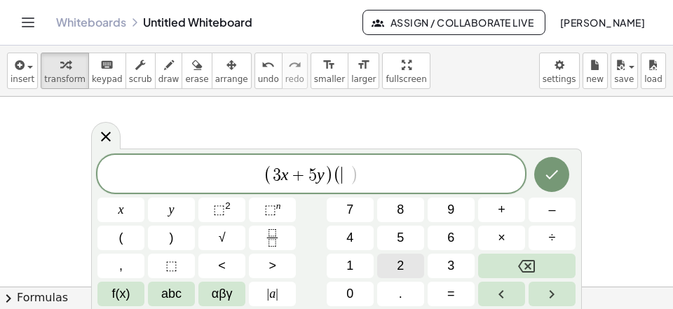
click at [408, 265] on button "2" at bounding box center [400, 266] width 47 height 25
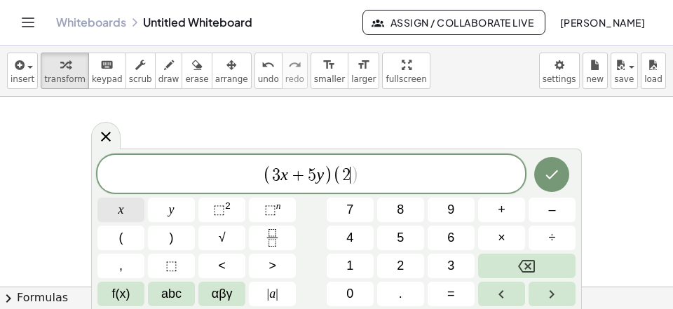
click at [121, 211] on span "x" at bounding box center [121, 209] width 6 height 19
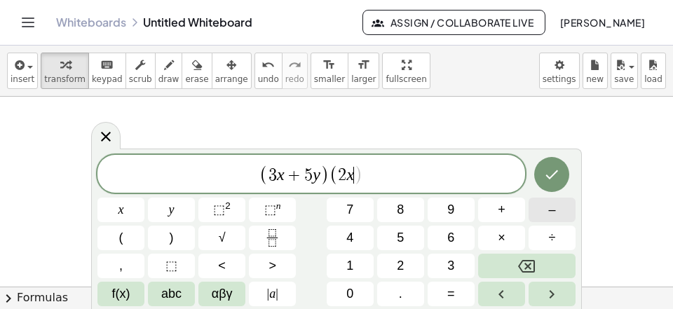
click at [547, 207] on button "–" at bounding box center [551, 210] width 47 height 25
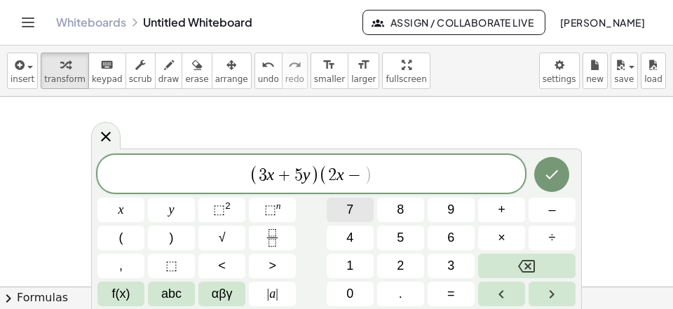
click at [365, 213] on button "7" at bounding box center [350, 210] width 47 height 25
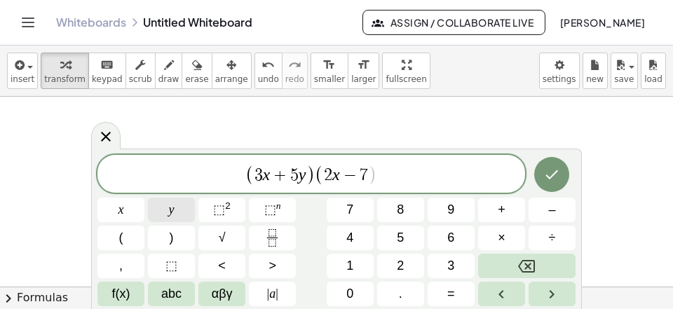
click at [167, 219] on button "y" at bounding box center [171, 210] width 47 height 25
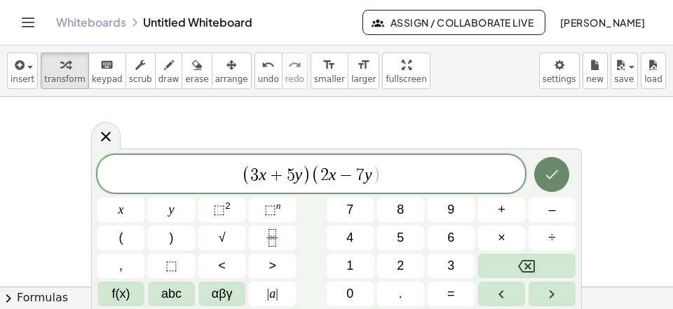
click at [549, 182] on button "Done" at bounding box center [551, 174] width 35 height 35
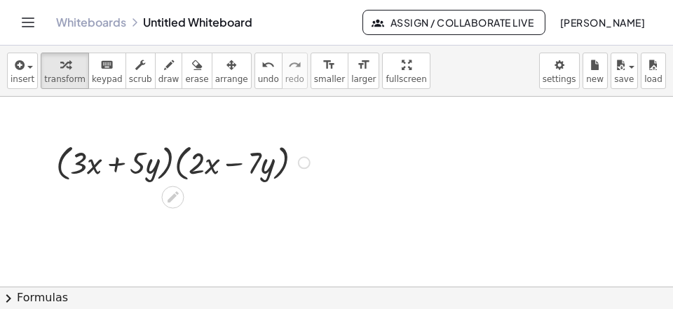
click at [174, 166] on div at bounding box center [185, 162] width 272 height 46
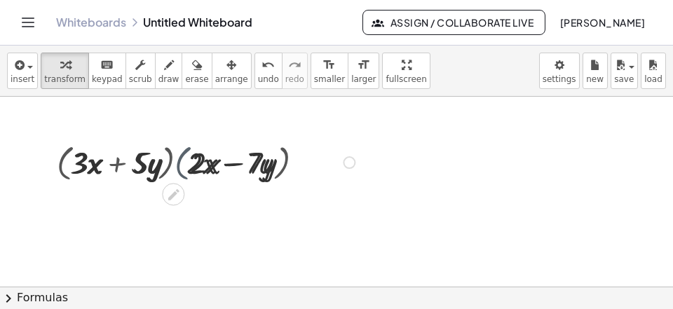
click at [175, 166] on div at bounding box center [186, 161] width 362 height 41
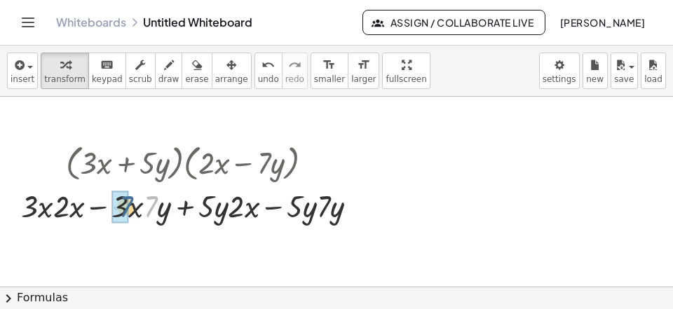
drag, startPoint x: 151, startPoint y: 211, endPoint x: 114, endPoint y: 217, distance: 37.6
click at [182, 206] on div "· 7 + · 3 · x · 2 · x − · 3 · x · 7 · y + · 5 · y · 2 · x − · 5 · y · 7 · y" at bounding box center [182, 206] width 0 height 0
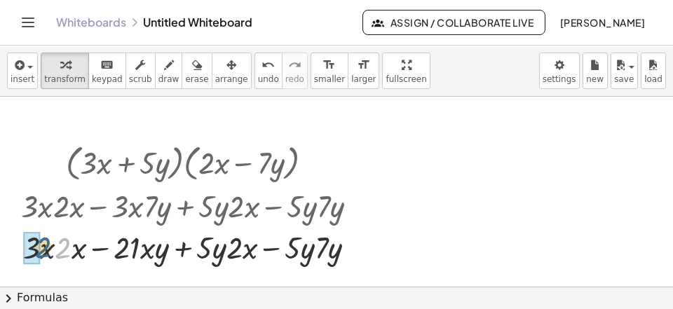
drag, startPoint x: 65, startPoint y: 246, endPoint x: 43, endPoint y: 246, distance: 21.7
click at [43, 246] on div at bounding box center [195, 246] width 362 height 41
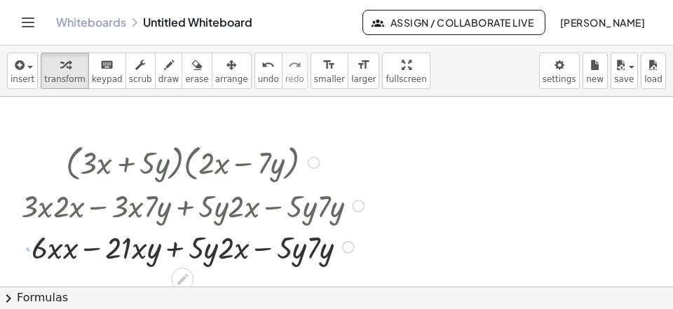
click at [74, 256] on div at bounding box center [195, 246] width 362 height 41
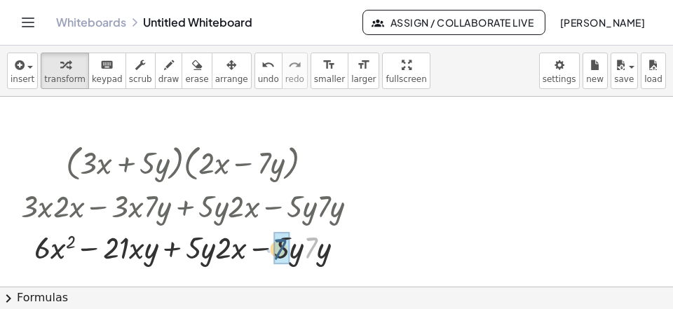
drag, startPoint x: 313, startPoint y: 252, endPoint x: 282, endPoint y: 254, distance: 31.7
click at [182, 247] on div "· 7 + · · x − · · x · y + · 5 · y · 2 · x − · 5 · y · 7 · y 21 6 2" at bounding box center [182, 247] width 0 height 0
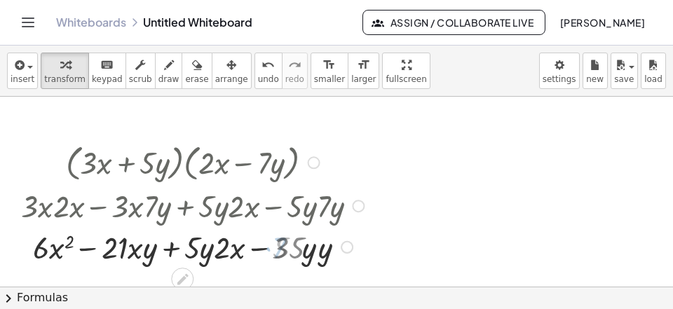
click at [311, 261] on div at bounding box center [195, 246] width 362 height 41
click at [326, 261] on div at bounding box center [195, 246] width 362 height 41
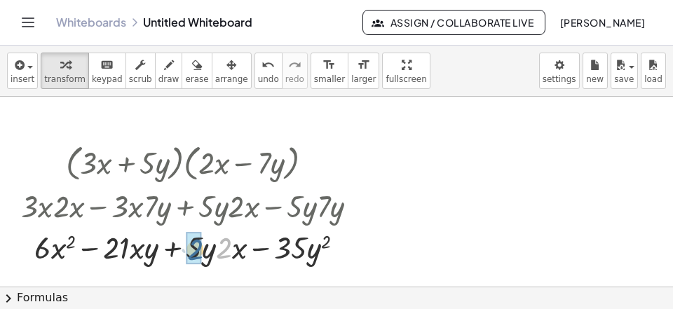
drag, startPoint x: 226, startPoint y: 252, endPoint x: 197, endPoint y: 254, distance: 29.5
click at [182, 247] on div "· 2 + · · x − · · x · y + · 5 · y · 2 · x − · · y 21 6 2 35 2" at bounding box center [182, 247] width 0 height 0
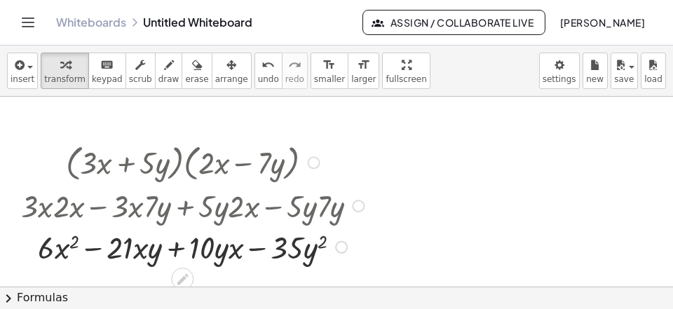
click at [173, 252] on div at bounding box center [195, 246] width 362 height 41
click at [173, 251] on div at bounding box center [195, 246] width 362 height 41
click at [174, 251] on div at bounding box center [195, 246] width 362 height 41
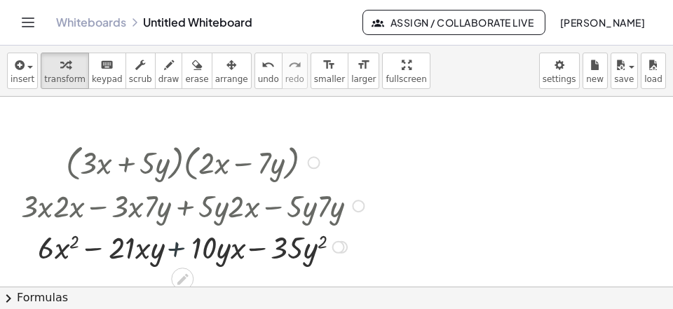
click at [175, 251] on div at bounding box center [195, 246] width 362 height 41
click at [177, 250] on div at bounding box center [195, 246] width 362 height 41
click at [178, 250] on div at bounding box center [195, 246] width 362 height 41
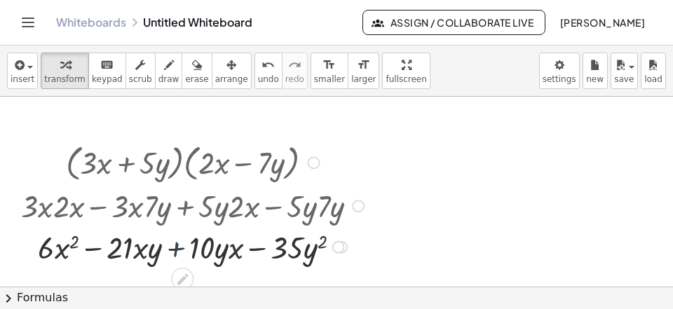
click at [178, 250] on div at bounding box center [195, 246] width 362 height 41
click at [179, 247] on div at bounding box center [195, 246] width 362 height 41
click at [180, 247] on div at bounding box center [195, 246] width 362 height 41
drag, startPoint x: 233, startPoint y: 253, endPoint x: 207, endPoint y: 255, distance: 26.7
click at [212, 250] on div at bounding box center [195, 246] width 362 height 41
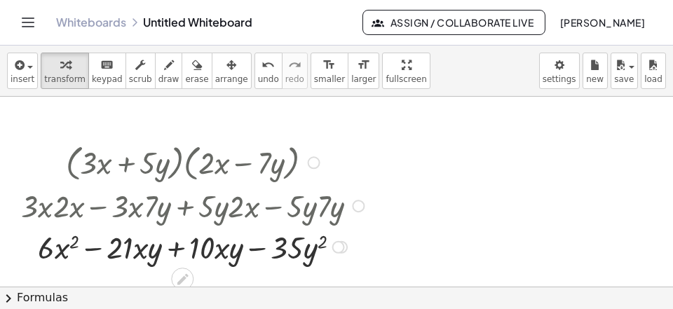
click at [184, 248] on div at bounding box center [195, 246] width 362 height 41
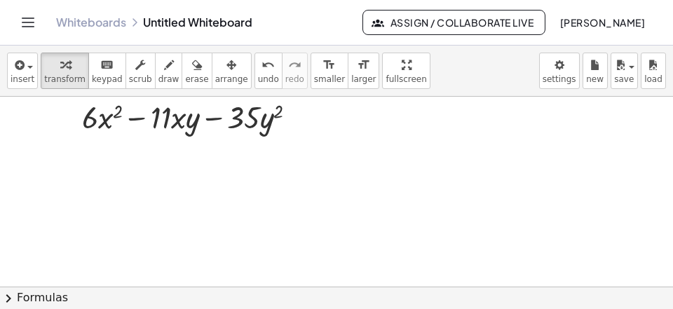
scroll to position [1327, 0]
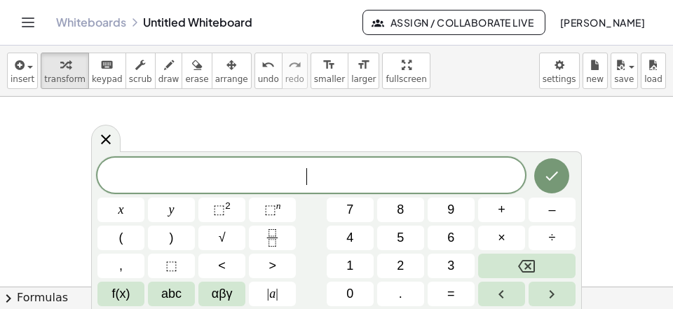
scroll to position [13, 0]
click at [122, 228] on span "(" at bounding box center [121, 237] width 4 height 19
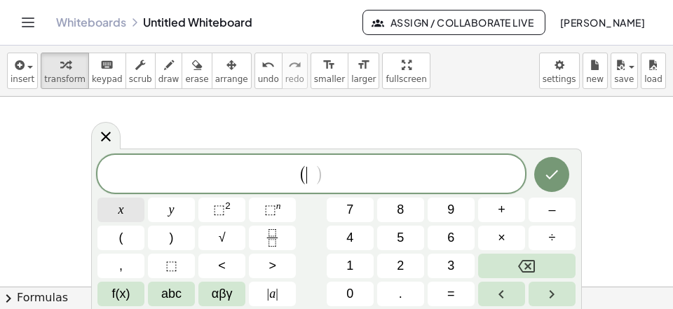
click at [122, 210] on span "x" at bounding box center [121, 209] width 6 height 19
click at [551, 204] on span "–" at bounding box center [551, 209] width 7 height 19
click at [411, 238] on button "5" at bounding box center [400, 238] width 47 height 25
click at [375, 180] on span "( x − 5 ​ )" at bounding box center [310, 174] width 427 height 23
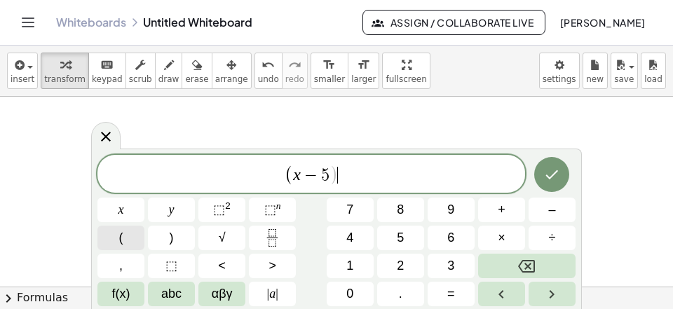
click at [116, 240] on button "(" at bounding box center [120, 238] width 47 height 25
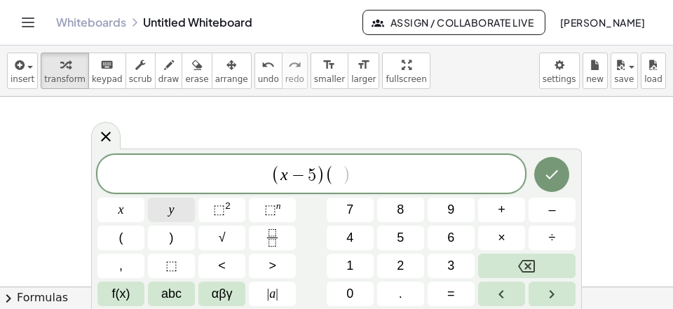
click at [165, 213] on button "y" at bounding box center [171, 210] width 47 height 25
click at [497, 205] on button "+" at bounding box center [501, 210] width 47 height 25
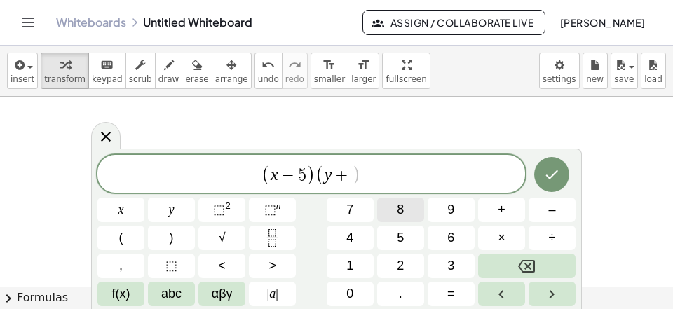
click at [408, 206] on button "8" at bounding box center [400, 210] width 47 height 25
click at [397, 177] on span "( x − 5 ) ( y + 8 ​ )" at bounding box center [310, 174] width 427 height 23
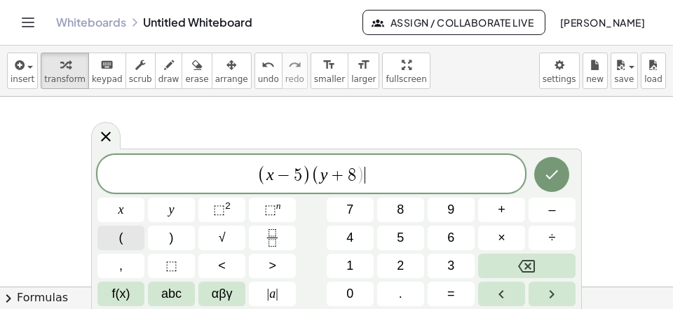
click at [121, 233] on span "(" at bounding box center [121, 237] width 4 height 19
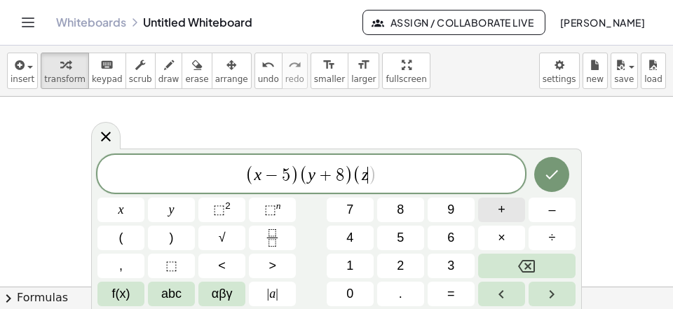
click at [500, 217] on span "+" at bounding box center [502, 209] width 8 height 19
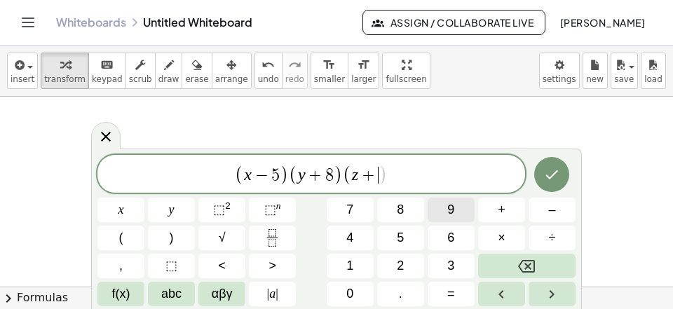
click at [449, 214] on span "9" at bounding box center [450, 209] width 7 height 19
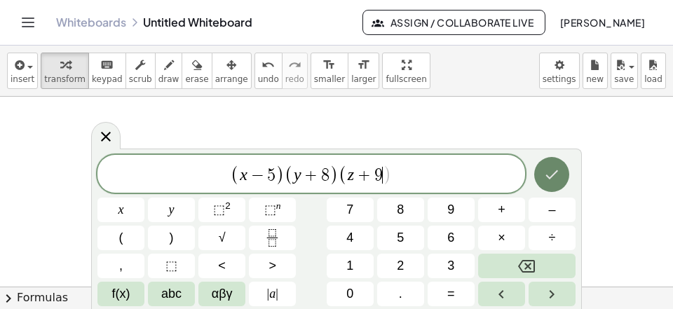
click at [538, 157] on button "Done" at bounding box center [551, 174] width 35 height 35
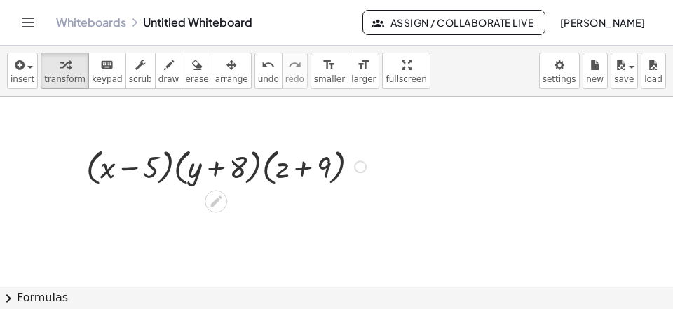
click at [181, 180] on div at bounding box center [228, 166] width 298 height 46
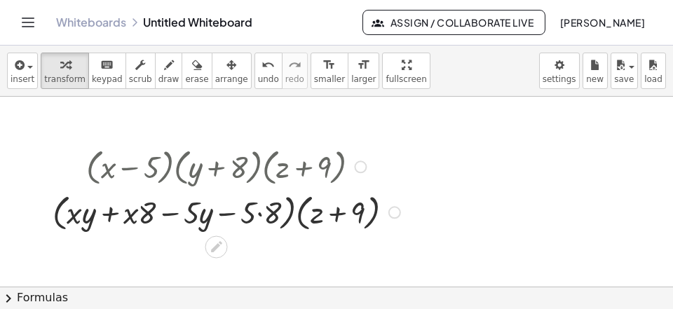
click at [259, 210] on div at bounding box center [229, 211] width 366 height 46
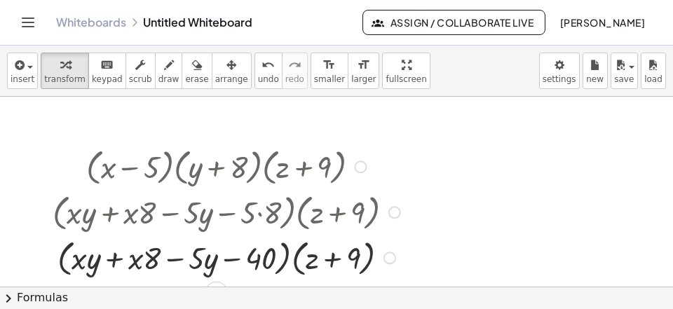
click at [294, 256] on div at bounding box center [229, 257] width 366 height 46
click at [294, 257] on div at bounding box center [229, 257] width 366 height 46
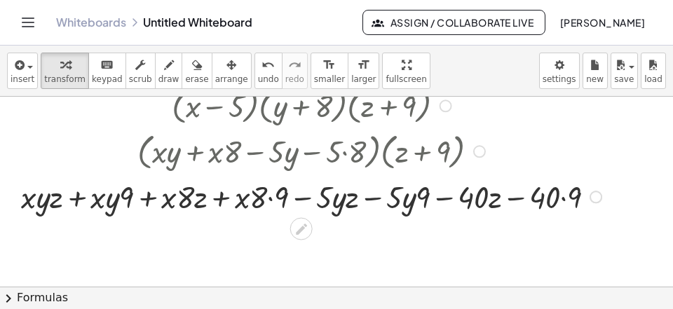
scroll to position [1417, 0]
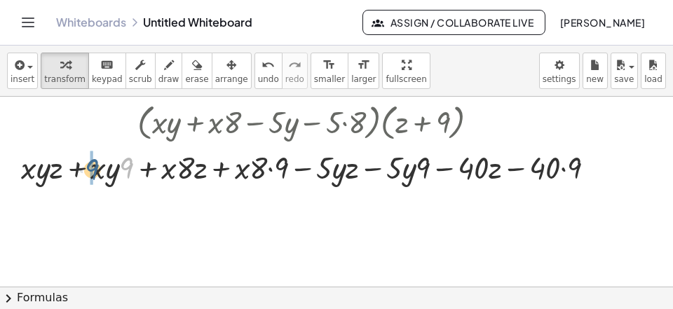
drag, startPoint x: 129, startPoint y: 168, endPoint x: 93, endPoint y: 170, distance: 35.8
click at [301, 168] on div "· 9 + · x · y · z + · x · y · 9 + · x · 8 · z + · x · 8 · 9 − · 5 · y · z − · 5…" at bounding box center [301, 168] width 0 height 0
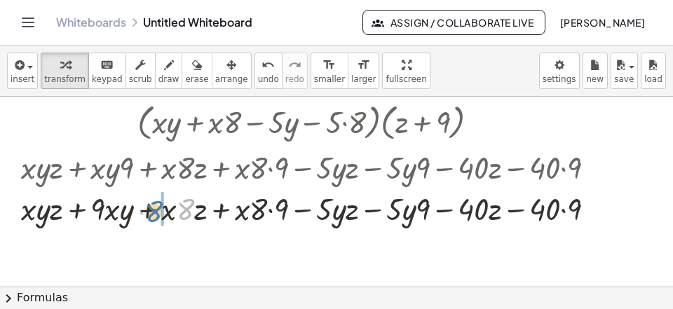
drag, startPoint x: 184, startPoint y: 204, endPoint x: 152, endPoint y: 206, distance: 31.6
click at [152, 206] on div at bounding box center [313, 207] width 598 height 41
click at [270, 212] on div at bounding box center [313, 207] width 598 height 41
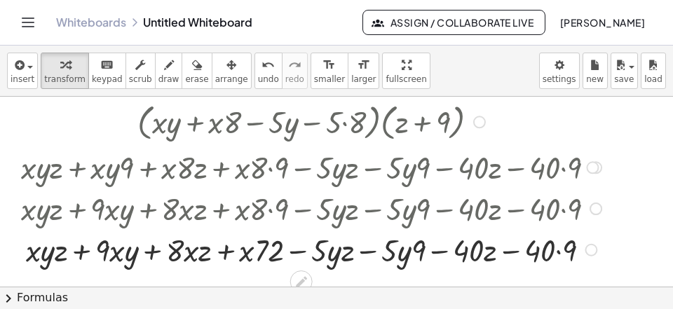
drag, startPoint x: 264, startPoint y: 210, endPoint x: 260, endPoint y: 220, distance: 11.3
click at [263, 214] on div at bounding box center [313, 207] width 608 height 41
drag, startPoint x: 266, startPoint y: 247, endPoint x: 233, endPoint y: 237, distance: 34.6
click at [233, 237] on div at bounding box center [313, 248] width 598 height 41
drag, startPoint x: 421, startPoint y: 248, endPoint x: 393, endPoint y: 249, distance: 28.0
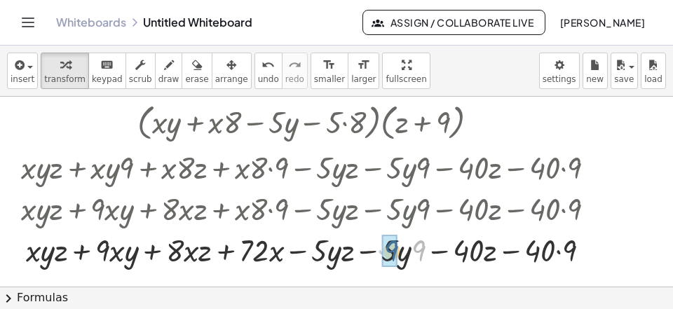
click at [301, 250] on div "· 9 + · x · y · z + · x · y · 9 + · x · 8 · z + · x · − · 5 · y · z − · 5 · y ·…" at bounding box center [301, 250] width 0 height 0
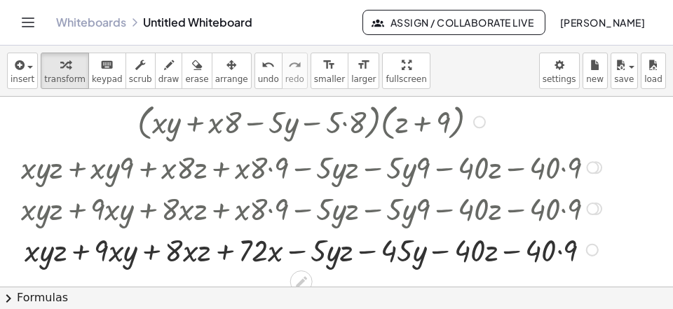
click at [562, 252] on div at bounding box center [313, 248] width 598 height 41
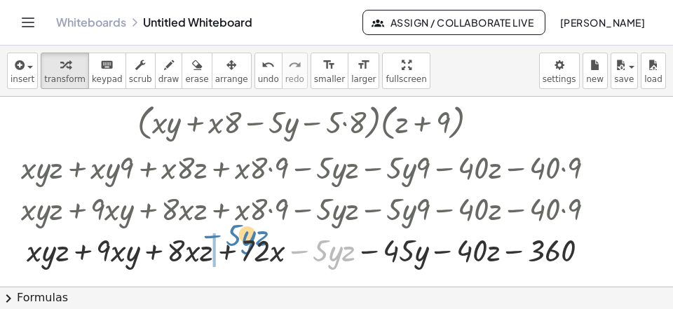
drag, startPoint x: 294, startPoint y: 255, endPoint x: 207, endPoint y: 241, distance: 88.0
click at [207, 241] on div at bounding box center [313, 248] width 598 height 41
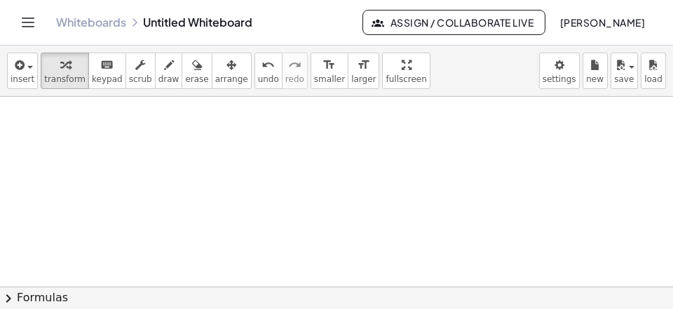
scroll to position [1706, 0]
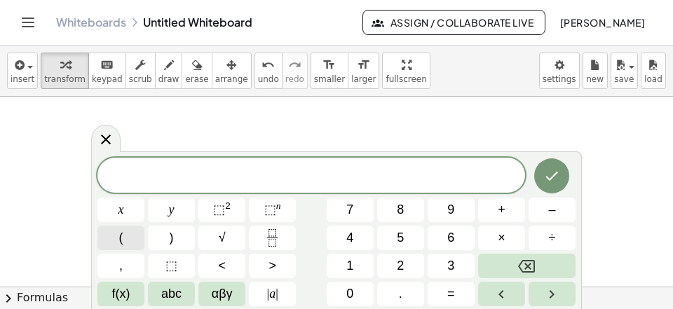
click at [116, 235] on button "(" at bounding box center [120, 238] width 47 height 25
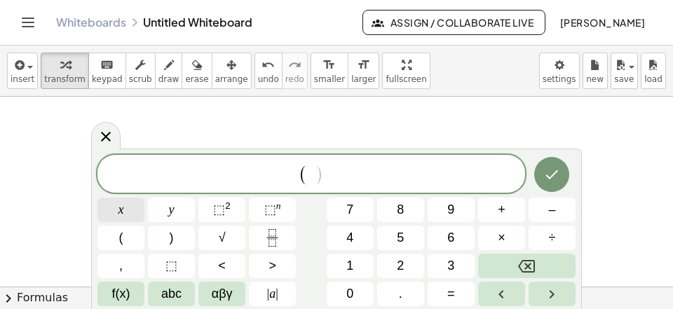
click at [127, 210] on button "x" at bounding box center [120, 210] width 47 height 25
click at [504, 210] on span "+" at bounding box center [502, 209] width 8 height 19
click at [163, 205] on button "y" at bounding box center [171, 210] width 47 height 25
click at [358, 174] on span "( x + y ) ​" at bounding box center [310, 174] width 427 height 23
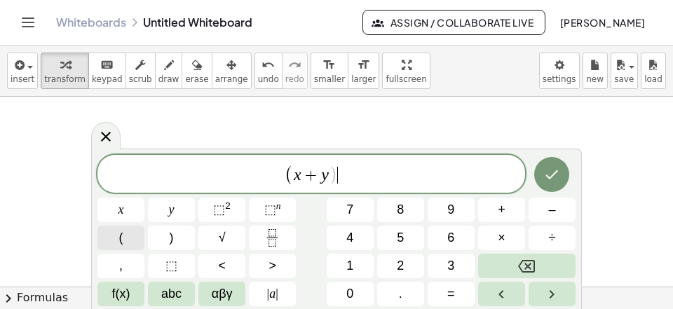
click at [129, 234] on button "(" at bounding box center [120, 238] width 47 height 25
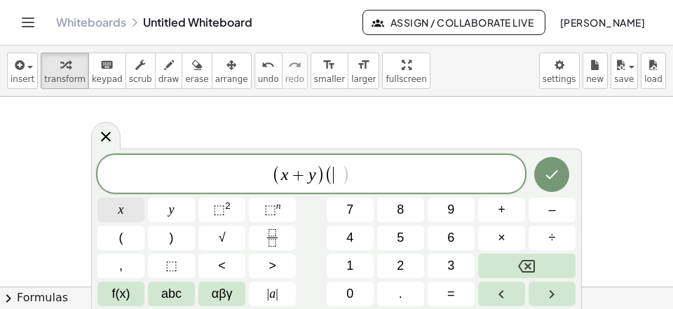
click at [116, 205] on button "x" at bounding box center [120, 210] width 47 height 25
click at [227, 216] on span "⬚ 2" at bounding box center [222, 209] width 18 height 19
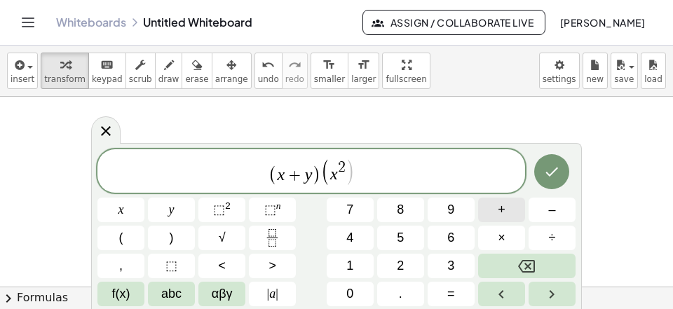
click at [492, 217] on button "+" at bounding box center [501, 210] width 47 height 25
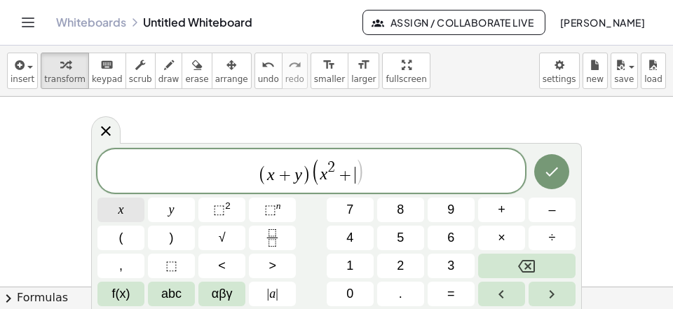
click at [128, 206] on button "x" at bounding box center [120, 210] width 47 height 25
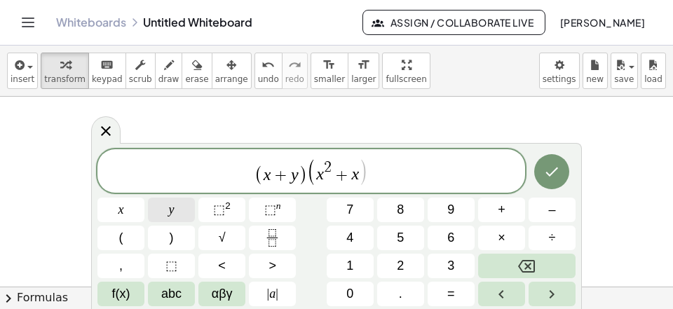
click at [165, 201] on button "y" at bounding box center [171, 210] width 47 height 25
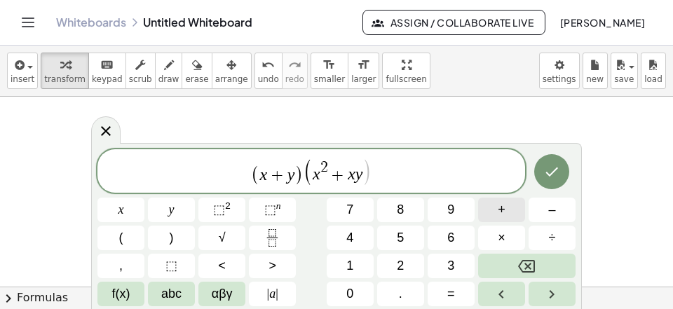
click at [495, 206] on button "+" at bounding box center [501, 210] width 47 height 25
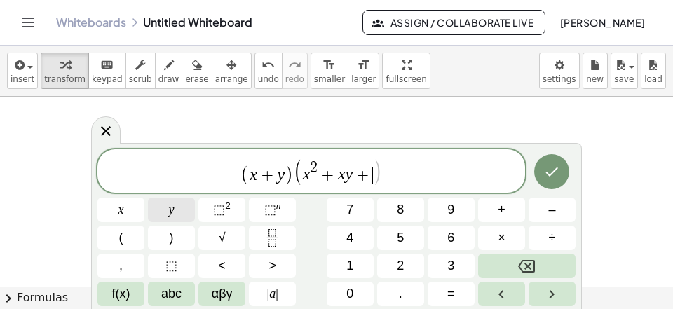
click at [175, 215] on button "y" at bounding box center [171, 210] width 47 height 25
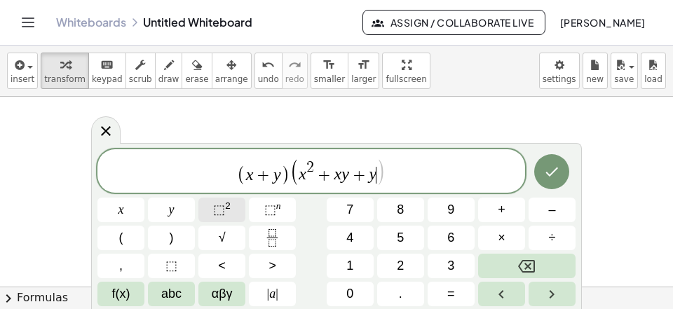
click at [209, 210] on button "⬚ 2" at bounding box center [221, 210] width 47 height 25
click at [401, 169] on span "( x + y ) ( x 2 + x y + y 2 ) ​" at bounding box center [310, 172] width 427 height 29
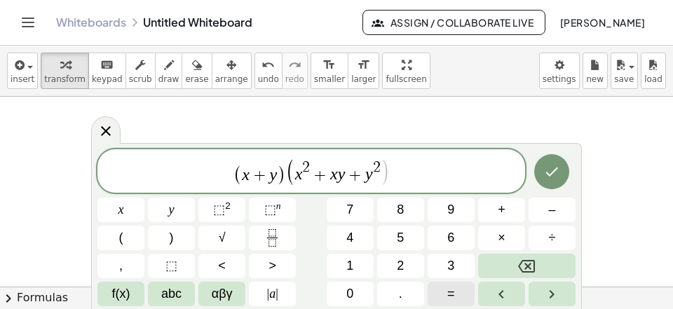
click at [447, 293] on button "=" at bounding box center [450, 294] width 47 height 25
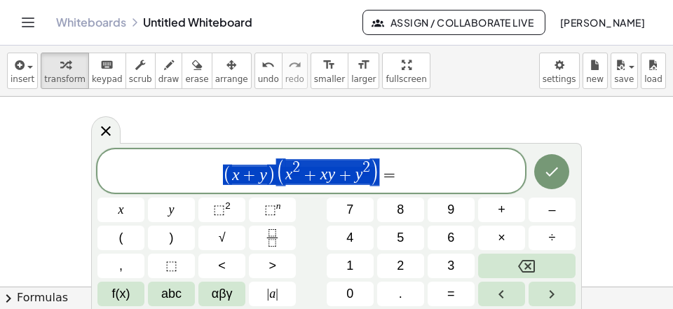
scroll to position [639, 5]
drag, startPoint x: 379, startPoint y: 175, endPoint x: 111, endPoint y: 175, distance: 267.7
click at [111, 175] on span "( x + y ) ( x 2 + x y + y 2 ) =" at bounding box center [310, 172] width 427 height 29
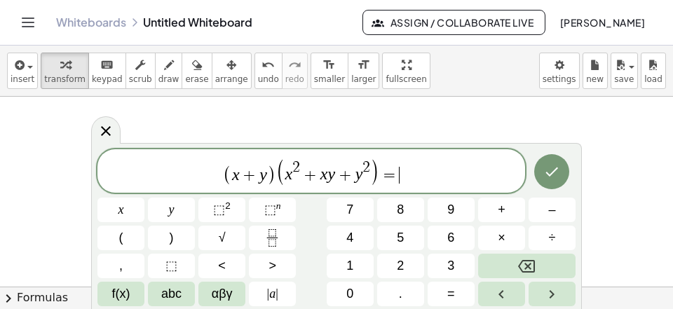
scroll to position [16, 0]
click at [403, 169] on span "( x + y ) ( x 2 + x y + y 2 ) = ​" at bounding box center [310, 172] width 427 height 29
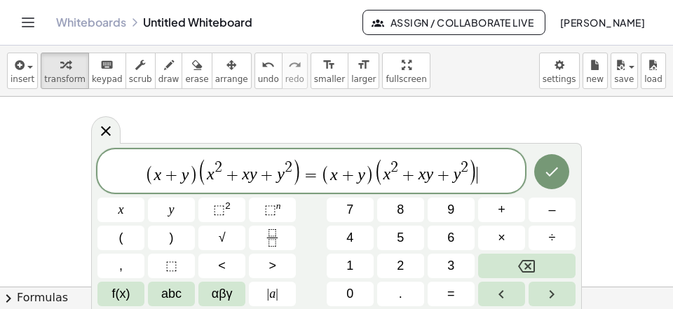
scroll to position [13, 0]
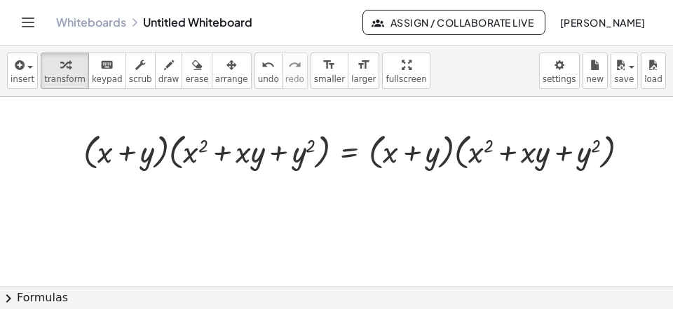
click at [226, 73] on icon "button" at bounding box center [231, 65] width 10 height 17
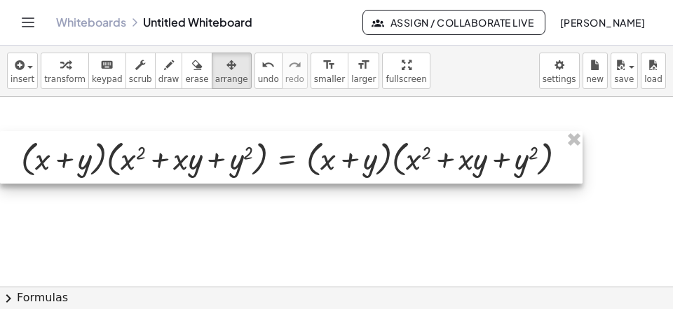
drag, startPoint x: 217, startPoint y: 156, endPoint x: 87, endPoint y: 154, distance: 130.4
click at [85, 156] on div at bounding box center [291, 157] width 582 height 53
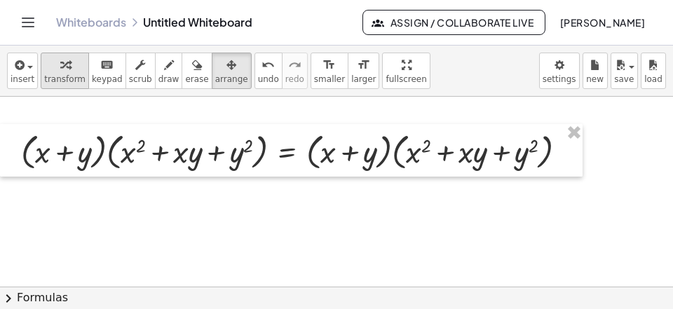
click at [64, 74] on span "transform" at bounding box center [64, 79] width 41 height 10
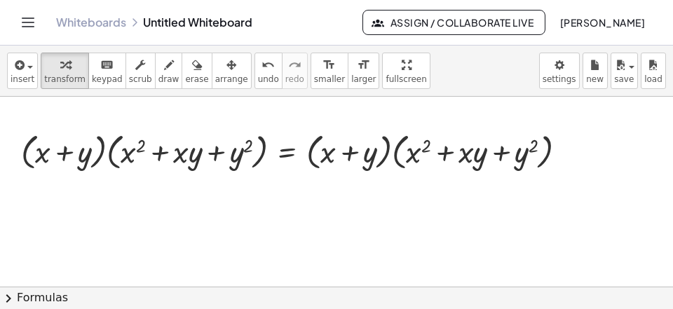
click at [186, 294] on button "chevron_right Formulas" at bounding box center [336, 298] width 673 height 22
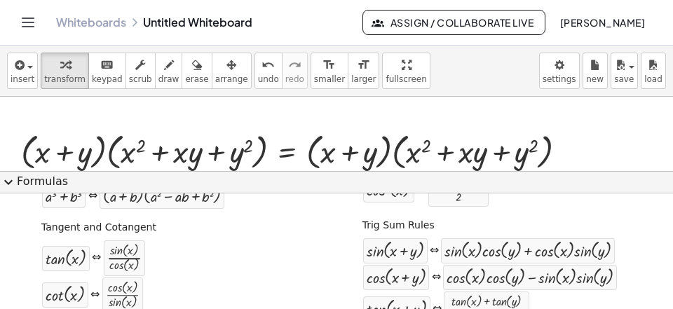
scroll to position [311, 0]
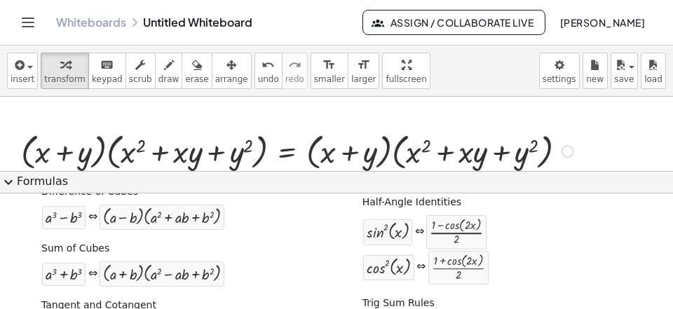
click at [568, 153] on div at bounding box center [567, 151] width 13 height 13
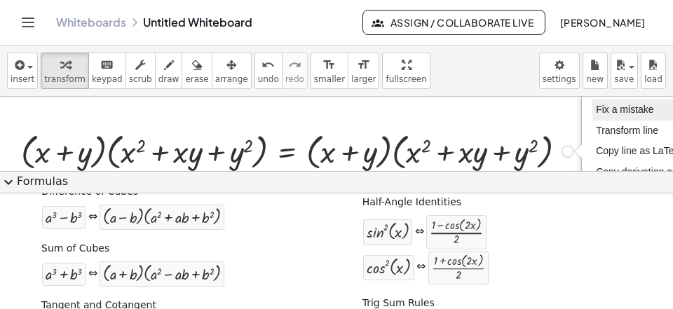
click at [609, 111] on span "Fix a mistake" at bounding box center [624, 109] width 57 height 11
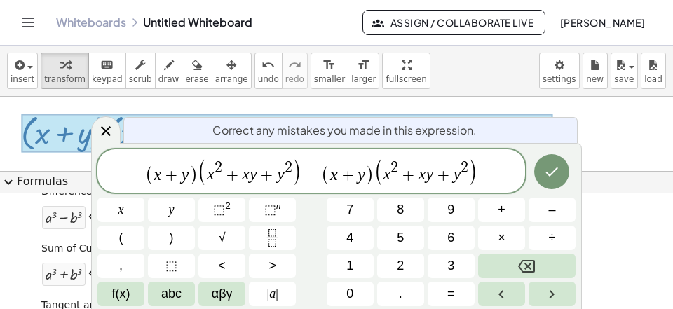
scroll to position [1726, 0]
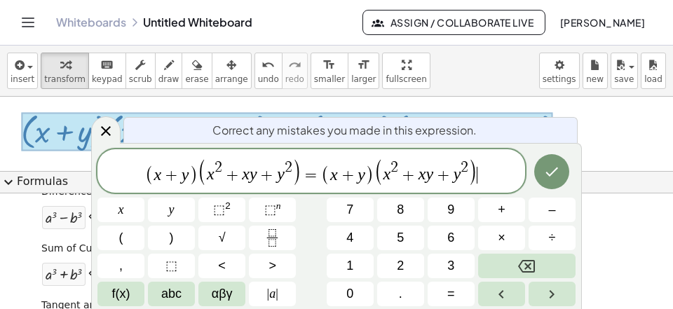
click at [416, 174] on span "+" at bounding box center [408, 175] width 20 height 17
click at [524, 263] on icon "Backspace" at bounding box center [526, 266] width 17 height 17
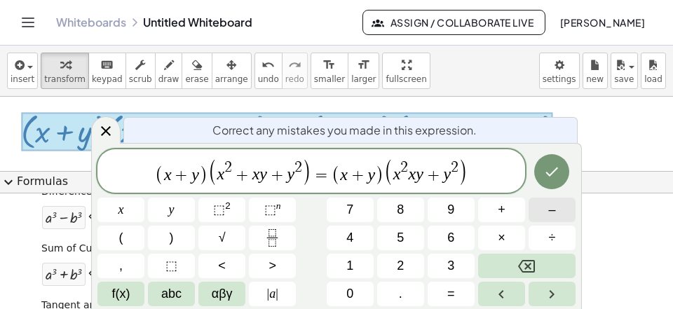
click at [549, 212] on button "–" at bounding box center [551, 210] width 47 height 25
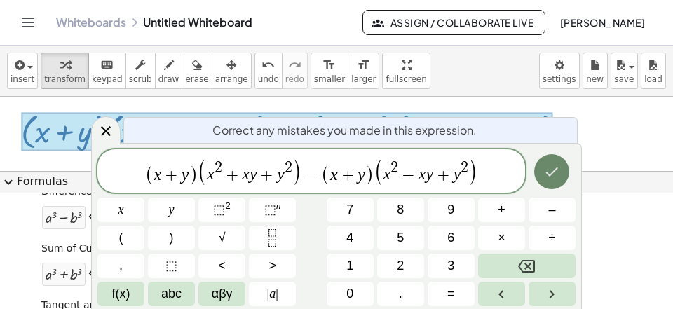
click at [561, 165] on button "Done" at bounding box center [551, 171] width 35 height 35
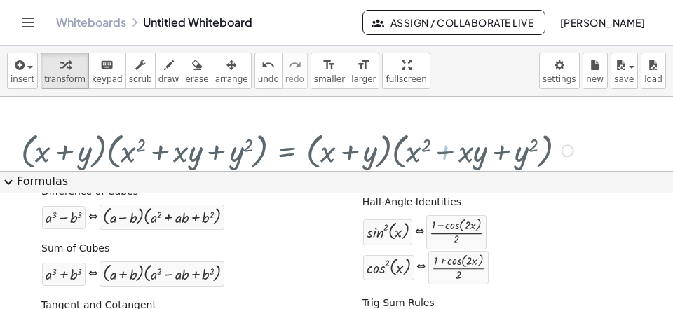
scroll to position [1706, 0]
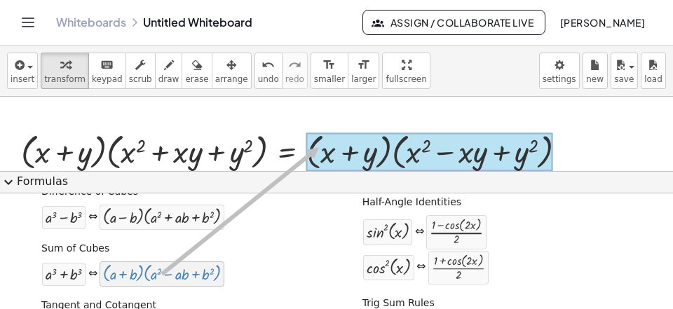
drag, startPoint x: 144, startPoint y: 270, endPoint x: 325, endPoint y: 142, distance: 221.2
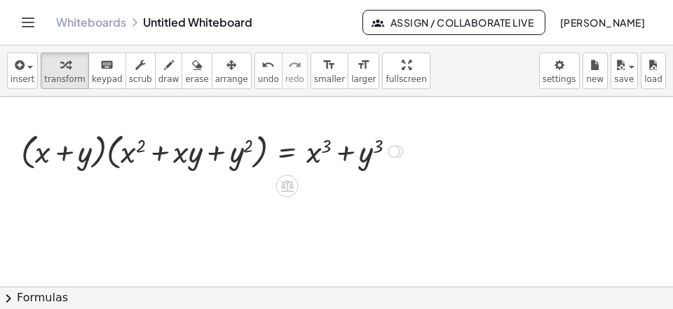
click at [288, 193] on div at bounding box center [286, 185] width 22 height 22
click at [258, 76] on span "undo" at bounding box center [268, 79] width 21 height 10
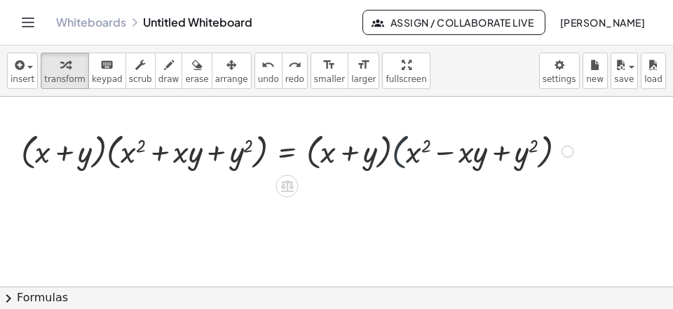
click at [403, 165] on div at bounding box center [299, 151] width 570 height 46
click at [399, 165] on div at bounding box center [299, 151] width 570 height 46
click at [397, 163] on div at bounding box center [299, 151] width 570 height 46
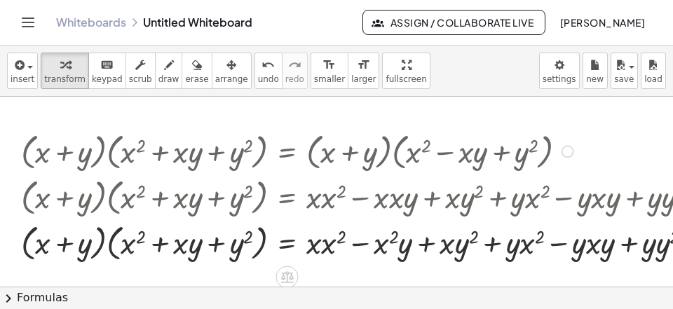
click at [336, 242] on div at bounding box center [365, 242] width 702 height 46
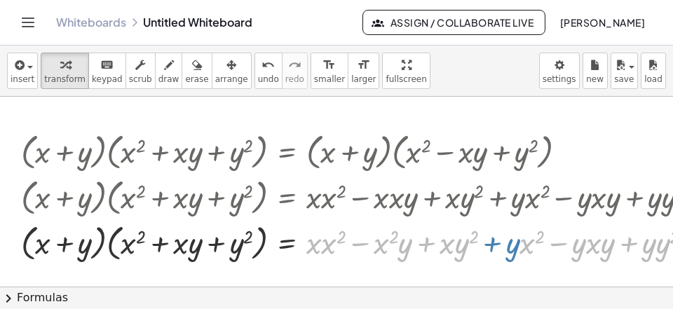
drag, startPoint x: 529, startPoint y: 245, endPoint x: 522, endPoint y: 330, distance: 85.1
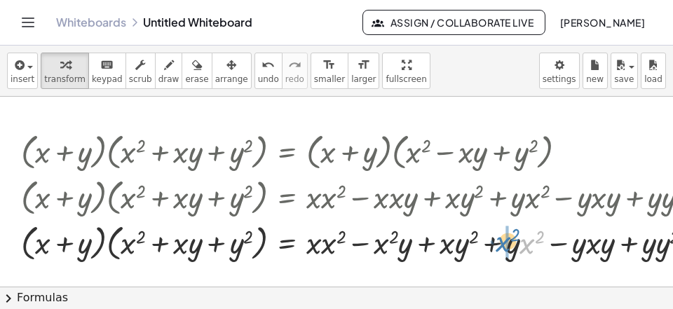
drag, startPoint x: 527, startPoint y: 247, endPoint x: 502, endPoint y: 245, distance: 24.6
click at [502, 245] on div at bounding box center [365, 242] width 702 height 46
click at [329, 245] on div at bounding box center [365, 242] width 702 height 46
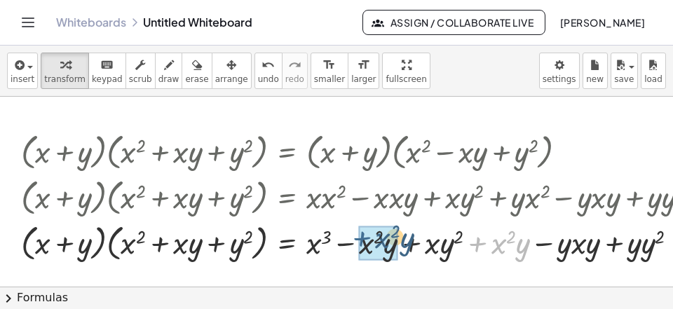
drag, startPoint x: 476, startPoint y: 245, endPoint x: 432, endPoint y: 256, distance: 44.9
click at [358, 249] on div at bounding box center [365, 242] width 702 height 46
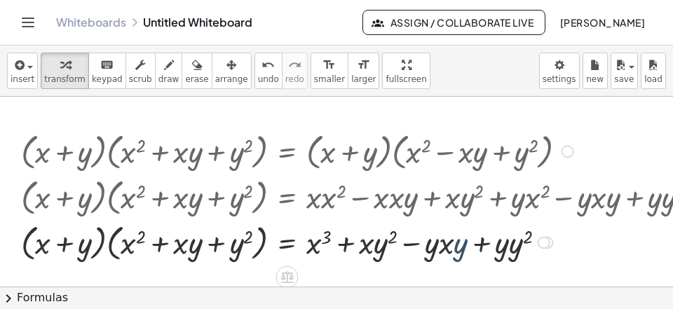
click at [452, 249] on div at bounding box center [365, 242] width 702 height 46
drag, startPoint x: 430, startPoint y: 249, endPoint x: 469, endPoint y: 245, distance: 39.5
click at [287, 243] on div "· y · ( + x + y ) · ( + x 2 + · x · y + y 2 ) = + x + · x · y 2 − · y · x · y +…" at bounding box center [287, 243] width 0 height 0
drag, startPoint x: 459, startPoint y: 253, endPoint x: 431, endPoint y: 254, distance: 28.0
click at [460, 253] on div at bounding box center [365, 242] width 702 height 46
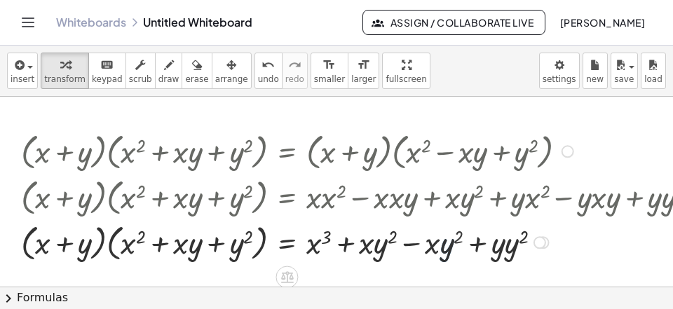
click at [418, 244] on div at bounding box center [365, 242] width 702 height 46
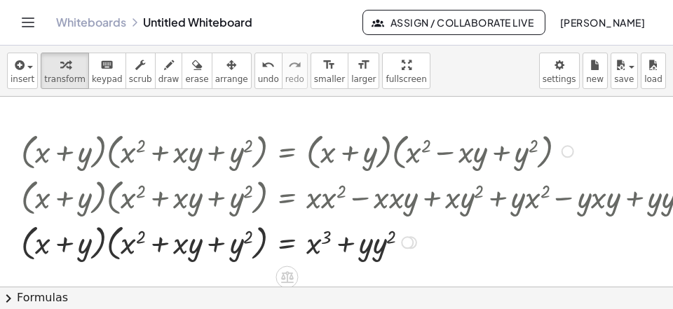
click at [378, 259] on div at bounding box center [365, 242] width 702 height 46
click at [377, 251] on div at bounding box center [365, 242] width 702 height 46
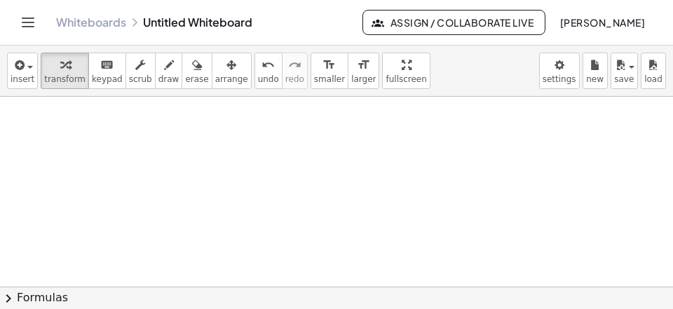
scroll to position [2076, 0]
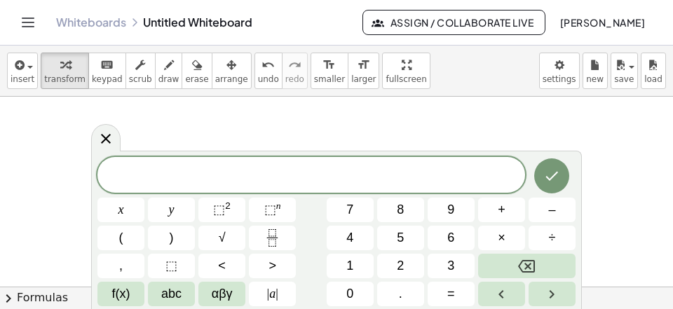
scroll to position [13, 0]
click at [125, 239] on button "(" at bounding box center [120, 238] width 47 height 25
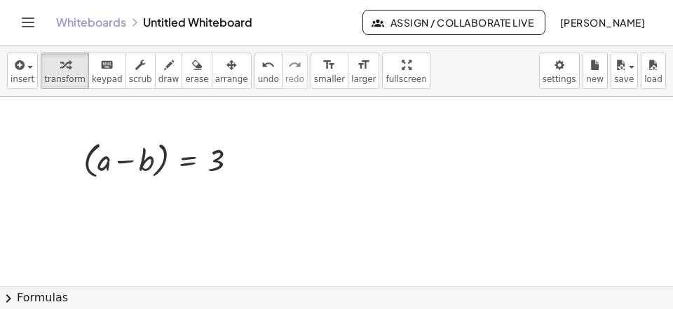
drag, startPoint x: 207, startPoint y: 73, endPoint x: 213, endPoint y: 105, distance: 32.8
click at [226, 73] on icon "button" at bounding box center [231, 65] width 10 height 17
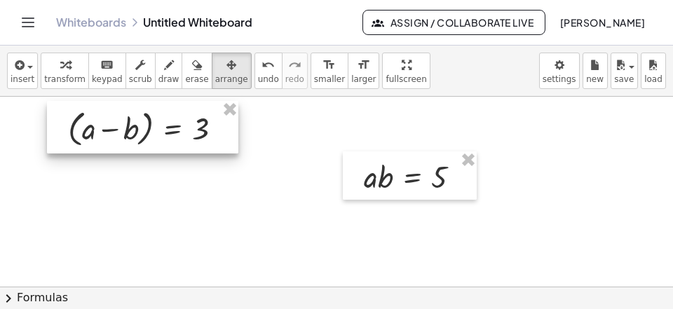
drag, startPoint x: 142, startPoint y: 149, endPoint x: 134, endPoint y: 132, distance: 18.5
click at [134, 132] on div at bounding box center [142, 127] width 191 height 53
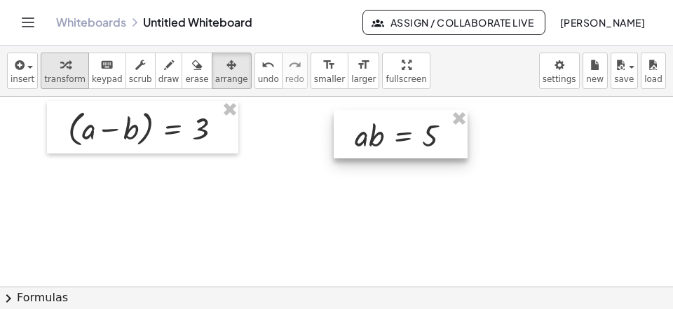
drag, startPoint x: 359, startPoint y: 178, endPoint x: 78, endPoint y: 77, distance: 297.9
click at [352, 129] on div at bounding box center [401, 134] width 134 height 48
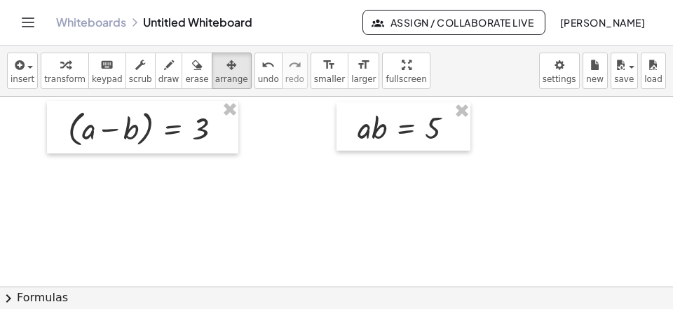
click at [68, 81] on span "transform" at bounding box center [64, 79] width 41 height 10
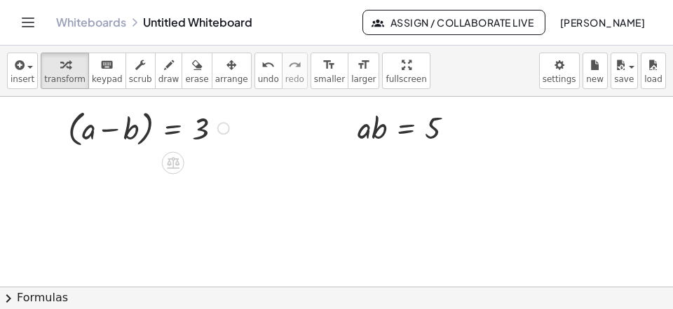
click at [170, 130] on div at bounding box center [150, 127] width 179 height 46
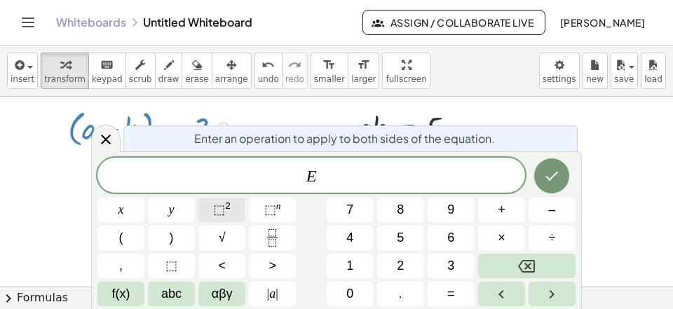
click at [219, 203] on span "⬚" at bounding box center [219, 210] width 12 height 14
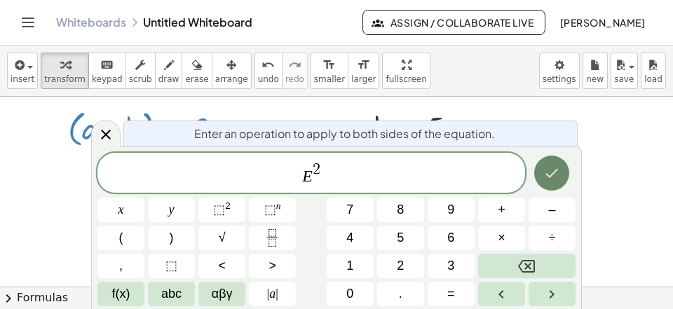
click at [554, 171] on icon "Done" at bounding box center [551, 173] width 17 height 17
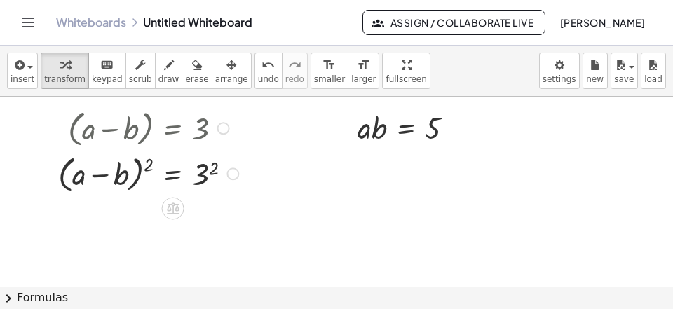
click at [147, 166] on div at bounding box center [150, 173] width 199 height 46
click at [148, 166] on div at bounding box center [150, 173] width 199 height 46
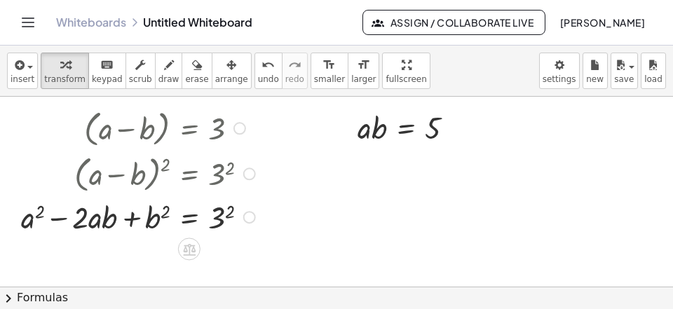
drag, startPoint x: 219, startPoint y: 214, endPoint x: 232, endPoint y: 203, distance: 17.9
click at [220, 211] on div at bounding box center [140, 216] width 252 height 41
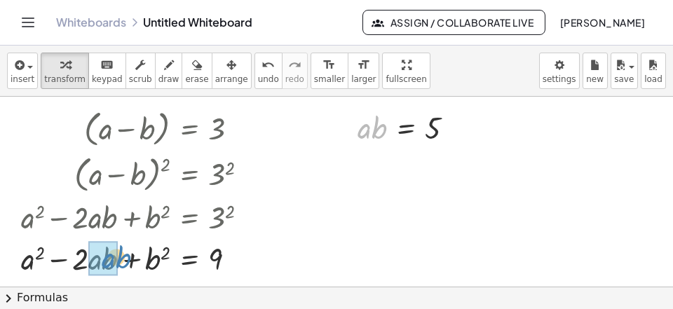
drag, startPoint x: 380, startPoint y: 130, endPoint x: 83, endPoint y: 274, distance: 330.0
click at [406, 128] on div "· b · a · a · b = 5" at bounding box center [406, 128] width 0 height 0
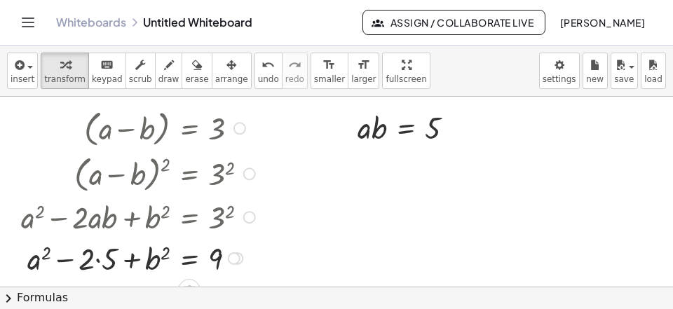
click at [104, 262] on div at bounding box center [140, 257] width 252 height 41
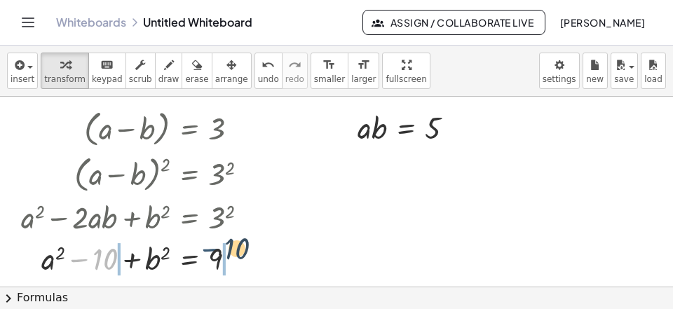
drag, startPoint x: 78, startPoint y: 260, endPoint x: 219, endPoint y: 251, distance: 140.4
click at [220, 249] on div at bounding box center [140, 257] width 252 height 41
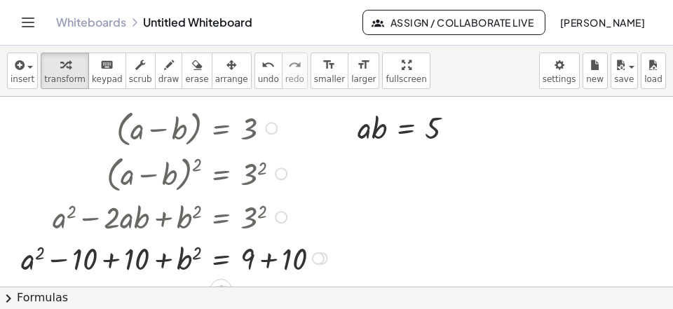
drag, startPoint x: 269, startPoint y: 264, endPoint x: 199, endPoint y: 282, distance: 72.4
click at [270, 264] on div at bounding box center [176, 257] width 324 height 41
click at [114, 263] on div at bounding box center [156, 257] width 284 height 41
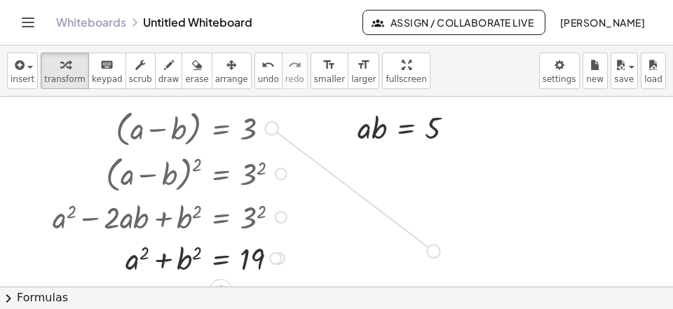
drag, startPoint x: 275, startPoint y: 129, endPoint x: 446, endPoint y: 259, distance: 215.0
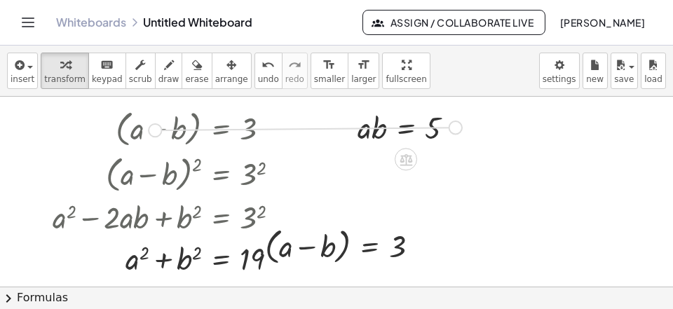
drag, startPoint x: 454, startPoint y: 126, endPoint x: 182, endPoint y: 118, distance: 272.0
drag, startPoint x: 453, startPoint y: 125, endPoint x: 636, endPoint y: 264, distance: 230.0
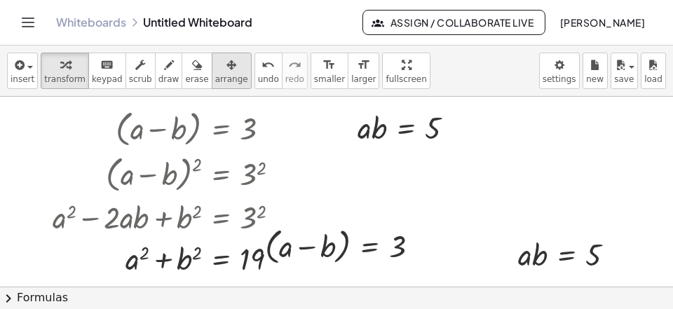
click at [226, 67] on icon "button" at bounding box center [231, 65] width 10 height 17
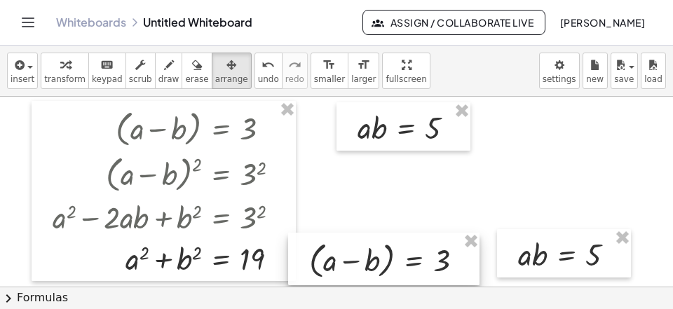
drag, startPoint x: 322, startPoint y: 249, endPoint x: 266, endPoint y: 249, distance: 56.1
click at [366, 262] on div at bounding box center [383, 259] width 191 height 53
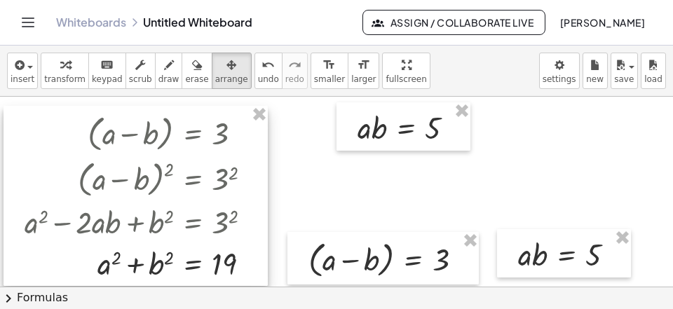
drag, startPoint x: 235, startPoint y: 242, endPoint x: 209, endPoint y: 259, distance: 31.5
click at [207, 248] on div at bounding box center [136, 196] width 264 height 180
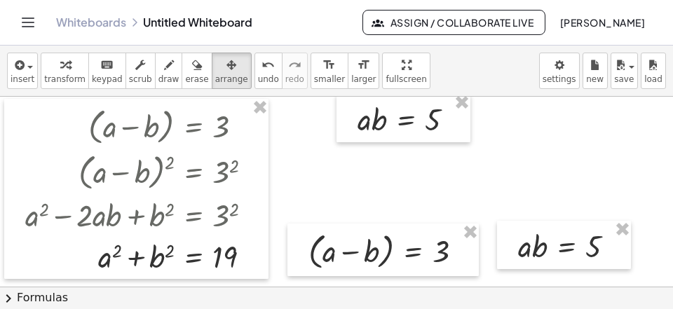
scroll to position [2175, 0]
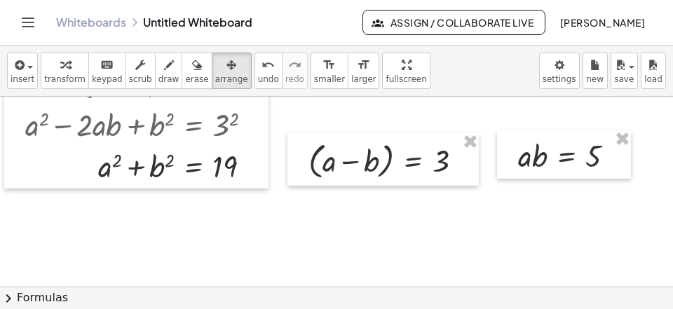
click at [64, 76] on span "transform" at bounding box center [64, 79] width 41 height 10
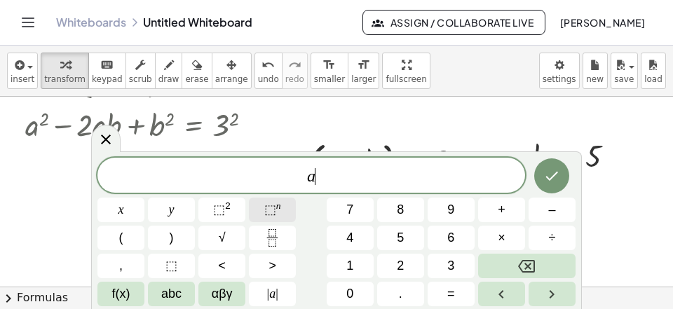
click at [274, 203] on span "⬚" at bounding box center [270, 210] width 12 height 14
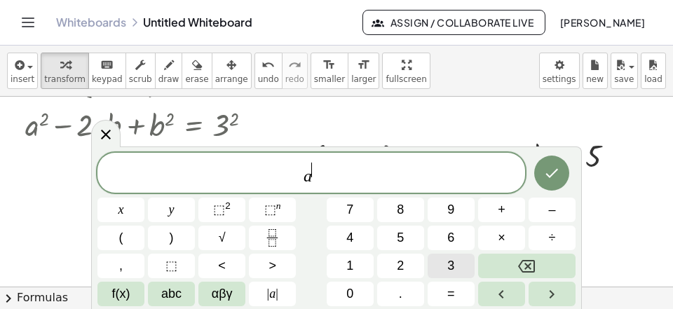
click at [454, 260] on span "3" at bounding box center [450, 265] width 7 height 19
click at [547, 206] on button "–" at bounding box center [551, 210] width 47 height 25
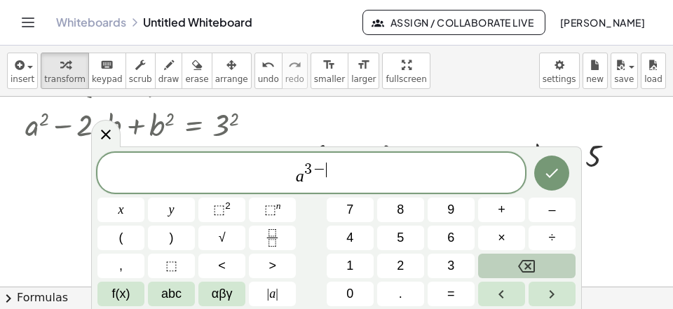
click at [530, 264] on icon "Backspace" at bounding box center [526, 266] width 17 height 17
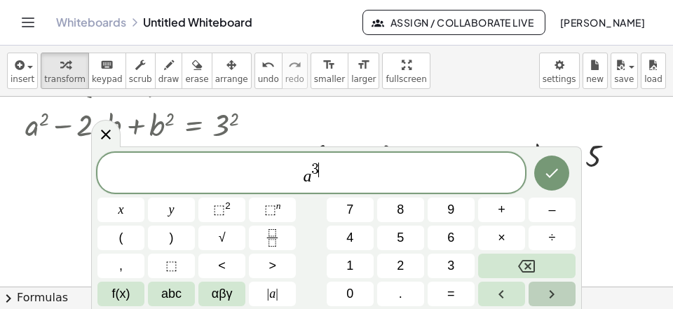
click at [542, 292] on button "Right arrow" at bounding box center [551, 294] width 47 height 25
click at [555, 203] on span "–" at bounding box center [551, 209] width 7 height 19
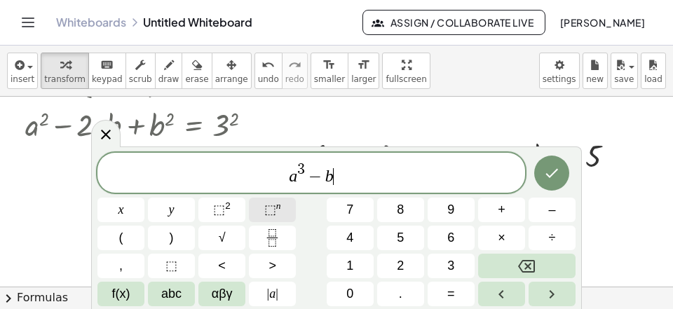
click at [282, 204] on button "⬚ n" at bounding box center [272, 210] width 47 height 25
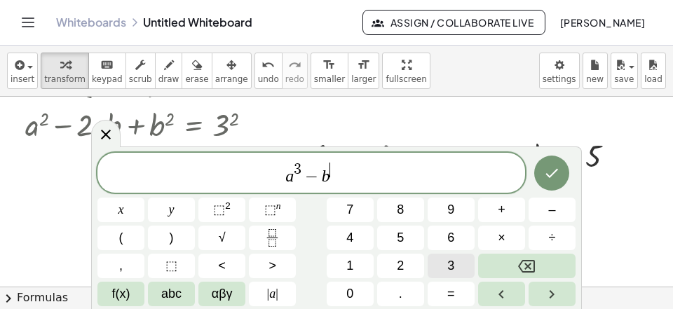
click at [447, 258] on button "3" at bounding box center [450, 266] width 47 height 25
click at [397, 179] on span "a 3 − b 3 ​" at bounding box center [310, 173] width 427 height 25
click at [447, 291] on button "=" at bounding box center [450, 294] width 47 height 25
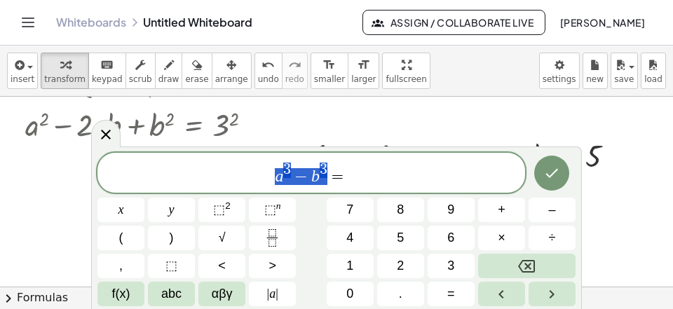
drag, startPoint x: 328, startPoint y: 177, endPoint x: 256, endPoint y: 175, distance: 71.5
click at [256, 175] on span "a 3 − b 3 =" at bounding box center [310, 173] width 427 height 25
click at [361, 167] on span "a 3 − b 3 =" at bounding box center [310, 173] width 427 height 25
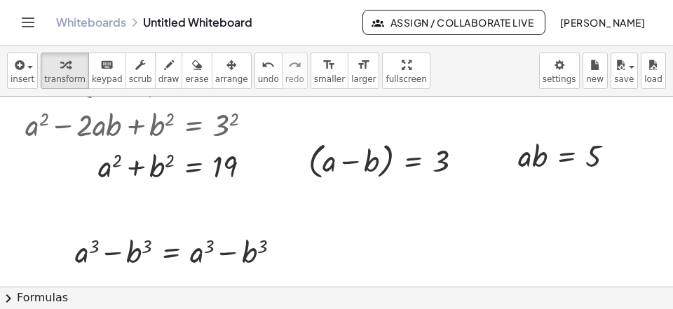
click at [184, 301] on button "chevron_right Formulas" at bounding box center [336, 298] width 673 height 22
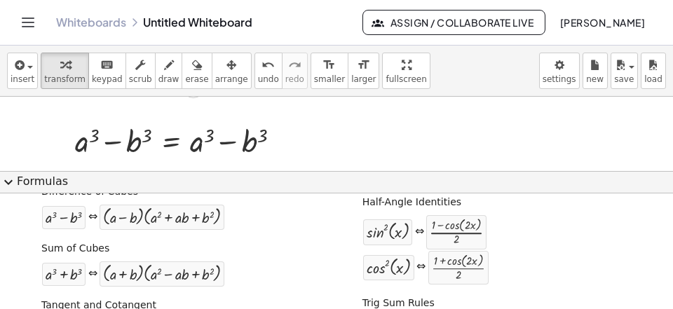
scroll to position [2308, 0]
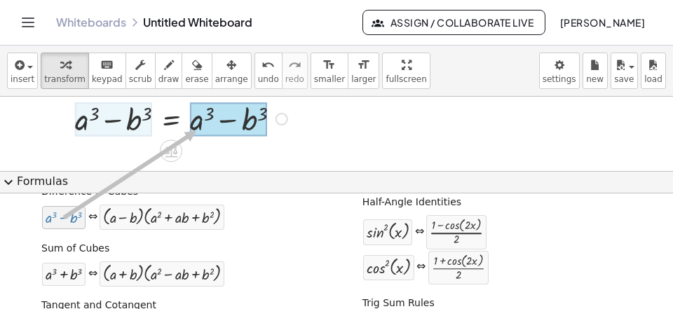
drag, startPoint x: 55, startPoint y: 219, endPoint x: 197, endPoint y: 130, distance: 167.8
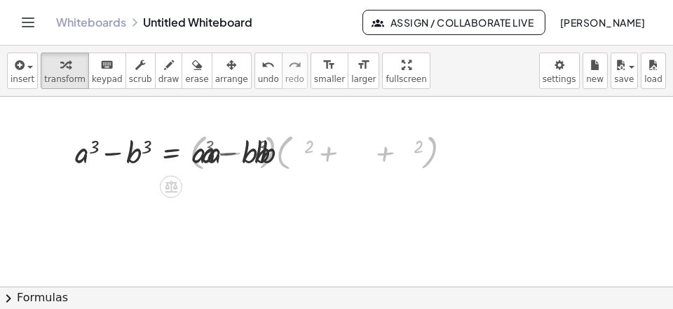
scroll to position [2275, 0]
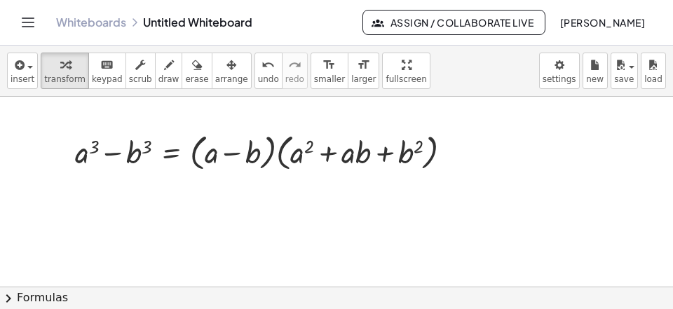
click at [164, 298] on button "chevron_right Formulas" at bounding box center [336, 298] width 673 height 22
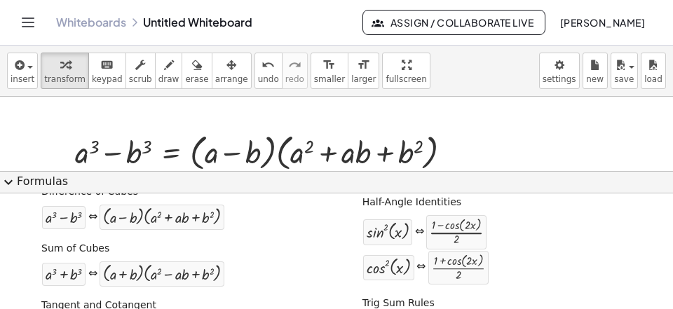
click at [186, 186] on button "expand_more Formulas" at bounding box center [336, 182] width 673 height 22
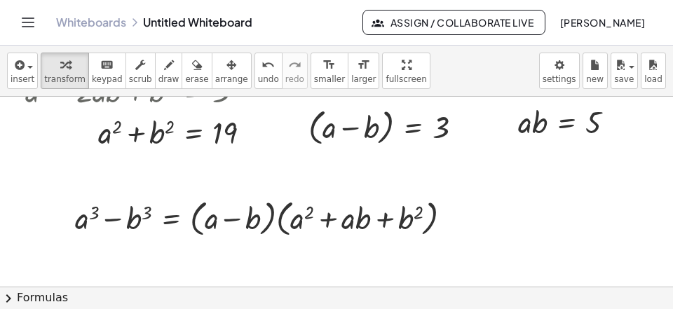
scroll to position [2184, 0]
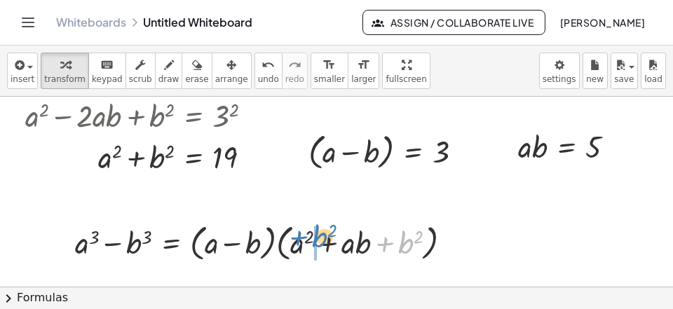
drag, startPoint x: 383, startPoint y: 245, endPoint x: 288, endPoint y: 242, distance: 95.3
click at [288, 242] on div at bounding box center [269, 242] width 402 height 46
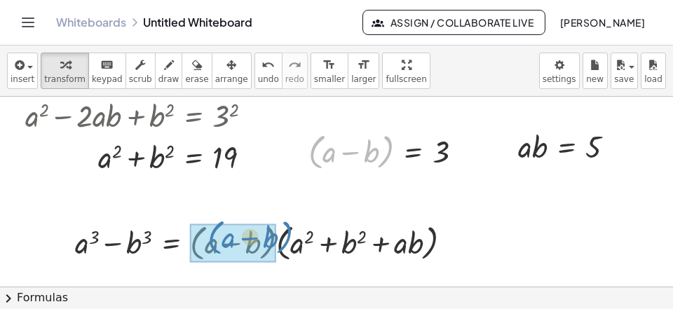
drag, startPoint x: 383, startPoint y: 162, endPoint x: 280, endPoint y: 241, distance: 129.9
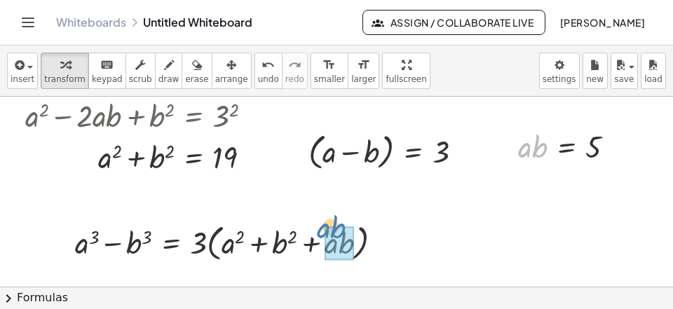
drag, startPoint x: 538, startPoint y: 150, endPoint x: 340, endPoint y: 234, distance: 215.4
click at [566, 146] on div "· b · a · a · b = 5" at bounding box center [566, 146] width 0 height 0
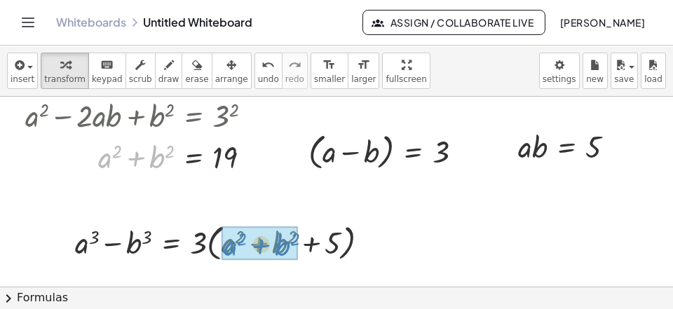
drag, startPoint x: 134, startPoint y: 158, endPoint x: 266, endPoint y: 247, distance: 160.0
click at [193, 157] on div "+ b 2 + a 2 = + a 2 + b 2 19" at bounding box center [193, 157] width 0 height 0
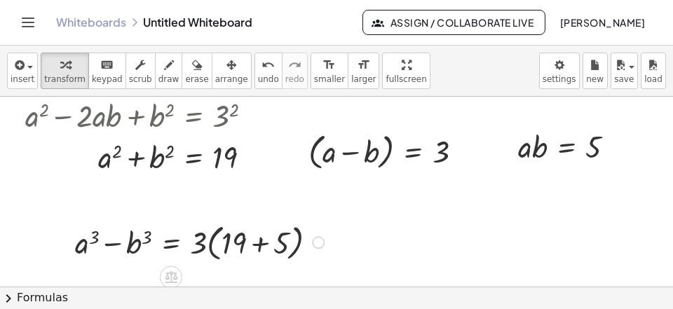
click at [259, 252] on div at bounding box center [202, 242] width 268 height 46
click at [220, 252] on div at bounding box center [173, 241] width 210 height 41
